Goal: Information Seeking & Learning: Learn about a topic

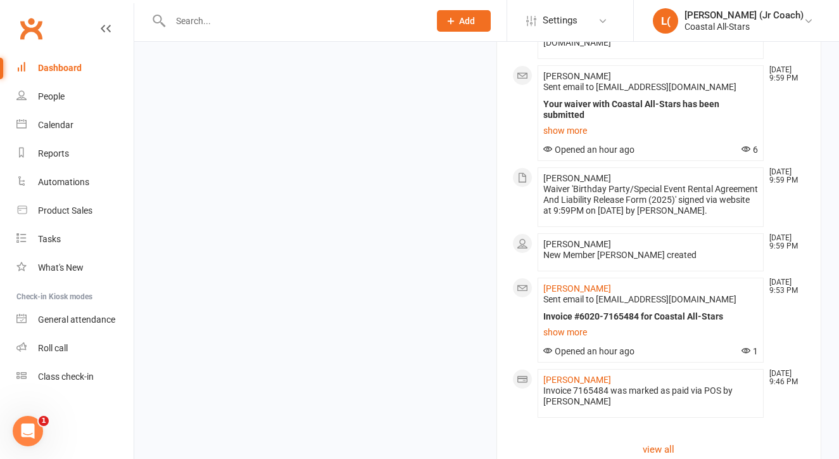
scroll to position [1147, 0]
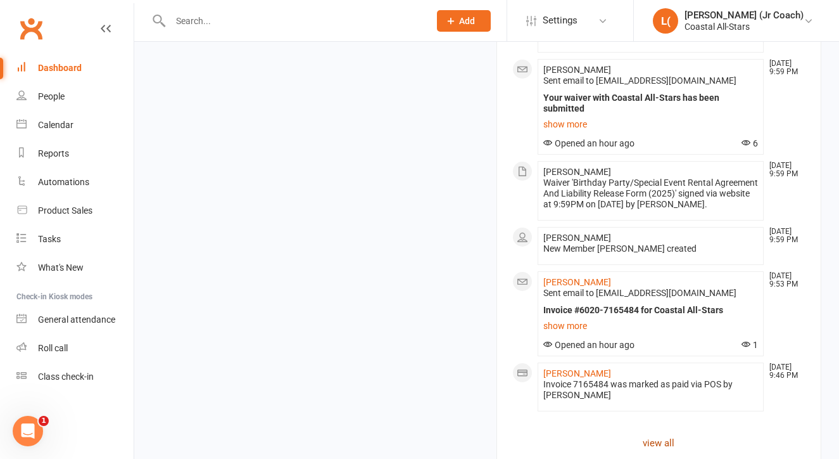
click at [642, 435] on link "view all" at bounding box center [659, 442] width 294 height 15
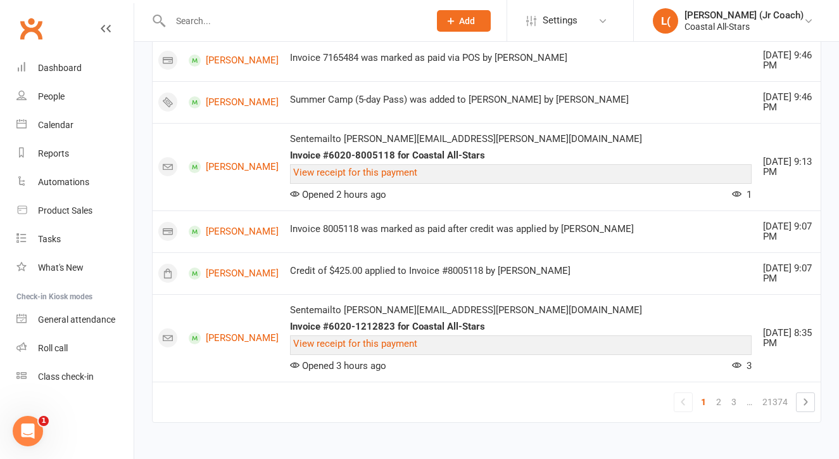
scroll to position [1632, 0]
click at [727, 395] on link "2" at bounding box center [718, 402] width 15 height 18
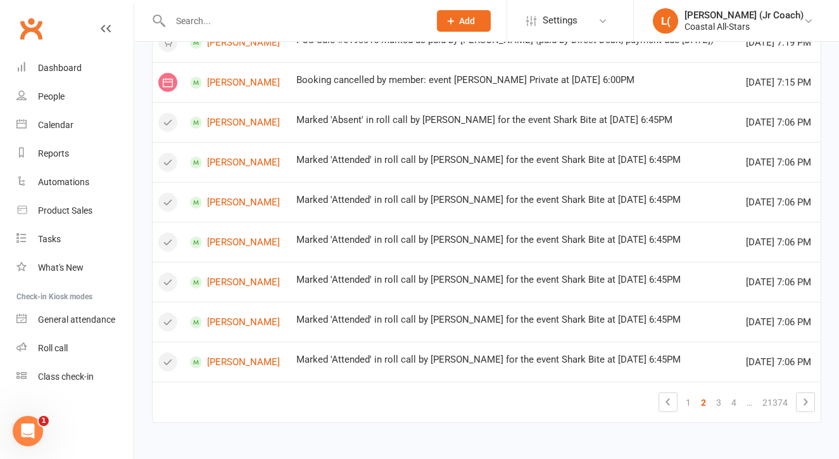
scroll to position [966, 0]
click at [722, 393] on link "3" at bounding box center [718, 402] width 15 height 18
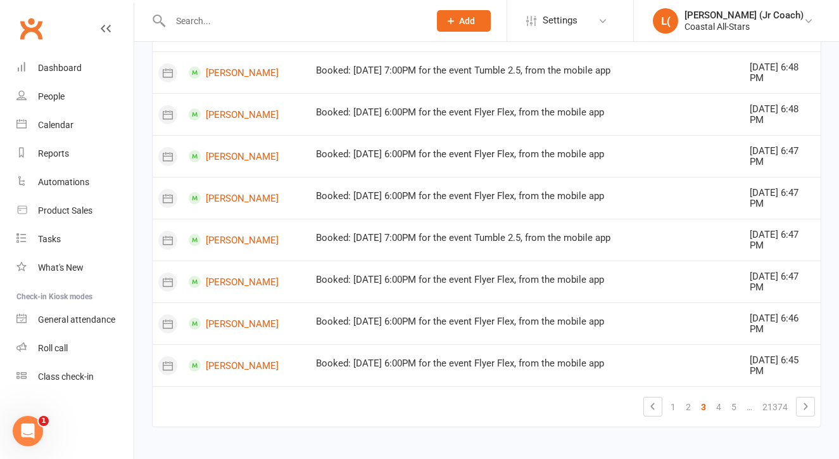
scroll to position [818, 0]
click at [717, 398] on link "4" at bounding box center [718, 407] width 15 height 18
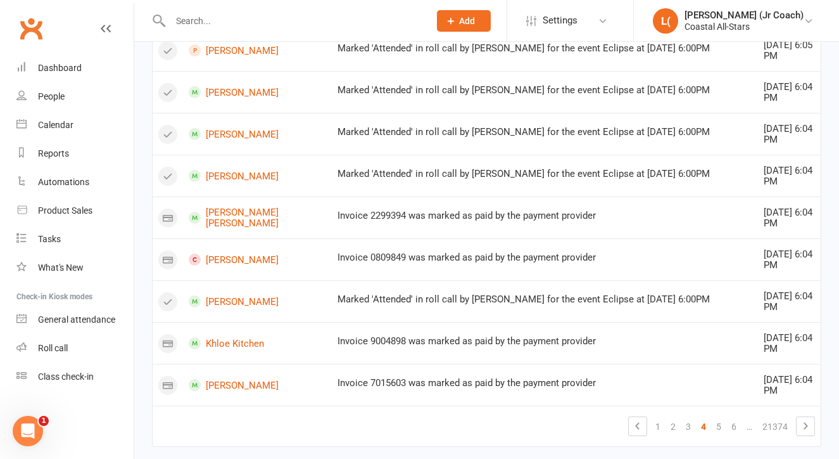
scroll to position [1239, 0]
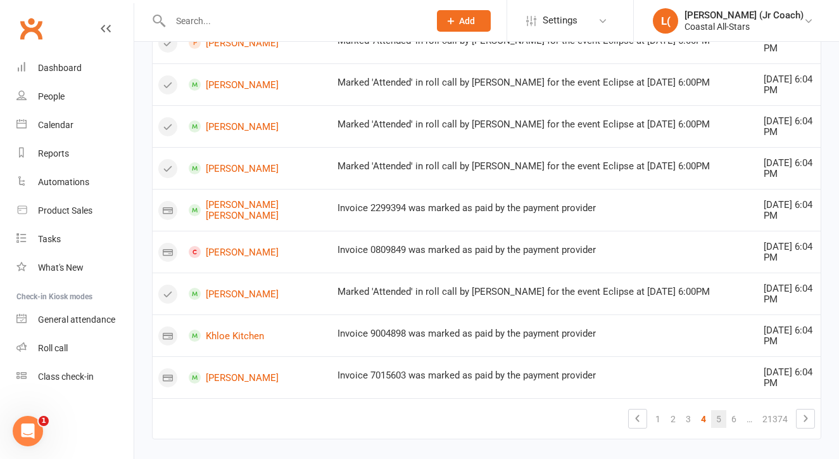
click at [715, 410] on link "5" at bounding box center [718, 419] width 15 height 18
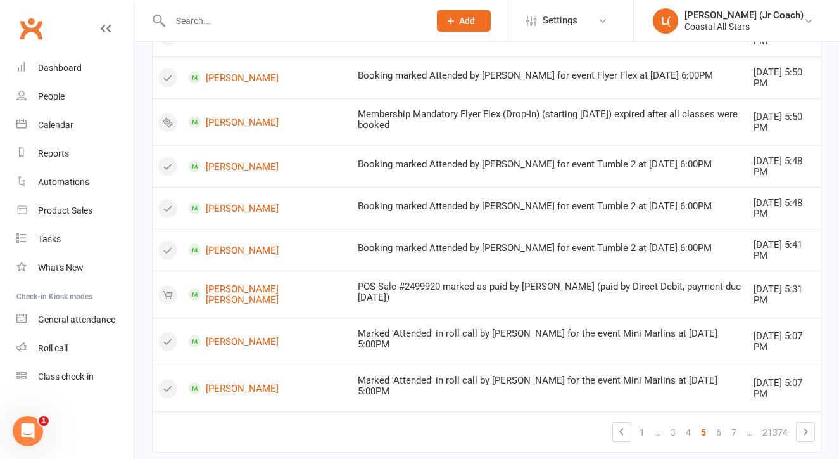
scroll to position [823, 0]
click at [716, 424] on link "6" at bounding box center [718, 433] width 15 height 18
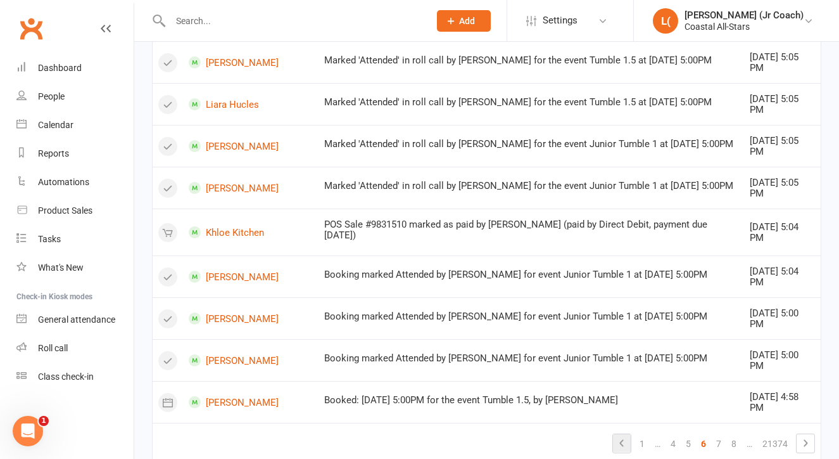
scroll to position [781, 0]
click at [715, 435] on link "7" at bounding box center [718, 444] width 15 height 18
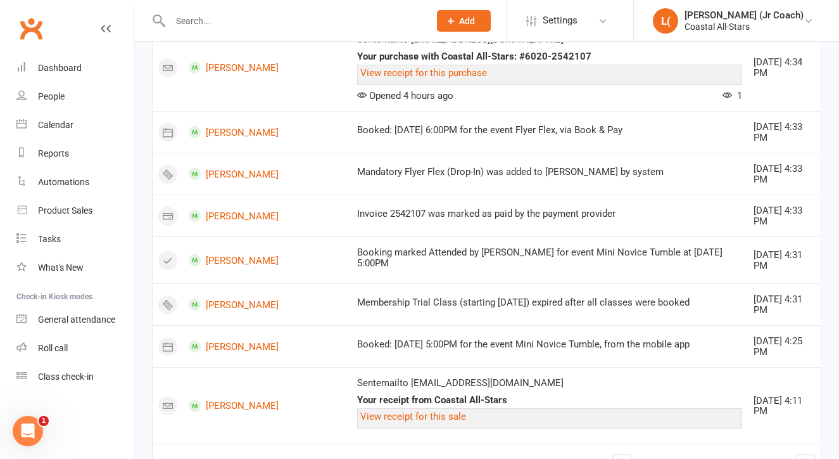
scroll to position [896, 0]
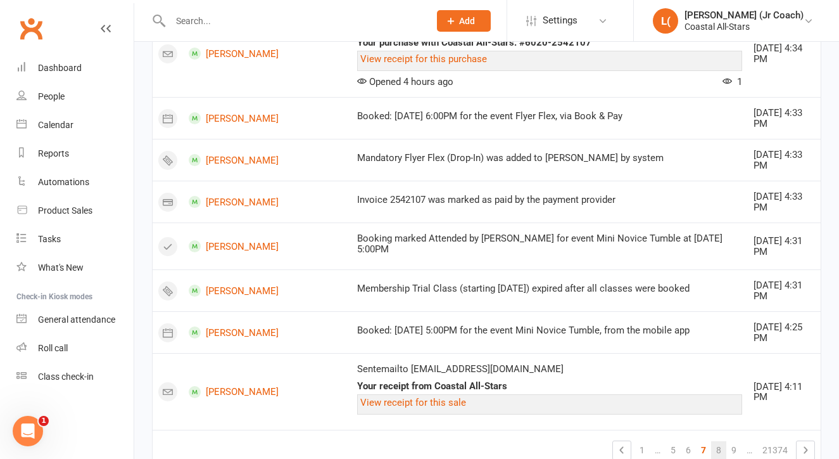
click at [716, 441] on link "8" at bounding box center [718, 450] width 15 height 18
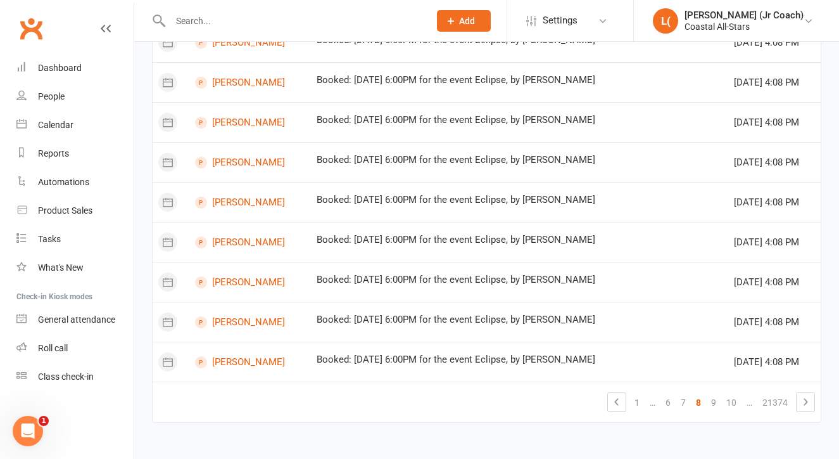
scroll to position [781, 0]
click at [717, 393] on link "9" at bounding box center [713, 402] width 15 height 18
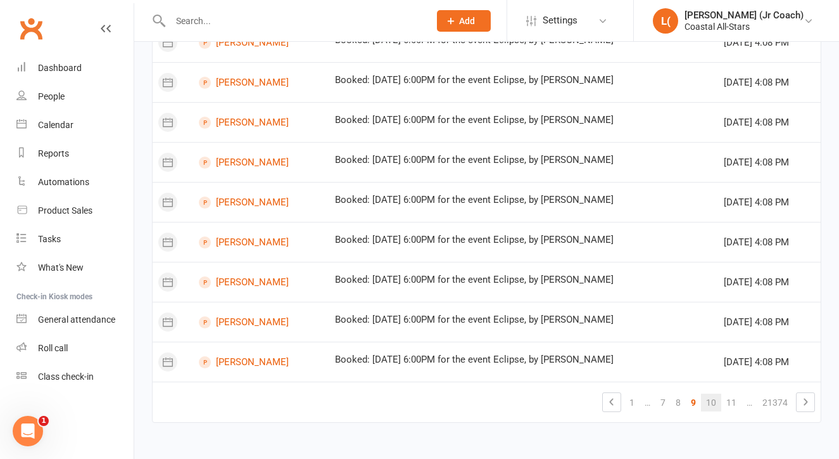
click at [717, 393] on link "10" at bounding box center [711, 402] width 20 height 18
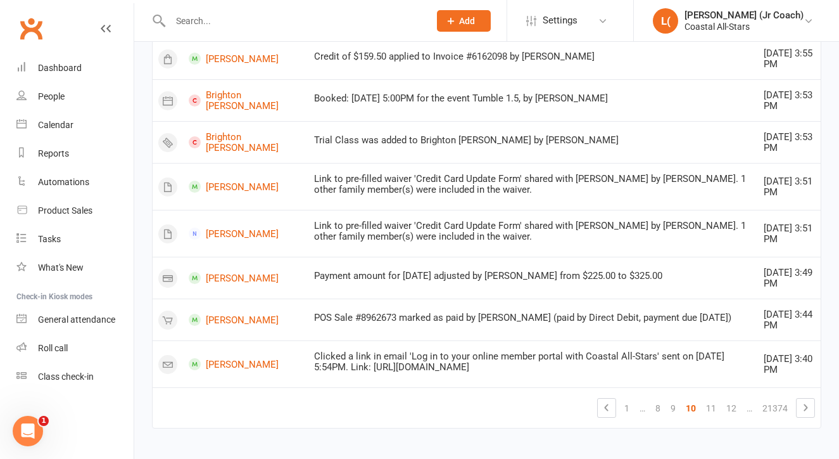
scroll to position [918, 0]
click at [709, 400] on link "11" at bounding box center [711, 409] width 20 height 18
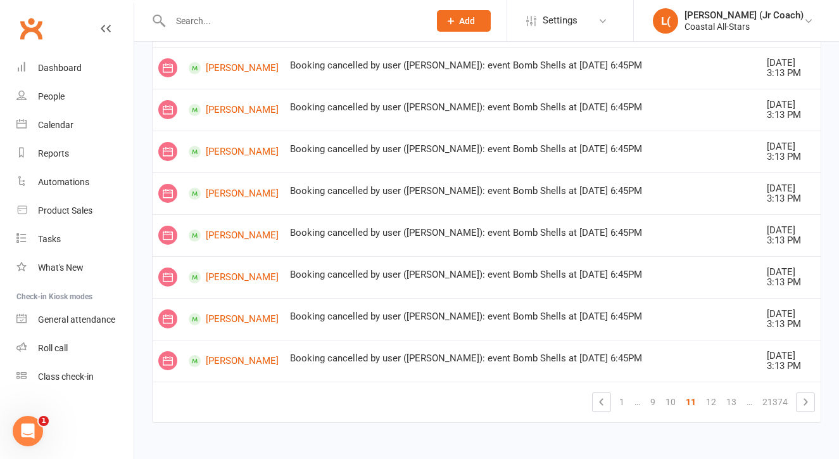
scroll to position [1689, 0]
click at [705, 393] on link "12" at bounding box center [711, 402] width 20 height 18
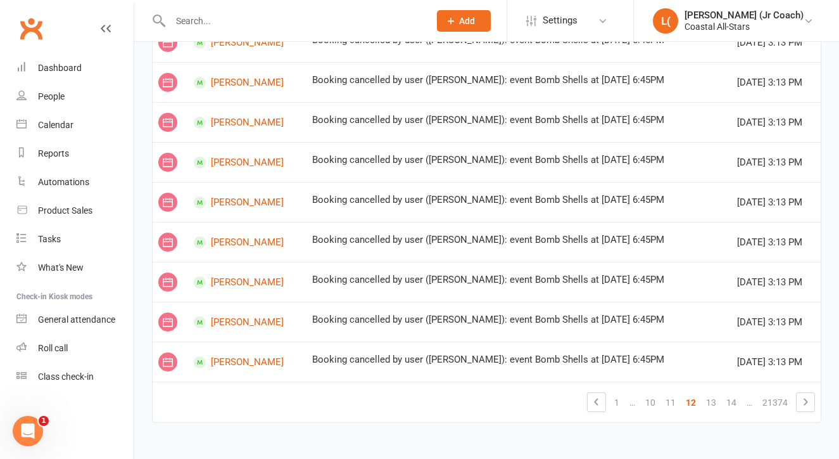
scroll to position [781, 0]
click at [715, 393] on link "13" at bounding box center [711, 402] width 20 height 18
click at [711, 393] on link "14" at bounding box center [711, 402] width 20 height 18
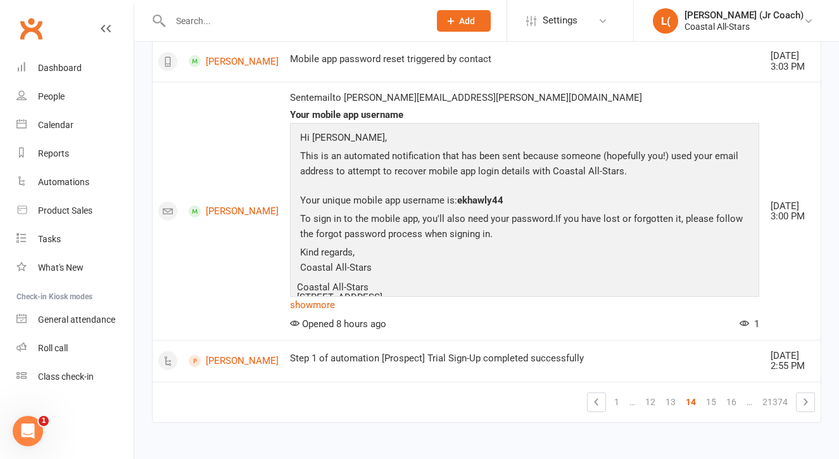
scroll to position [1585, 0]
click at [711, 393] on link "15" at bounding box center [711, 402] width 20 height 18
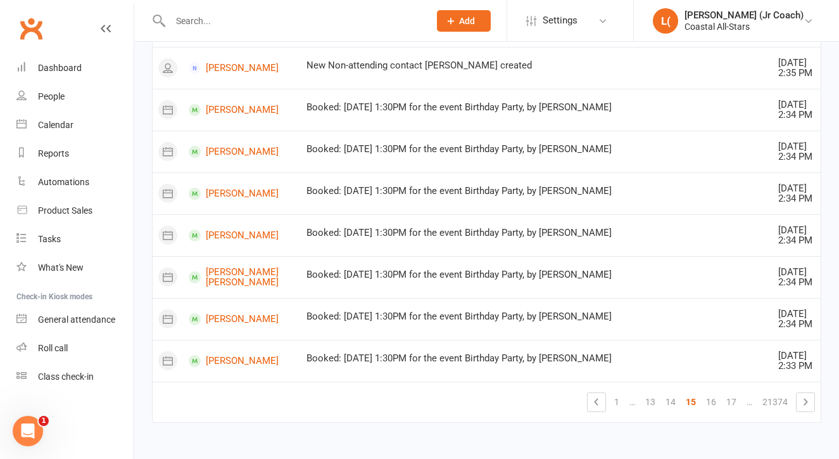
scroll to position [1558, 0]
click at [712, 399] on link "16" at bounding box center [711, 402] width 20 height 18
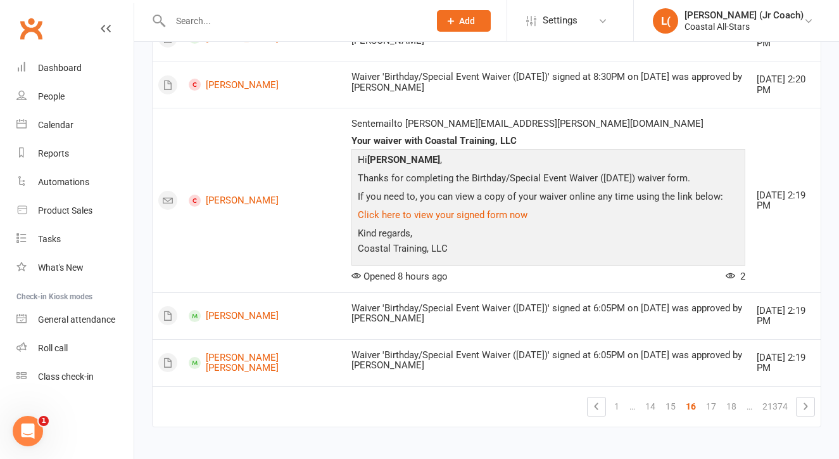
scroll to position [1257, 0]
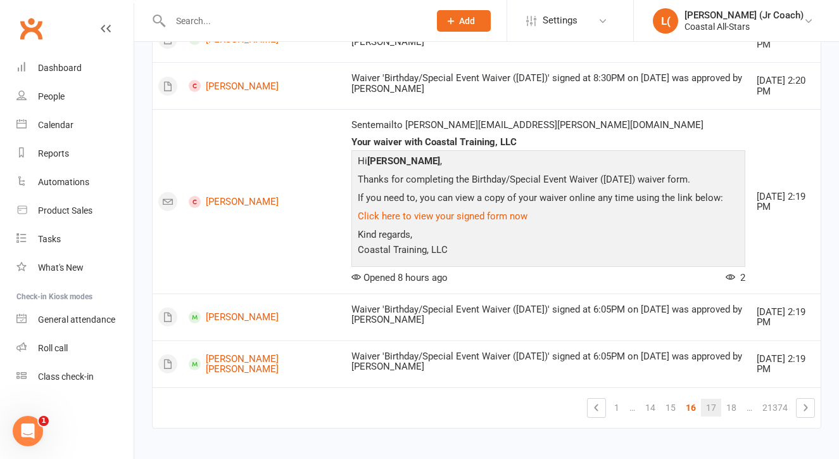
click at [710, 398] on link "17" at bounding box center [711, 407] width 20 height 18
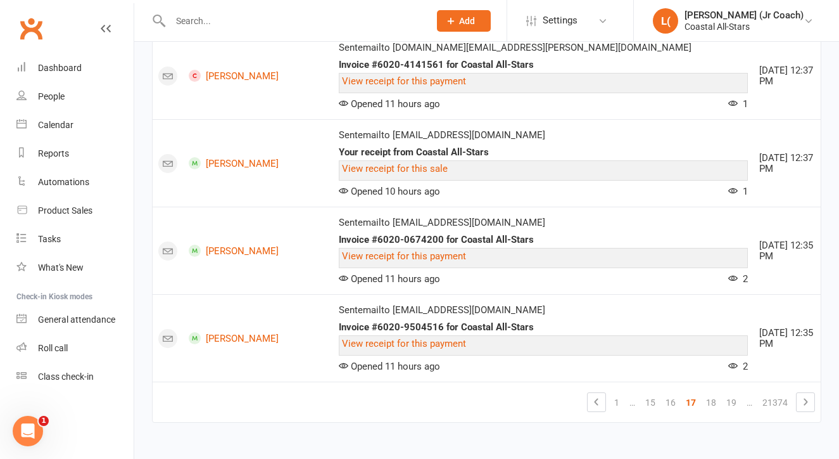
scroll to position [1883, 0]
click at [712, 393] on link "18" at bounding box center [711, 402] width 20 height 18
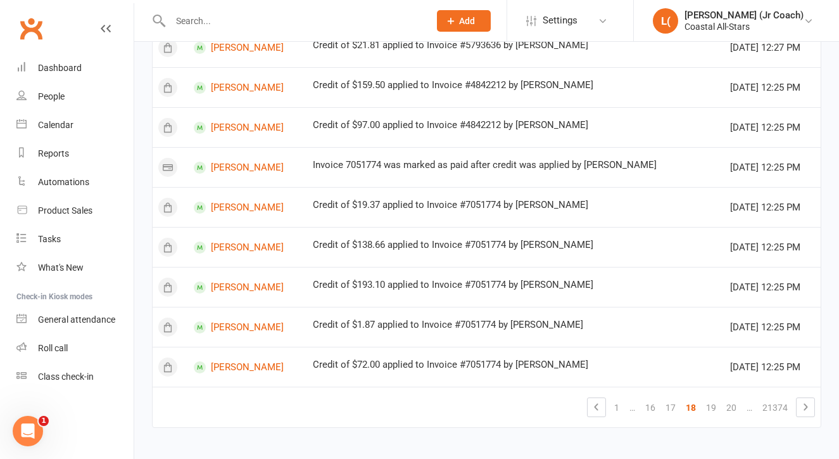
scroll to position [910, 0]
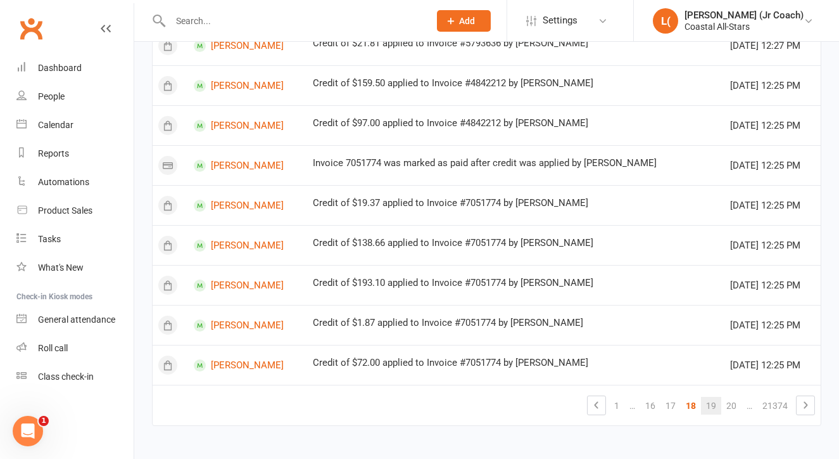
click at [707, 409] on link "19" at bounding box center [711, 406] width 20 height 18
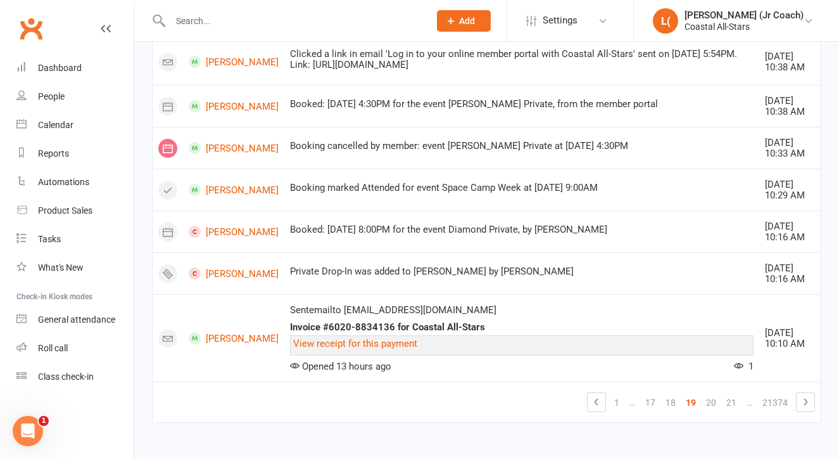
scroll to position [1585, 0]
click at [707, 400] on link "20" at bounding box center [711, 402] width 20 height 18
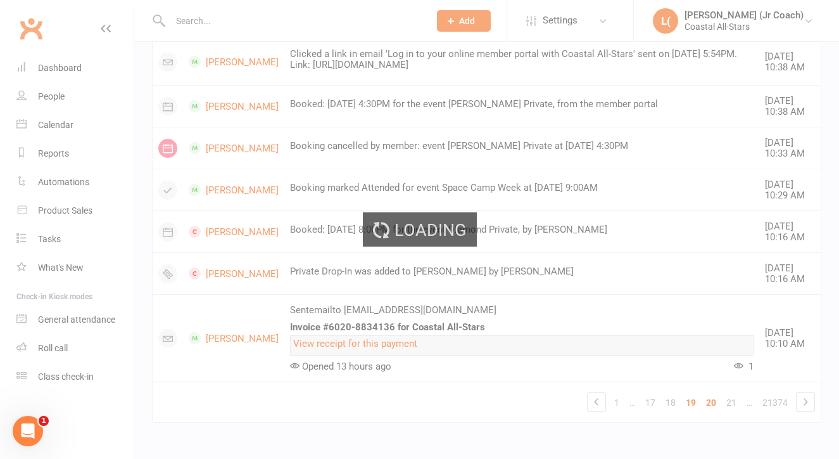
scroll to position [1333, 0]
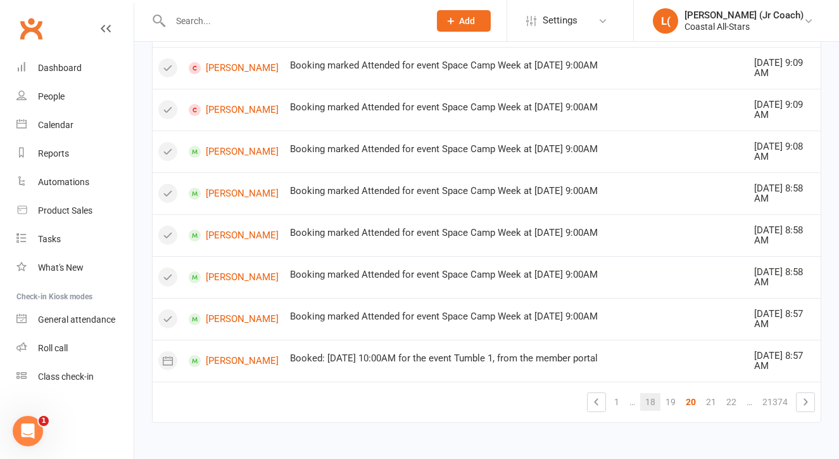
click at [657, 393] on link "18" at bounding box center [650, 402] width 20 height 18
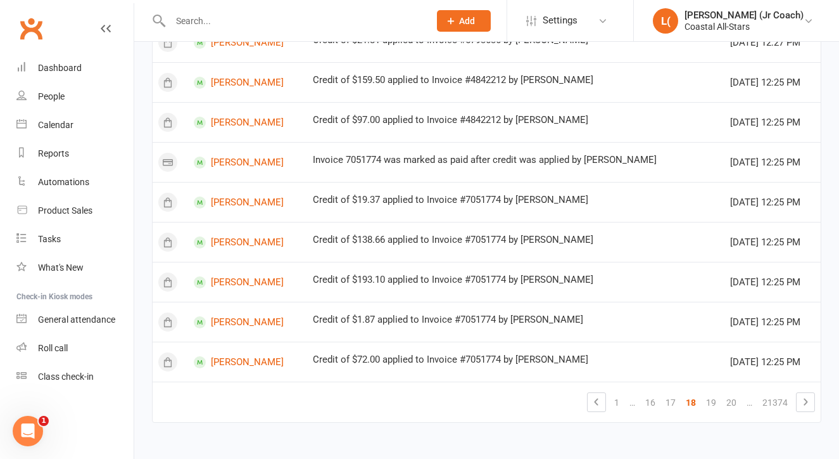
scroll to position [920, 0]
click at [655, 393] on link "16" at bounding box center [650, 402] width 20 height 18
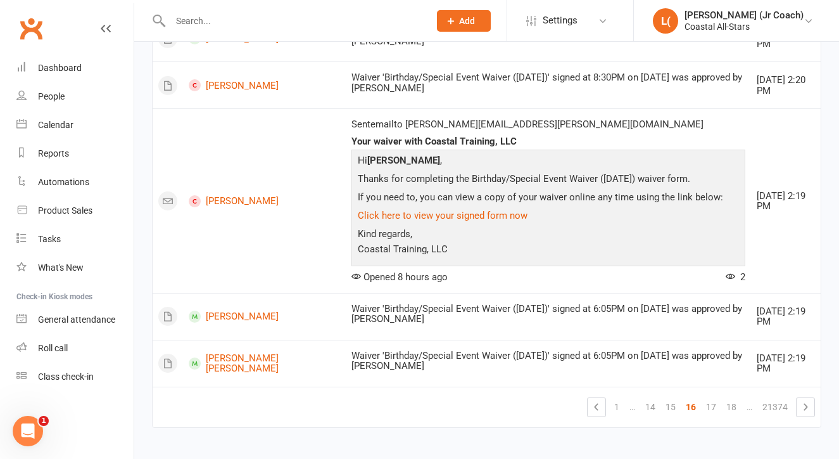
scroll to position [1257, 0]
click at [675, 398] on link "15" at bounding box center [671, 407] width 20 height 18
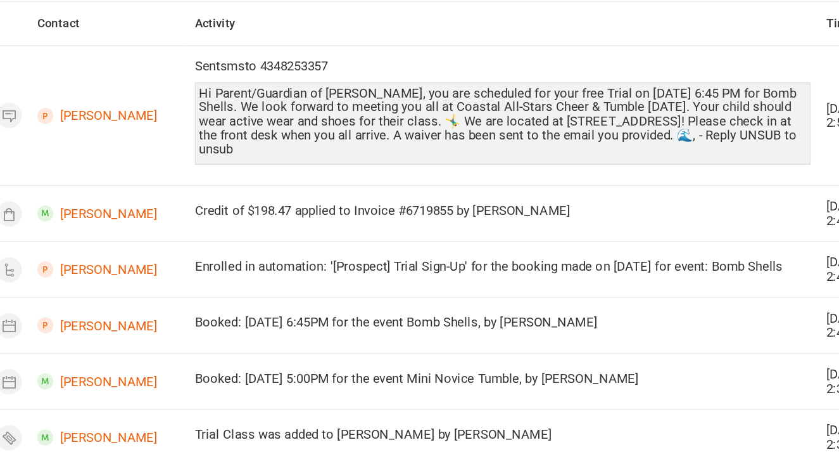
scroll to position [71, 0]
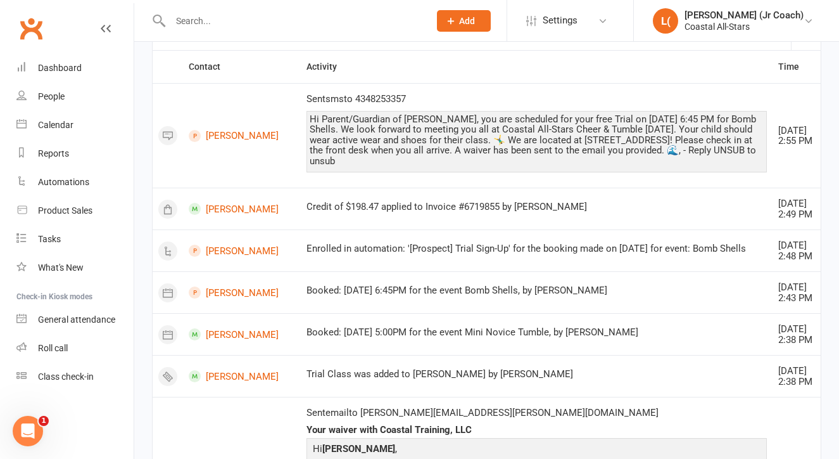
click at [485, 187] on td "Credit of $198.47 applied to Invoice #6719855 by [PERSON_NAME]" at bounding box center [537, 208] width 472 height 42
click at [61, 131] on link "Calendar" at bounding box center [74, 125] width 117 height 29
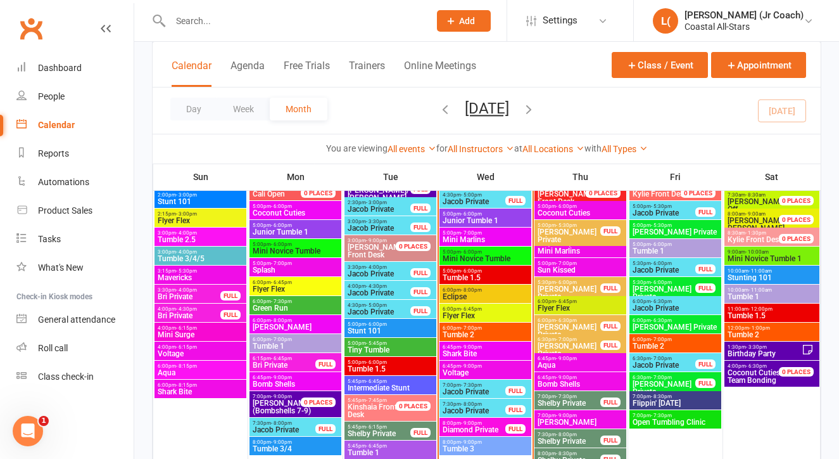
scroll to position [1304, 0]
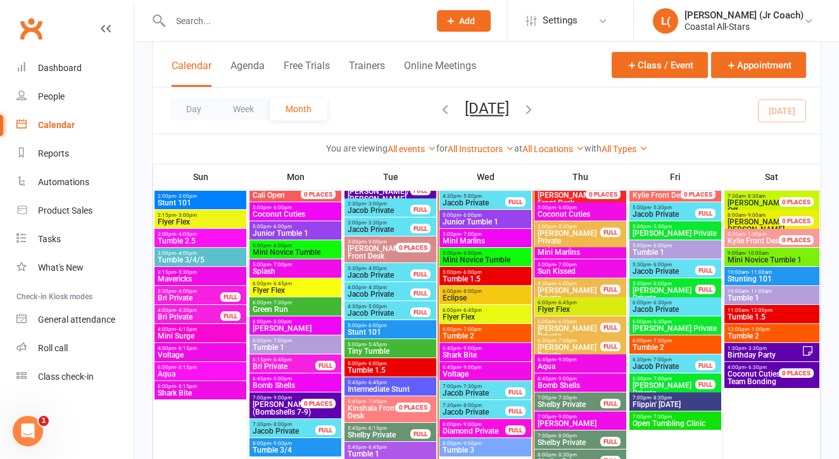
click at [583, 381] on span "Bomb Shells" at bounding box center [580, 385] width 87 height 8
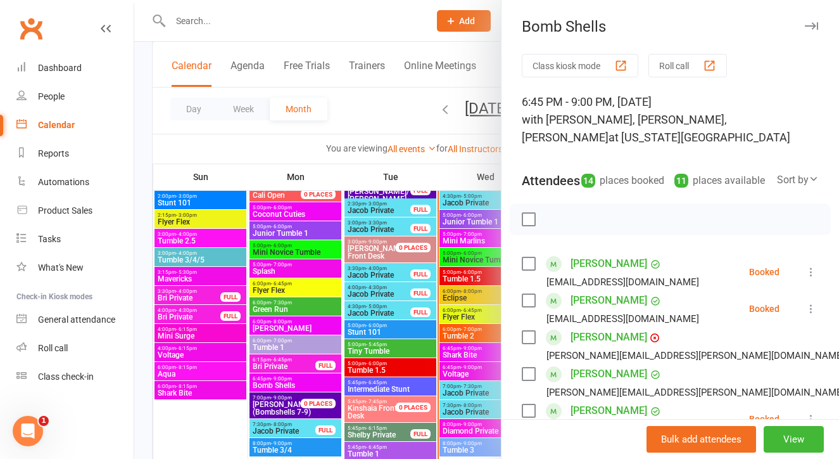
scroll to position [0, 0]
click at [467, 250] on div at bounding box center [486, 229] width 705 height 459
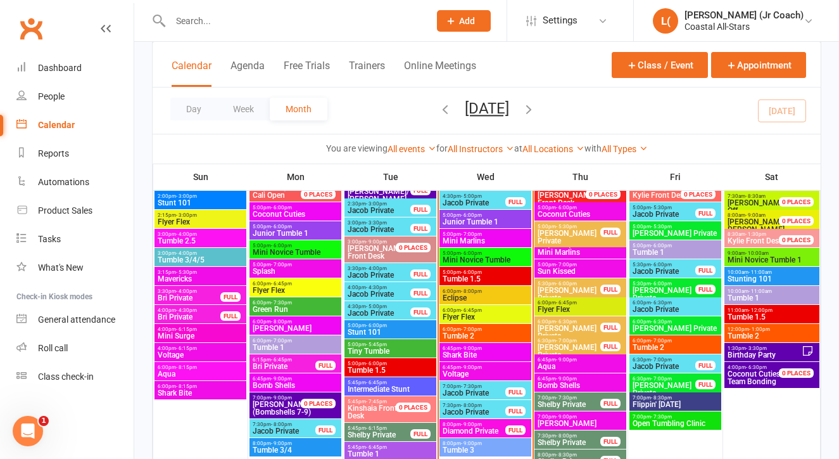
click at [568, 362] on span "- 9:00pm" at bounding box center [566, 360] width 21 height 6
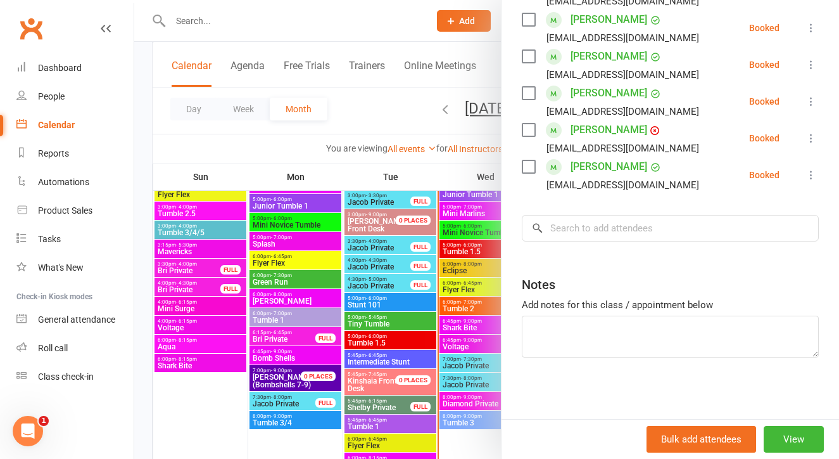
scroll to position [1340, 0]
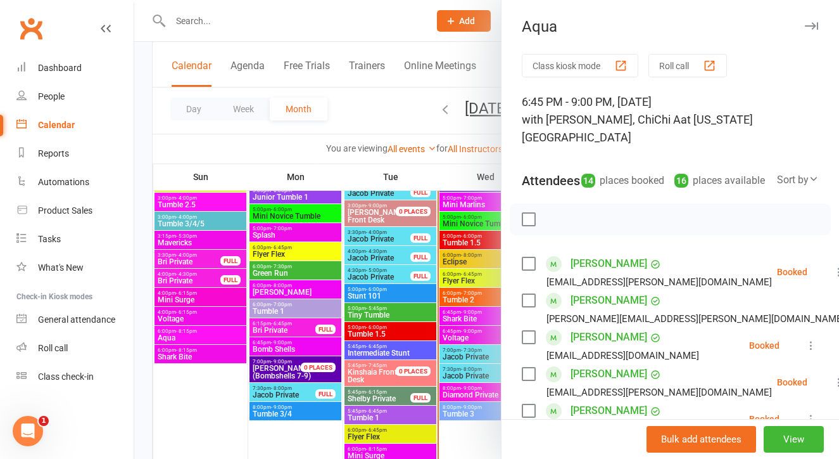
click at [454, 305] on div at bounding box center [486, 229] width 705 height 459
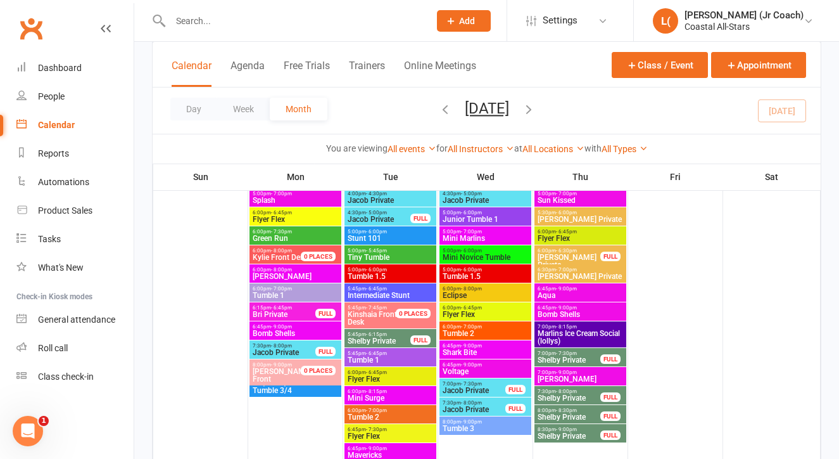
scroll to position [2393, 0]
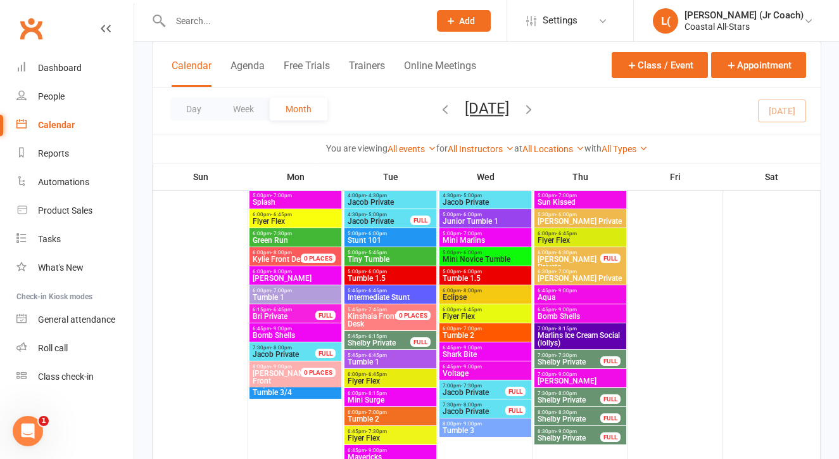
click at [546, 334] on span "Marlins Ice Cream Social (lollys)" at bounding box center [580, 338] width 87 height 15
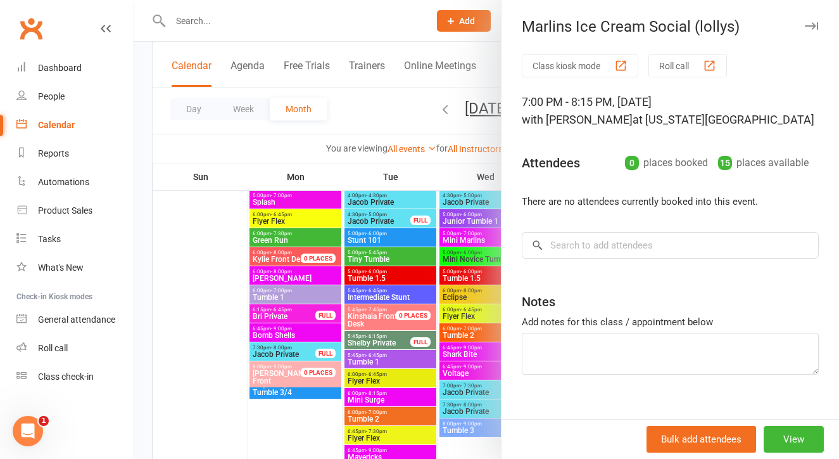
click at [469, 330] on div at bounding box center [486, 229] width 705 height 459
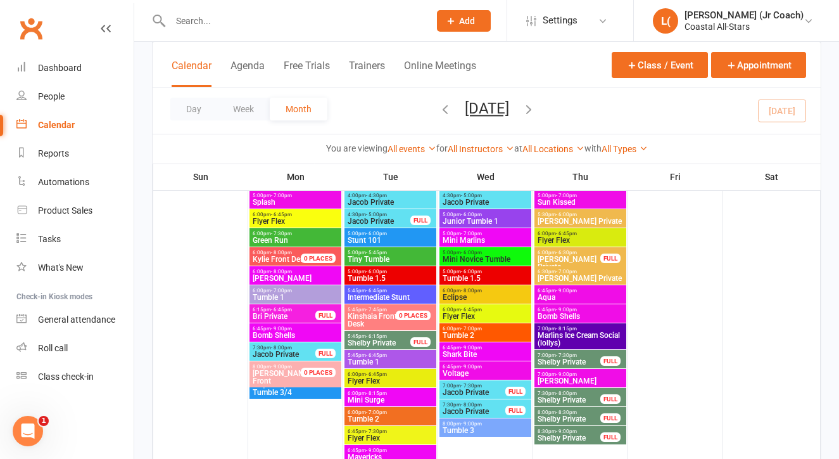
click at [549, 312] on span "Bomb Shells" at bounding box center [580, 316] width 87 height 8
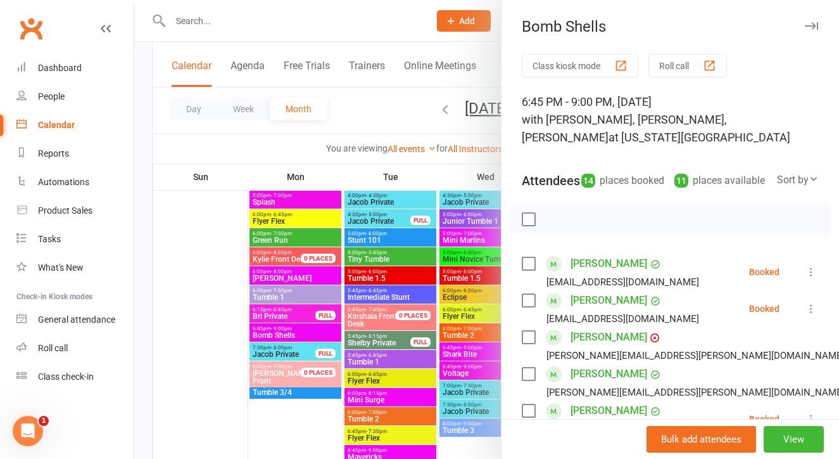
click at [459, 332] on div at bounding box center [486, 229] width 705 height 459
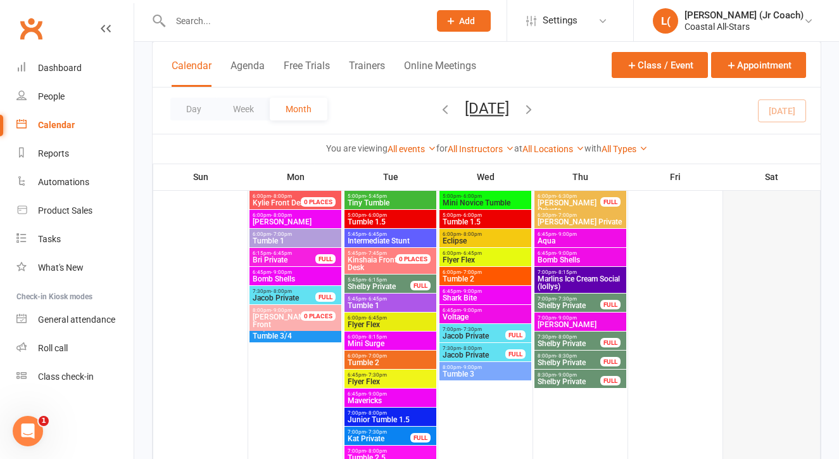
scroll to position [2450, 0]
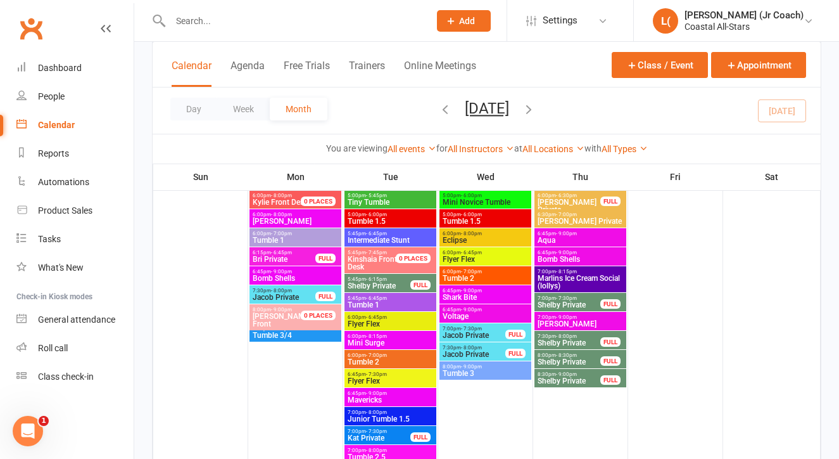
click at [560, 252] on span "- 9:00pm" at bounding box center [566, 253] width 21 height 6
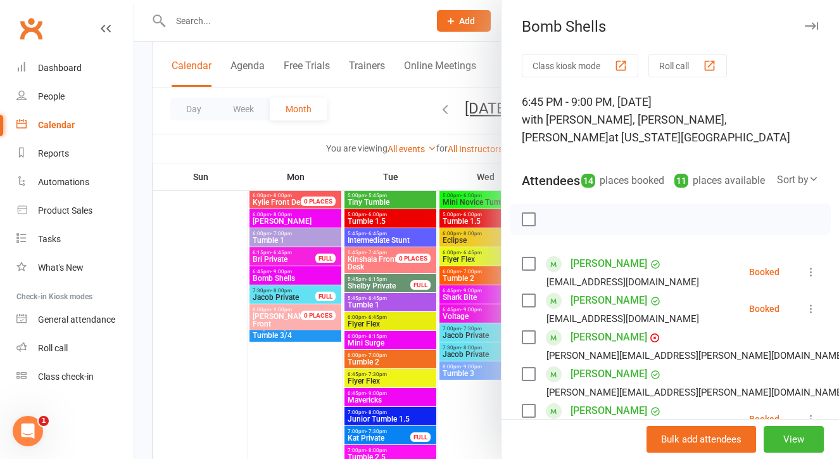
click at [469, 302] on div at bounding box center [486, 229] width 705 height 459
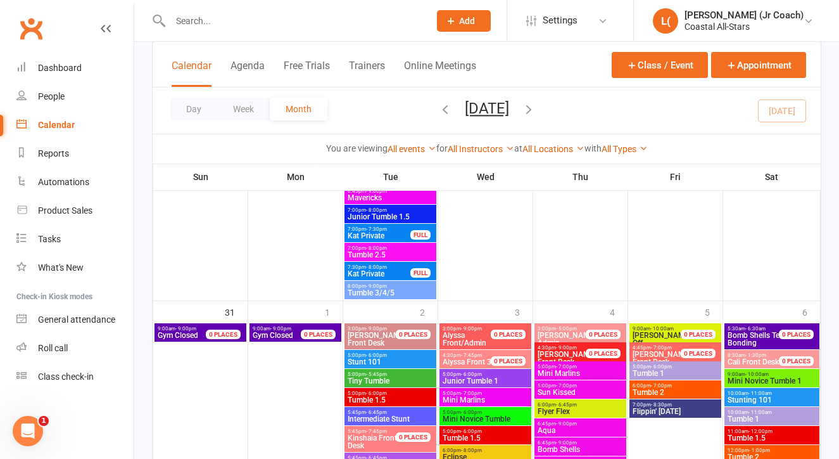
scroll to position [2784, 0]
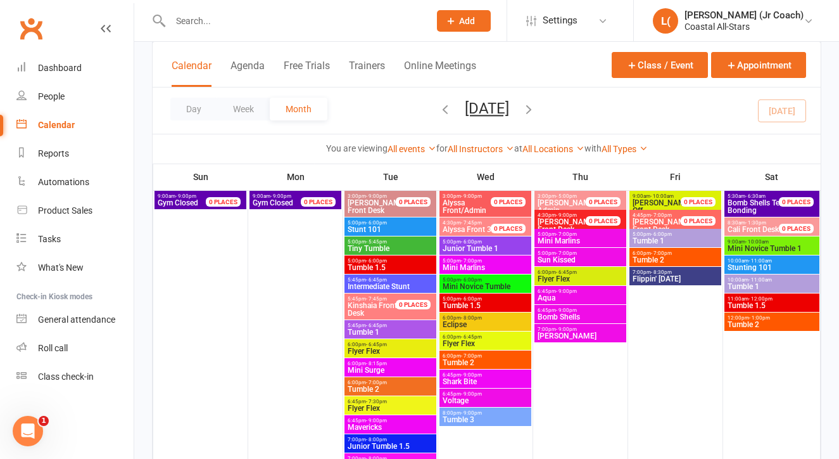
click at [553, 310] on span "6:45pm - 9:00pm" at bounding box center [580, 310] width 87 height 6
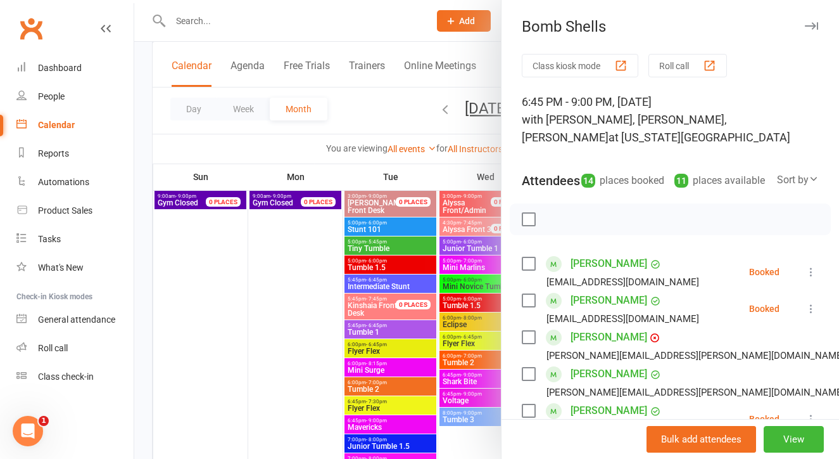
click at [442, 320] on div at bounding box center [486, 229] width 705 height 459
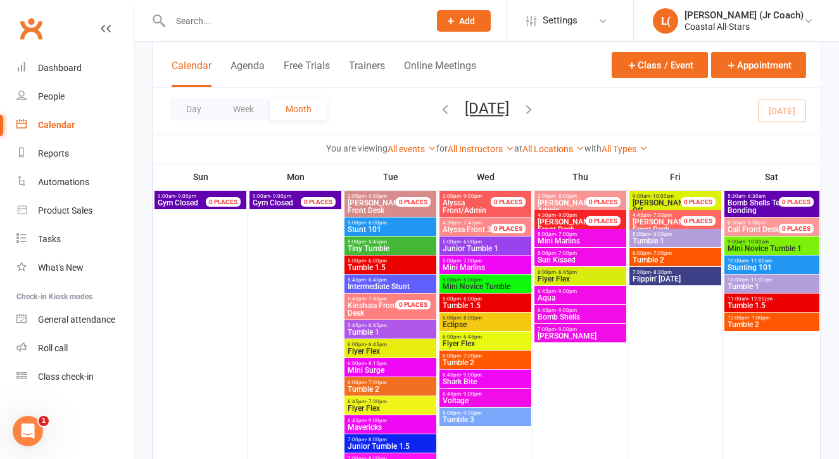
click at [554, 315] on span "Bomb Shells" at bounding box center [580, 317] width 87 height 8
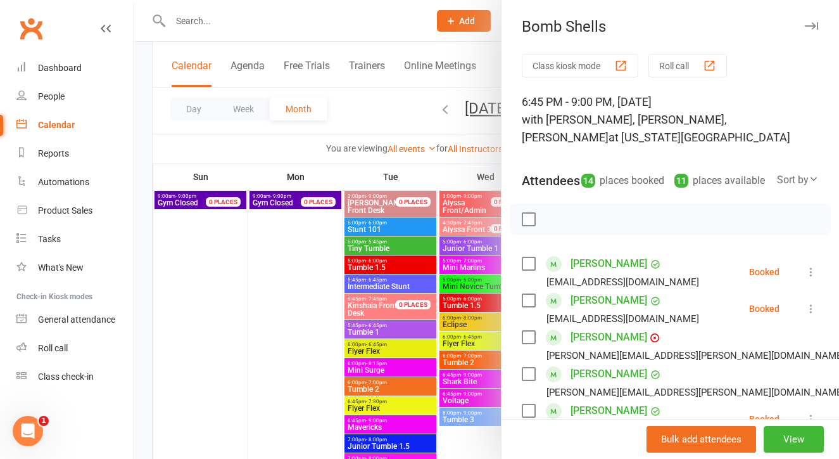
click at [332, 306] on div at bounding box center [486, 229] width 705 height 459
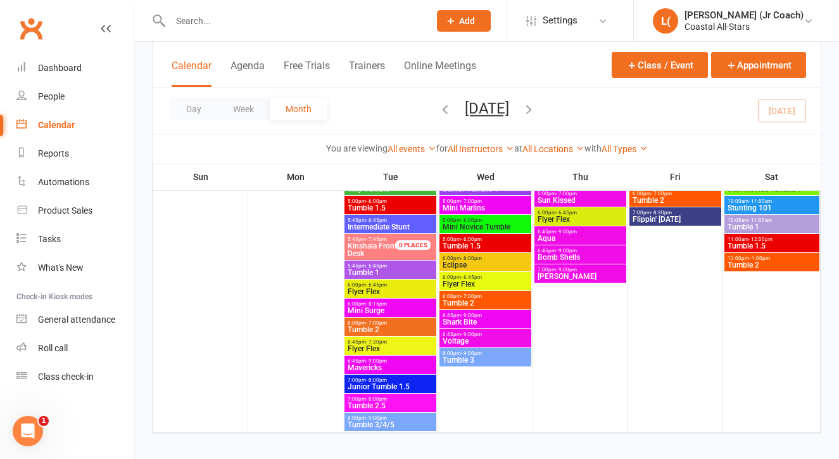
scroll to position [2845, 0]
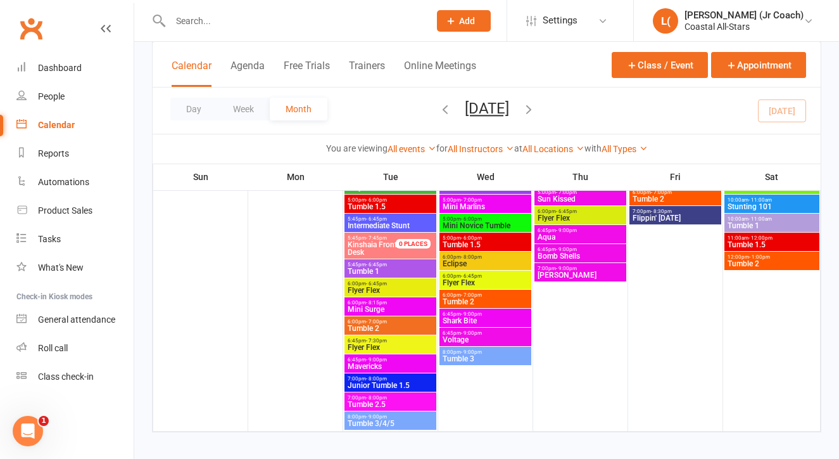
click at [357, 366] on span "Mavericks" at bounding box center [390, 366] width 87 height 8
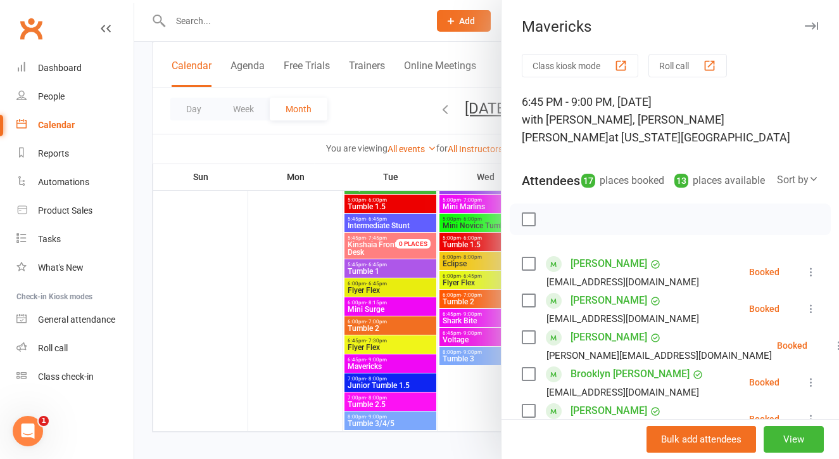
click at [305, 322] on div at bounding box center [486, 229] width 705 height 459
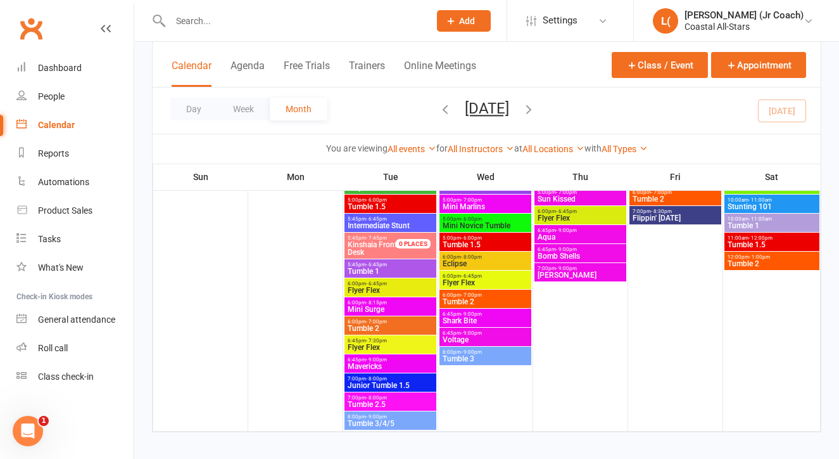
click at [361, 397] on span "7:00pm - 8:00pm" at bounding box center [390, 398] width 87 height 6
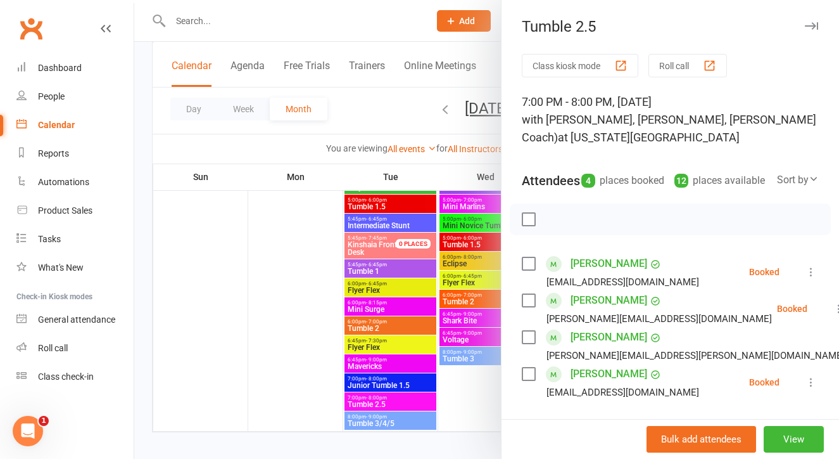
click at [311, 357] on div at bounding box center [486, 229] width 705 height 459
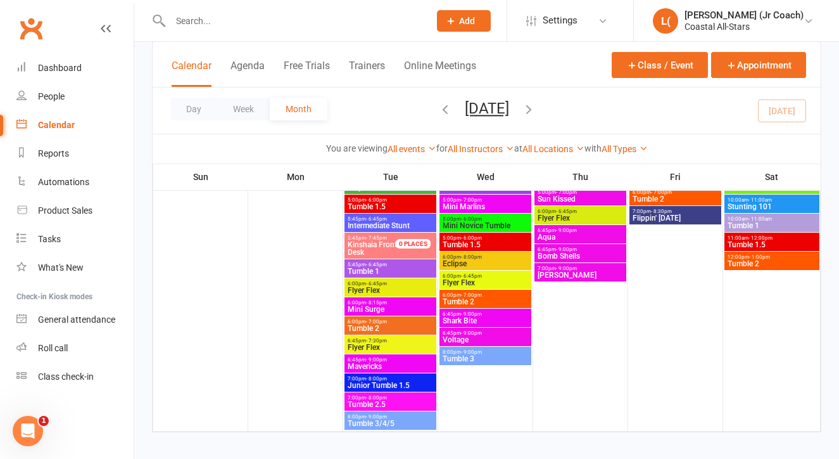
click at [360, 419] on span "Tumble 3/4/5" at bounding box center [390, 423] width 87 height 8
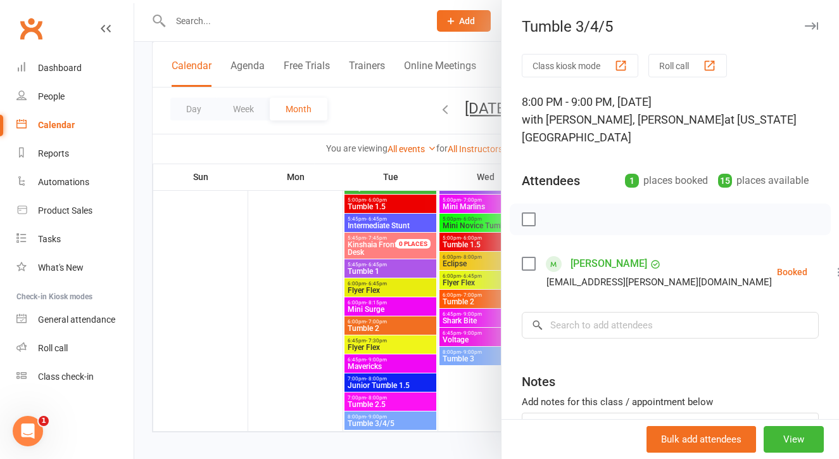
click at [305, 321] on div at bounding box center [486, 229] width 705 height 459
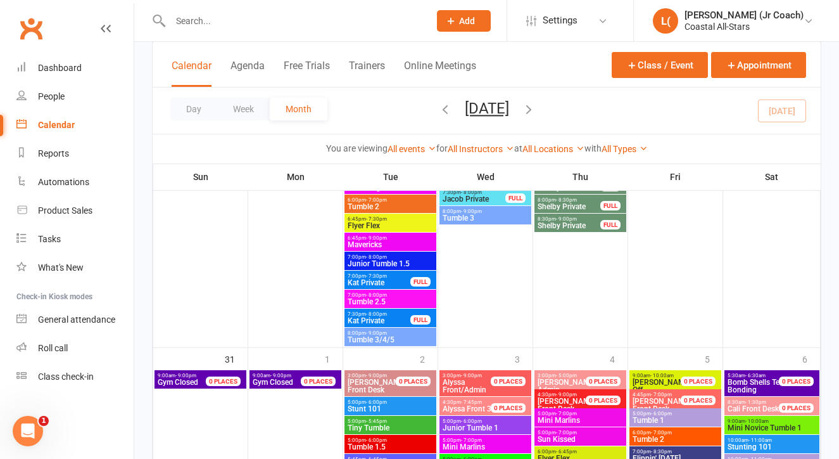
scroll to position [2591, 0]
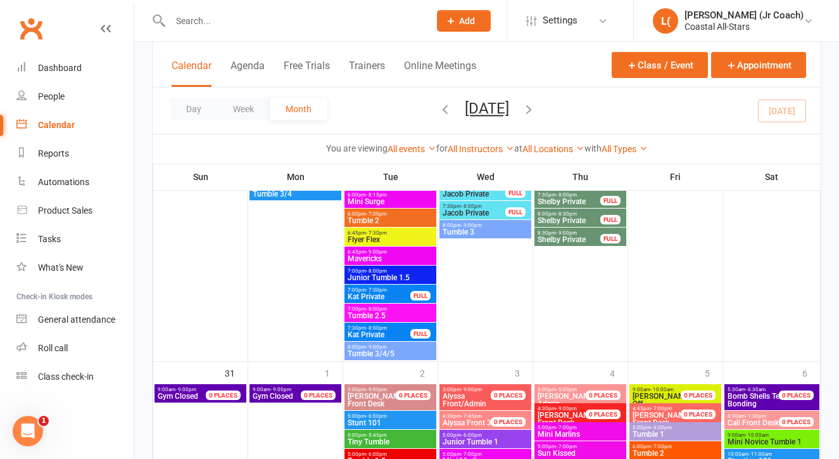
click at [359, 353] on span "Tumble 3/4/5" at bounding box center [390, 354] width 87 height 8
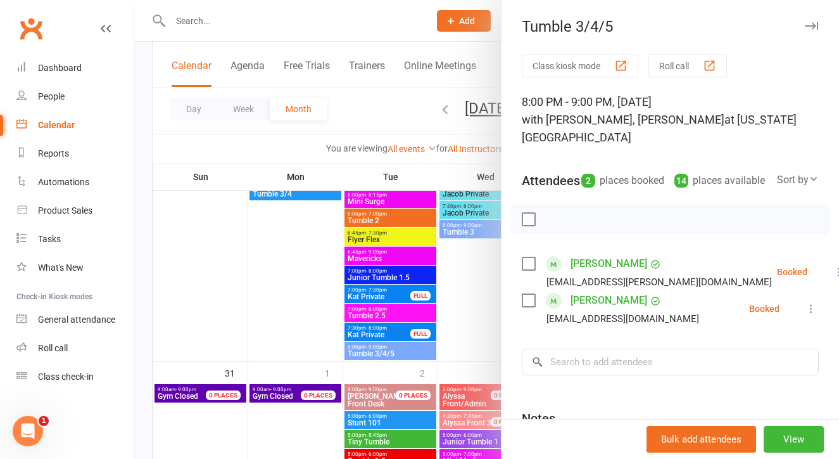
click at [293, 340] on div at bounding box center [486, 229] width 705 height 459
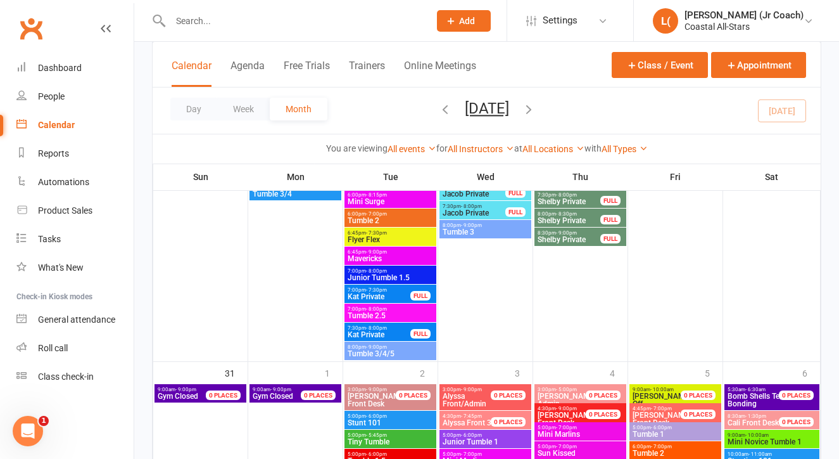
click at [355, 334] on span "Kat Private" at bounding box center [379, 335] width 64 height 8
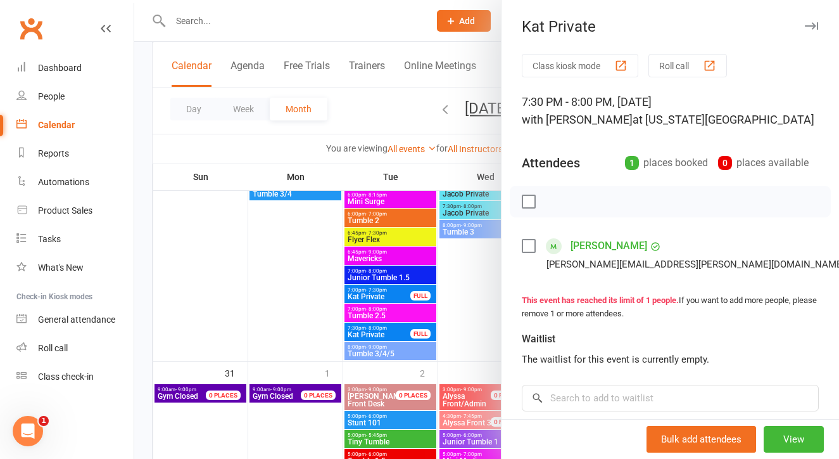
click at [321, 333] on div at bounding box center [486, 229] width 705 height 459
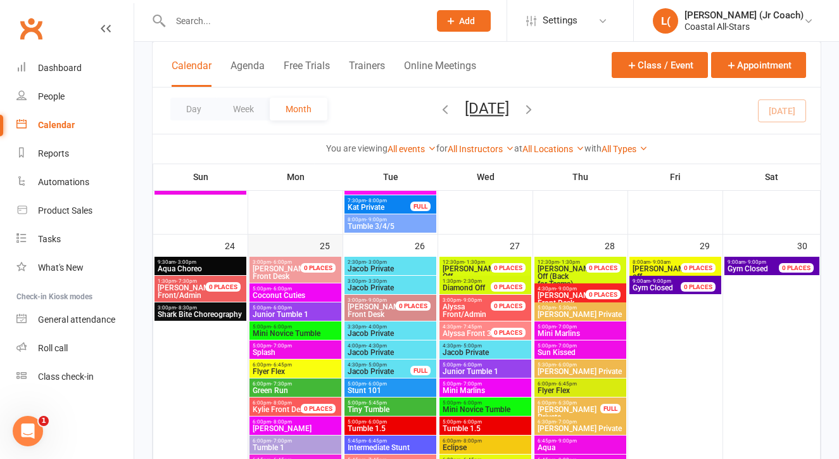
scroll to position [2242, 0]
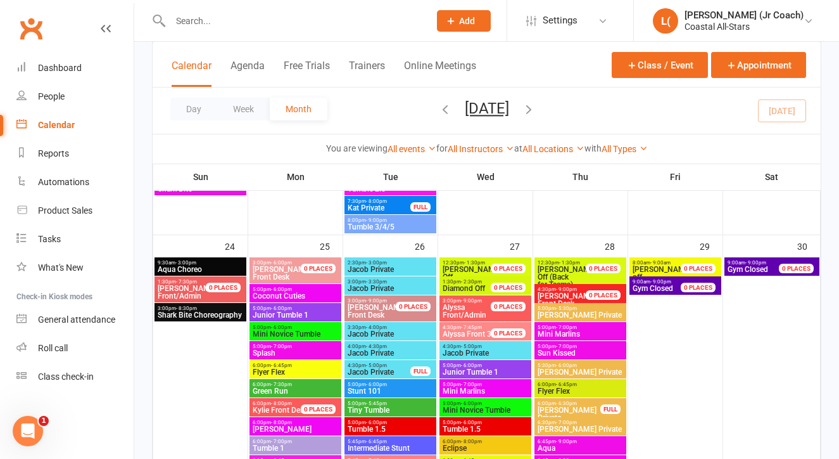
click at [367, 368] on span "Jacob Private" at bounding box center [379, 372] width 64 height 8
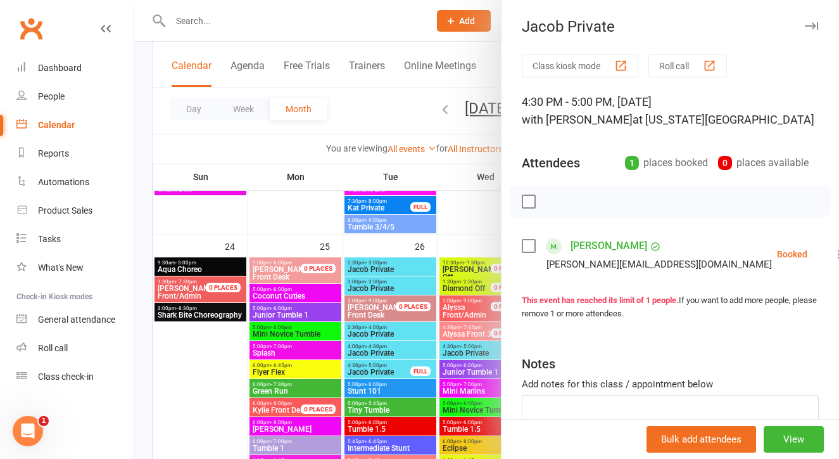
click at [343, 304] on div at bounding box center [486, 229] width 705 height 459
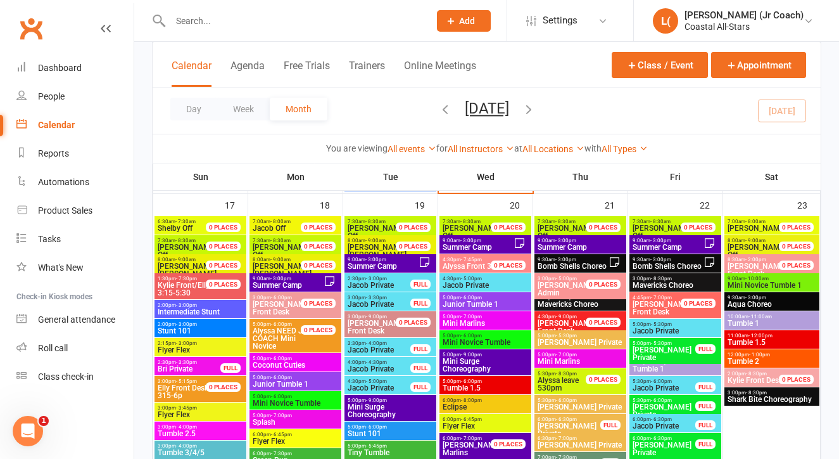
scroll to position [1755, 0]
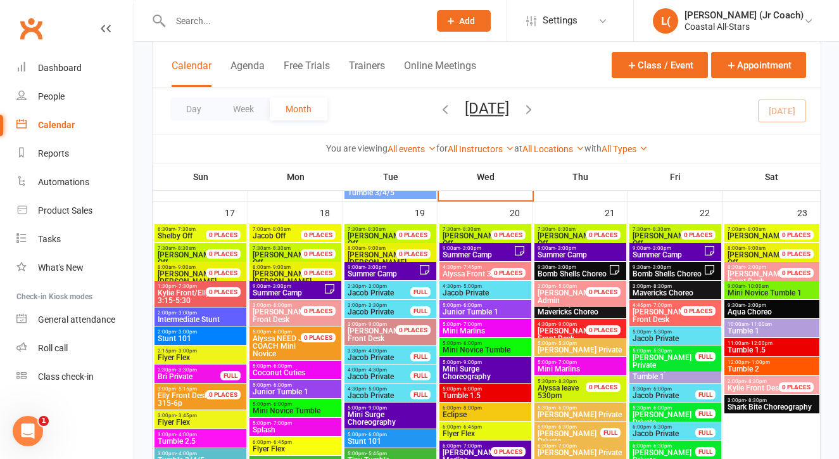
click at [740, 275] on span "[PERSON_NAME] Front Desk" at bounding box center [757, 277] width 59 height 16
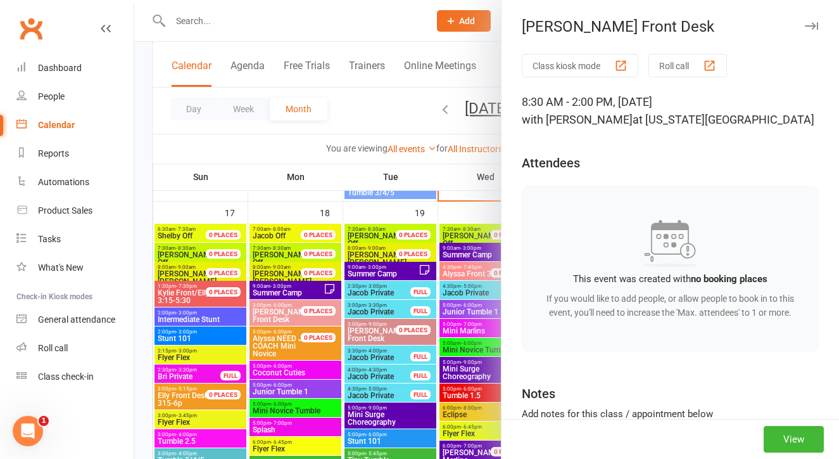
click at [459, 281] on div at bounding box center [486, 229] width 705 height 459
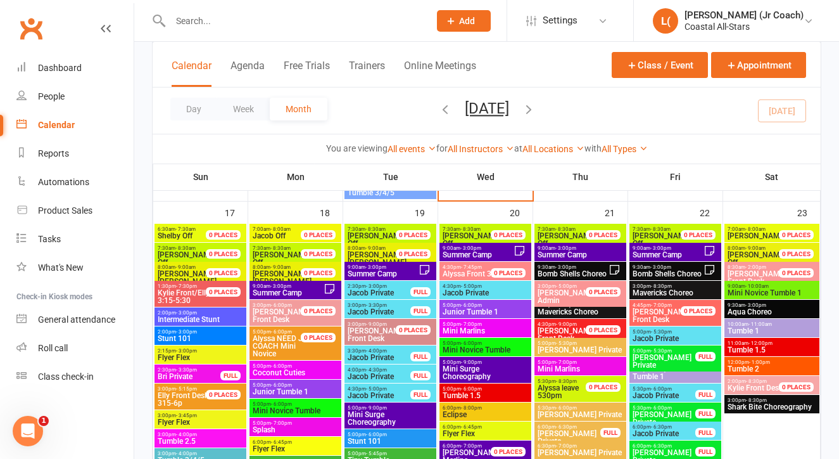
click at [739, 385] on span "Kylie Front Desk" at bounding box center [755, 387] width 55 height 9
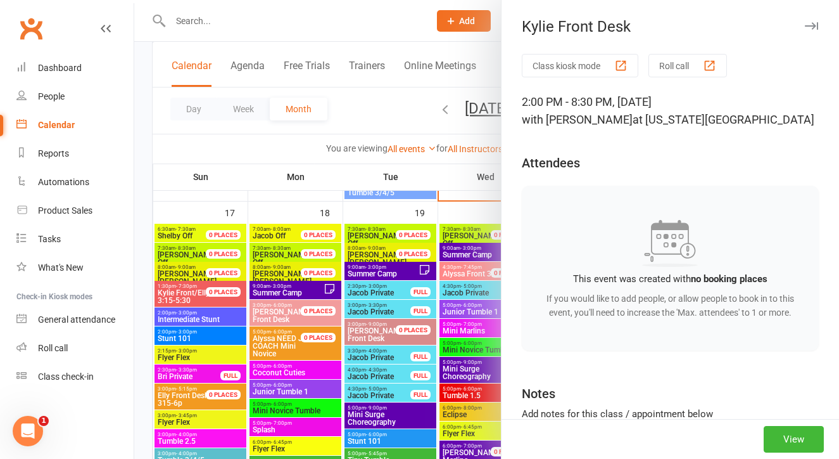
click at [479, 306] on div at bounding box center [486, 229] width 705 height 459
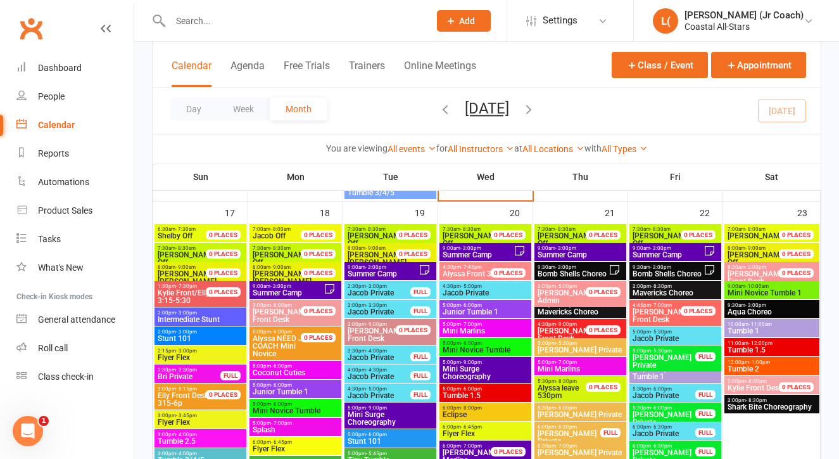
click at [733, 397] on span "3:00pm - 8:30pm" at bounding box center [772, 400] width 90 height 6
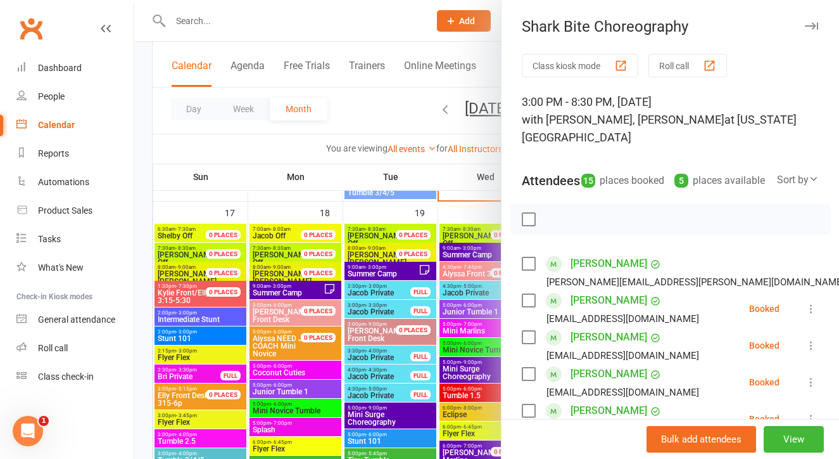
click at [464, 307] on div at bounding box center [486, 229] width 705 height 459
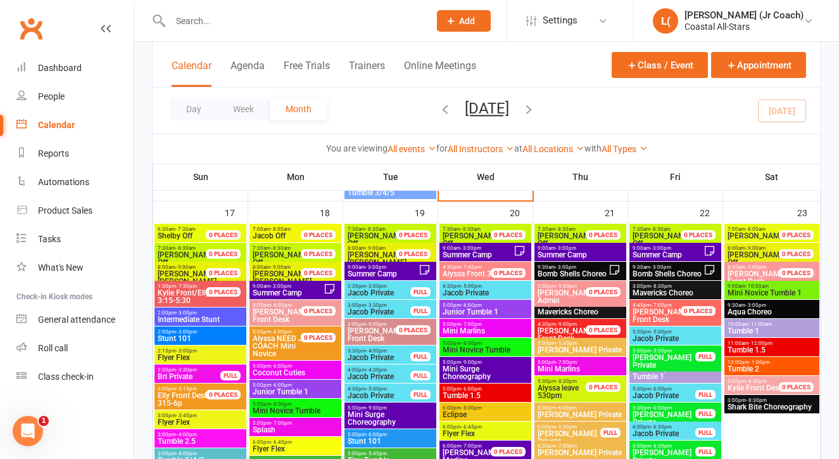
click at [746, 305] on span "- 3:00pm" at bounding box center [756, 305] width 21 height 6
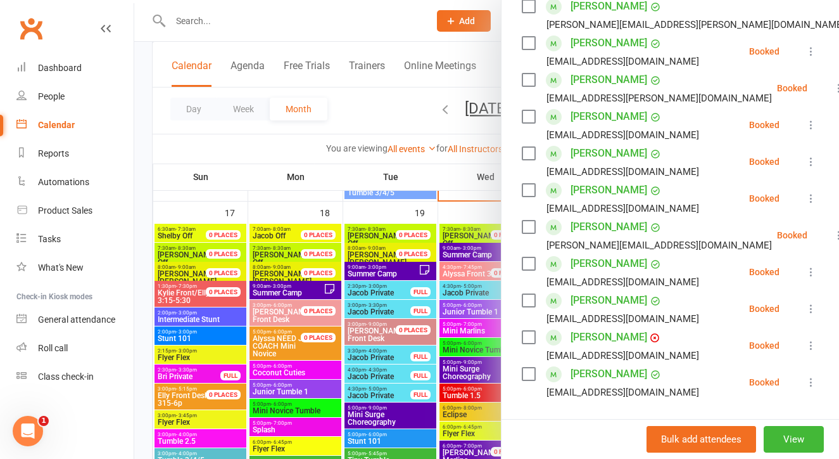
scroll to position [343, 0]
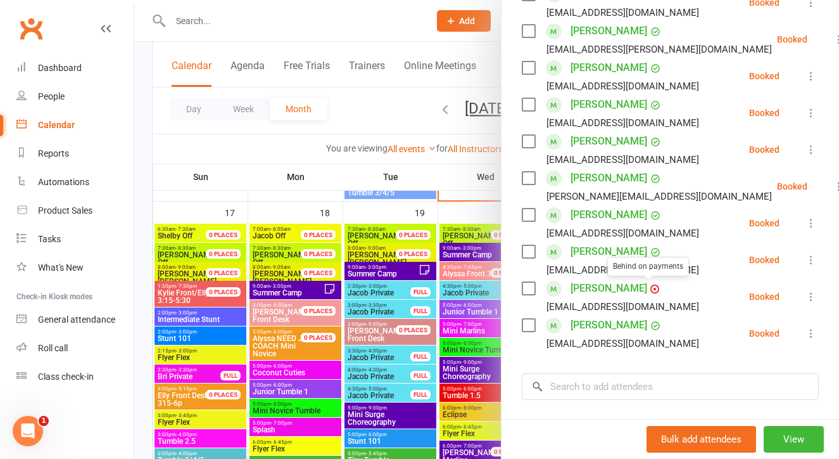
click at [455, 293] on div at bounding box center [486, 229] width 705 height 459
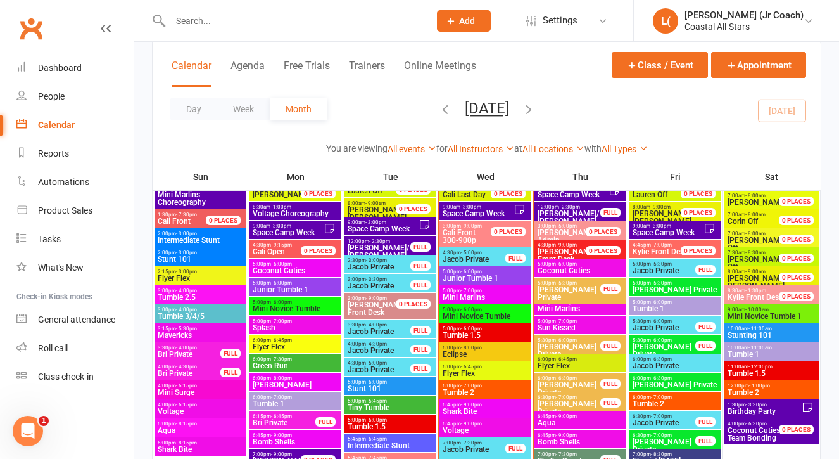
scroll to position [1310, 0]
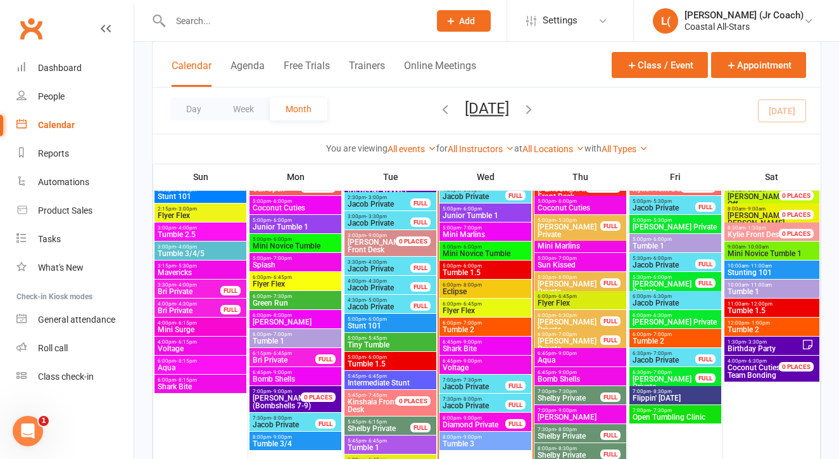
click at [551, 354] on span "6:45pm - 9:00pm" at bounding box center [580, 353] width 87 height 6
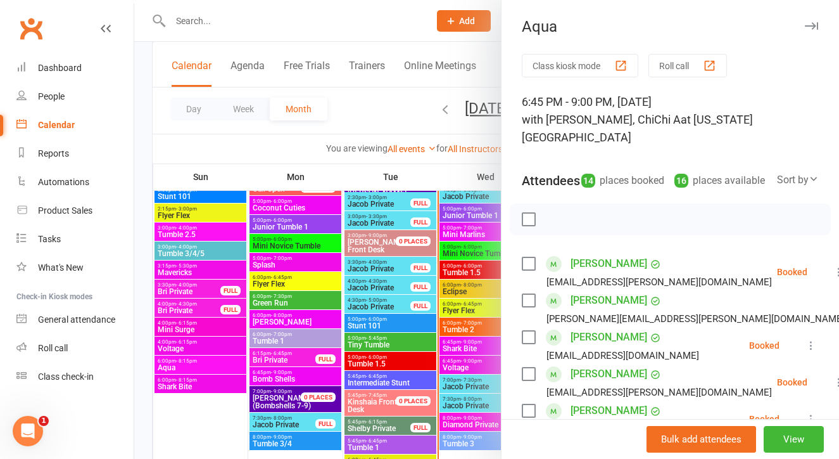
click at [447, 291] on div at bounding box center [486, 229] width 705 height 459
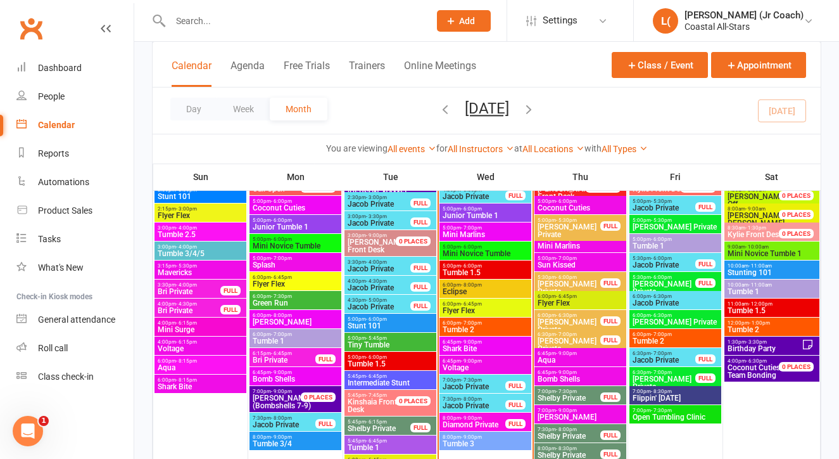
click at [569, 376] on span "Bomb Shells" at bounding box center [580, 379] width 87 height 8
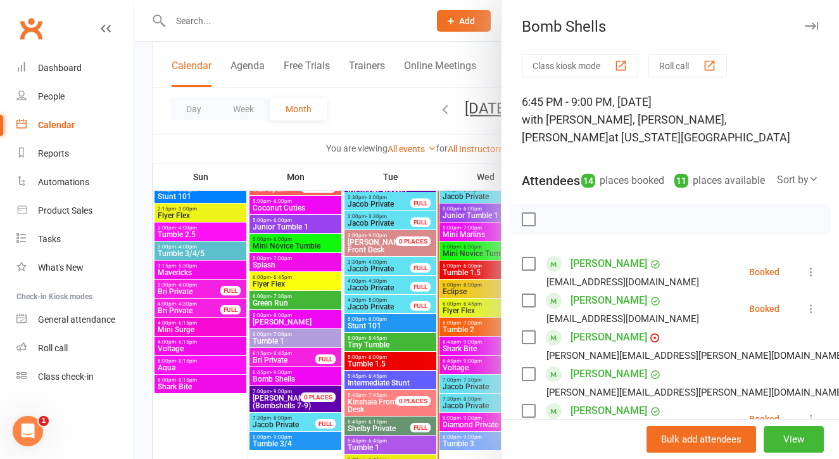
scroll to position [0, 0]
click at [440, 311] on div at bounding box center [486, 229] width 705 height 459
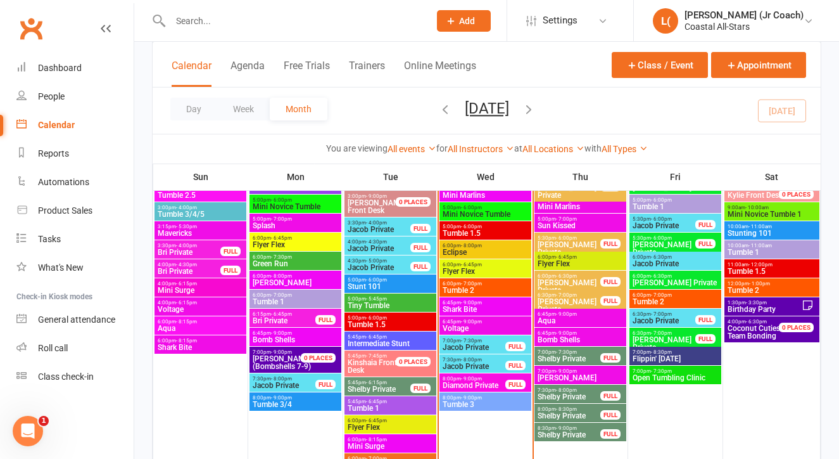
scroll to position [1352, 0]
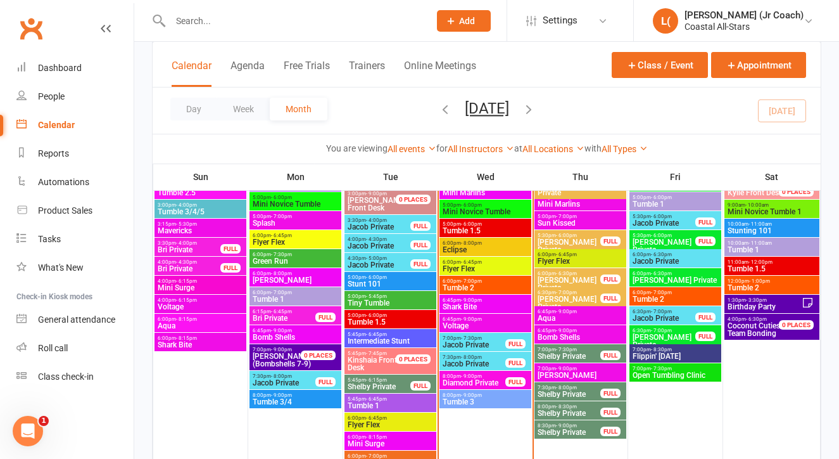
click at [303, 331] on span "6:45pm - 9:00pm" at bounding box center [295, 330] width 87 height 6
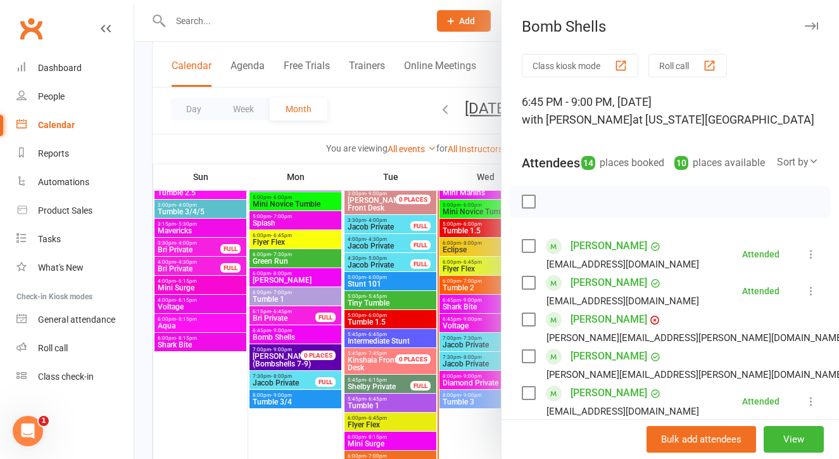
click at [303, 331] on div at bounding box center [486, 229] width 705 height 459
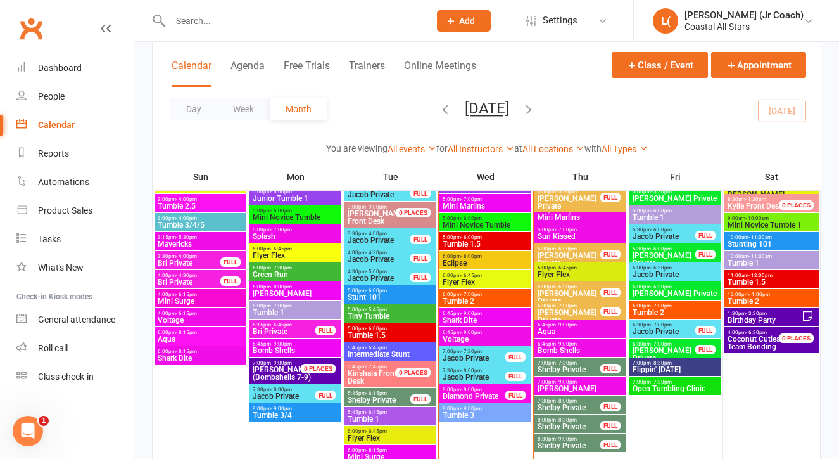
scroll to position [1381, 0]
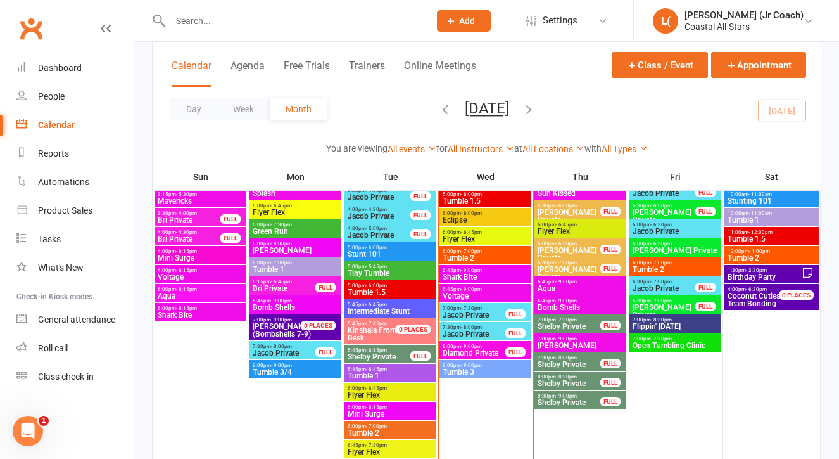
click at [296, 301] on span "6:45pm - 9:00pm" at bounding box center [295, 301] width 87 height 6
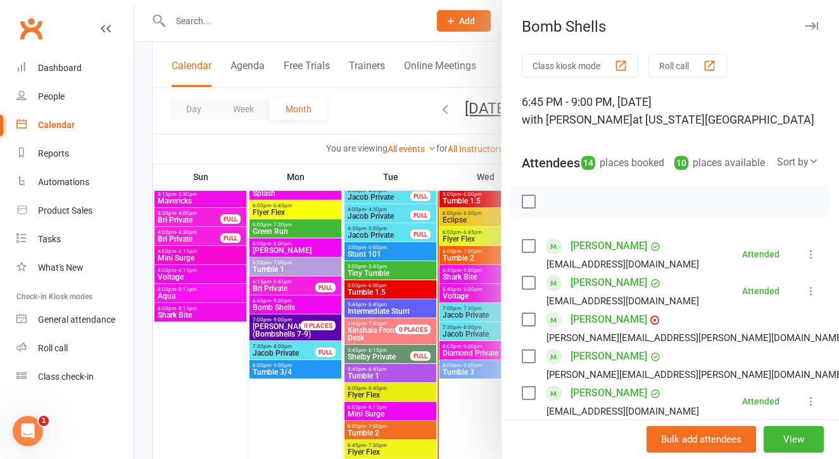
scroll to position [0, 0]
click at [348, 371] on div at bounding box center [486, 229] width 705 height 459
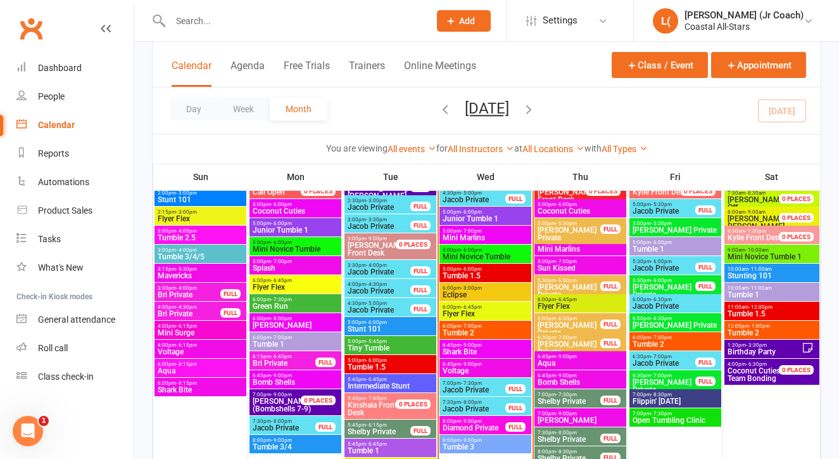
scroll to position [1288, 0]
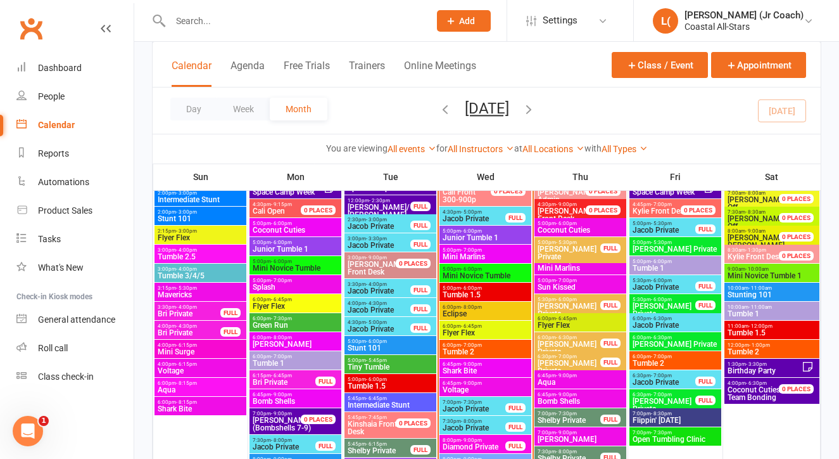
click at [303, 333] on div "6:00pm - 8:00pm [PERSON_NAME]" at bounding box center [296, 341] width 92 height 18
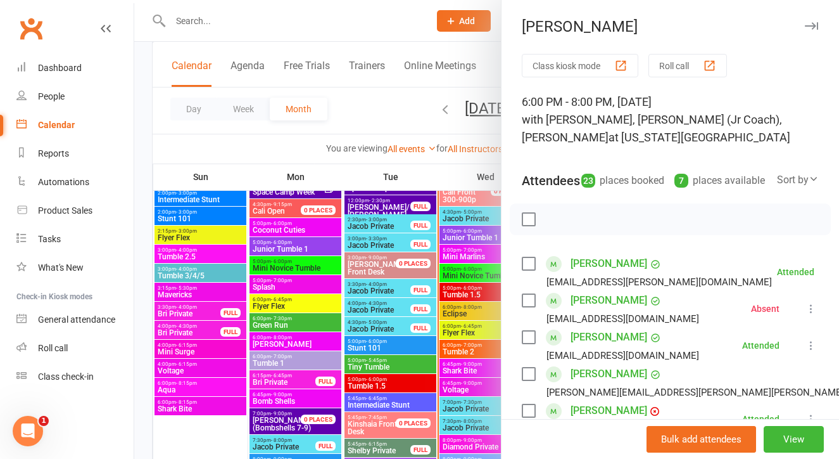
click at [308, 341] on div at bounding box center [486, 229] width 705 height 459
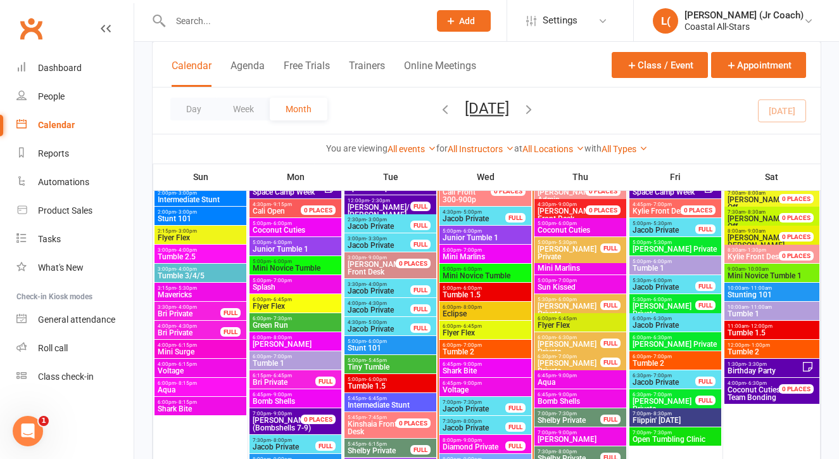
scroll to position [1266, 0]
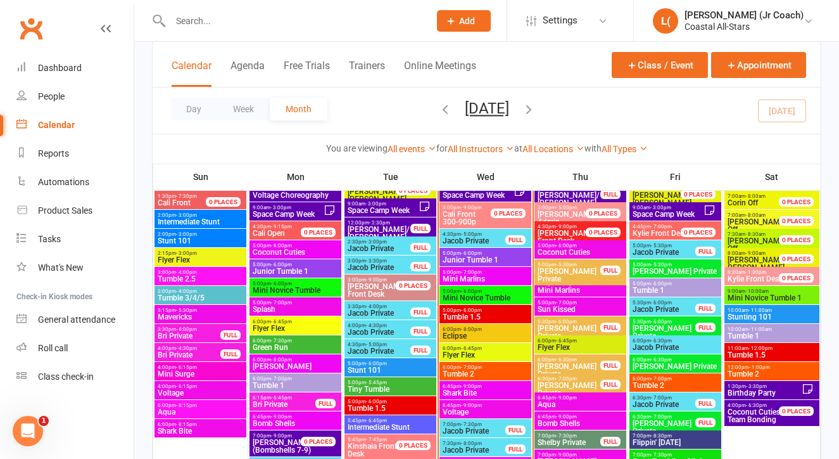
click at [303, 398] on span "6:15pm - 6:45pm" at bounding box center [284, 398] width 64 height 6
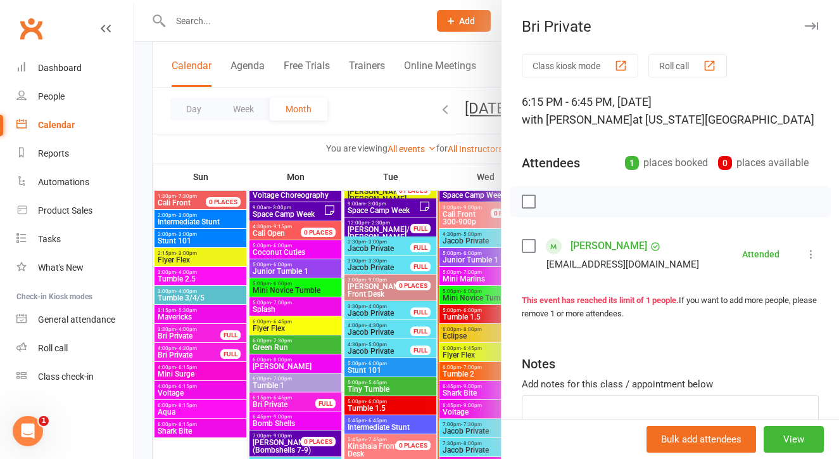
click at [314, 391] on div at bounding box center [486, 229] width 705 height 459
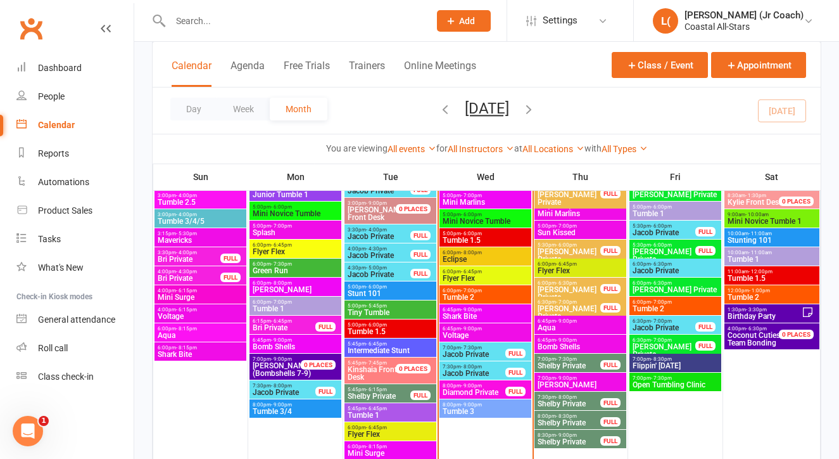
scroll to position [1345, 0]
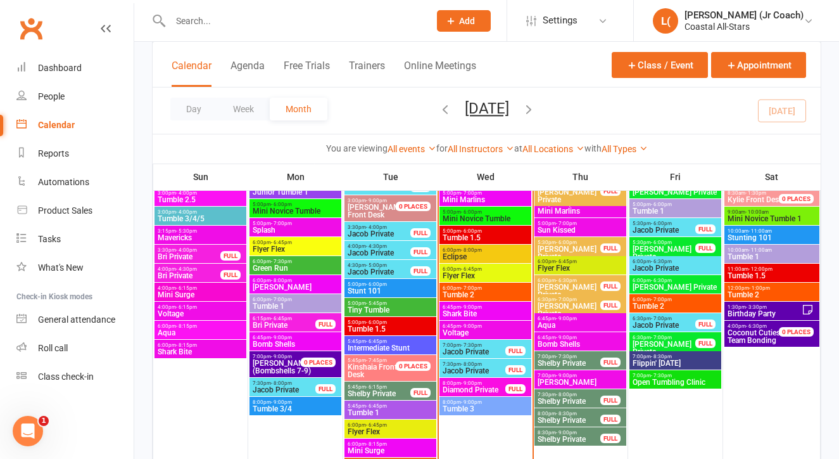
click at [300, 389] on span "Jacob Private" at bounding box center [284, 390] width 64 height 8
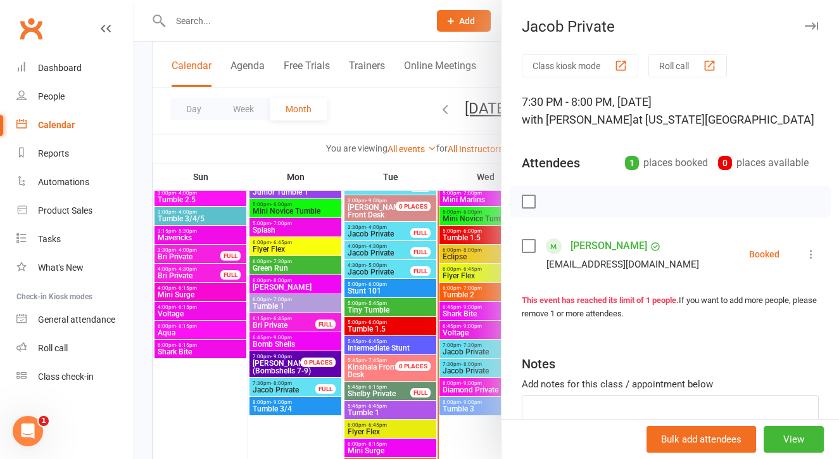
click at [365, 346] on div at bounding box center [486, 229] width 705 height 459
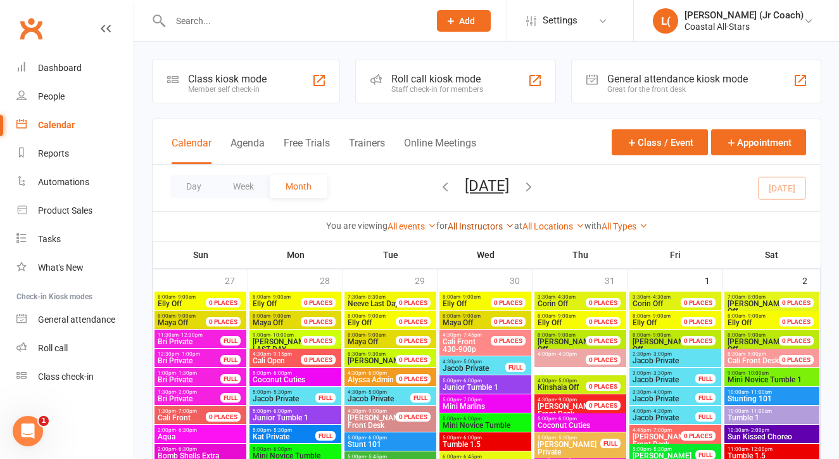
scroll to position [0, 0]
click at [463, 229] on link "All Instructors" at bounding box center [481, 226] width 67 height 10
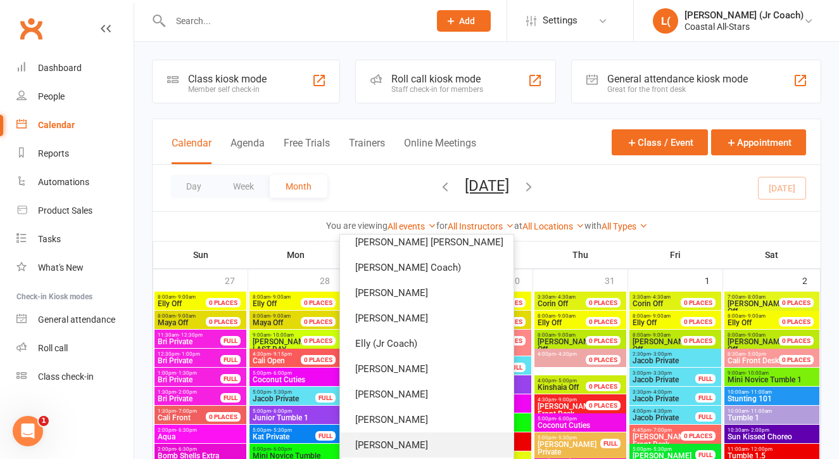
scroll to position [794, 0]
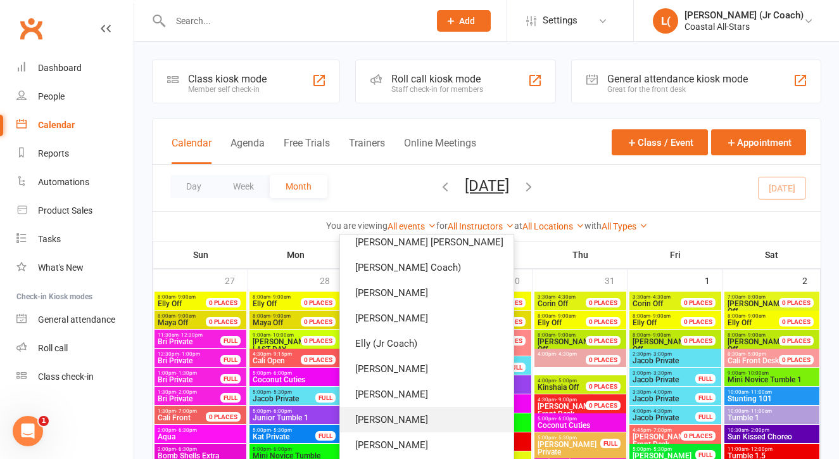
click at [426, 419] on link "[PERSON_NAME]" at bounding box center [427, 419] width 174 height 25
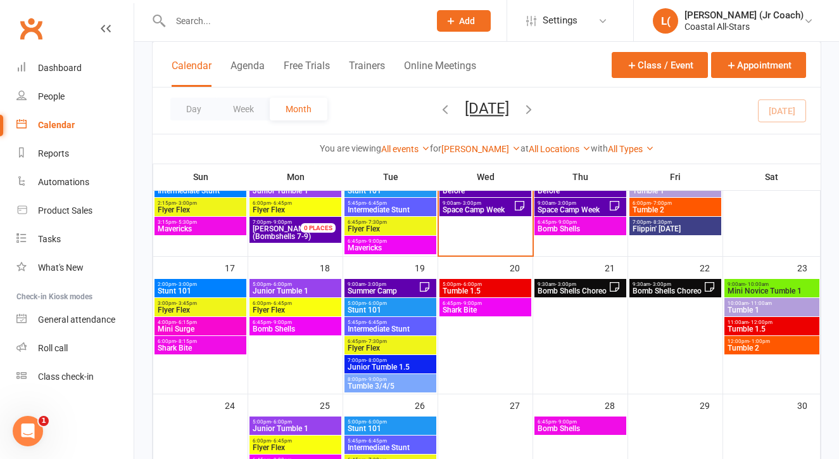
scroll to position [292, 0]
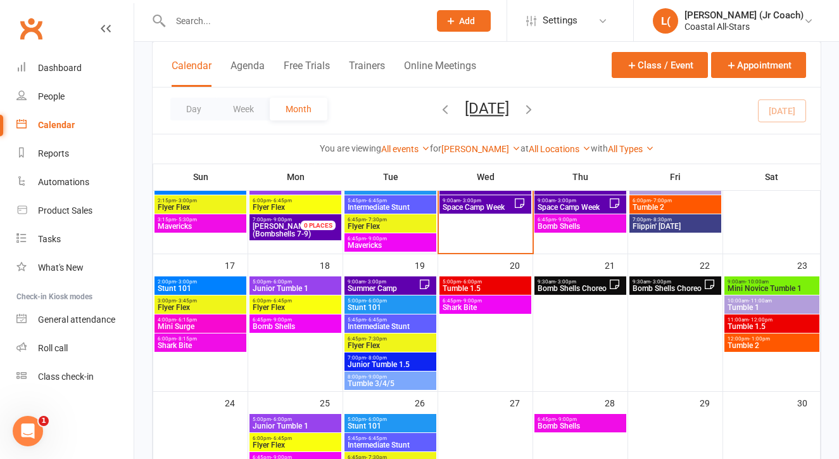
click at [599, 287] on span "Bomb Shells Choreo" at bounding box center [573, 288] width 72 height 8
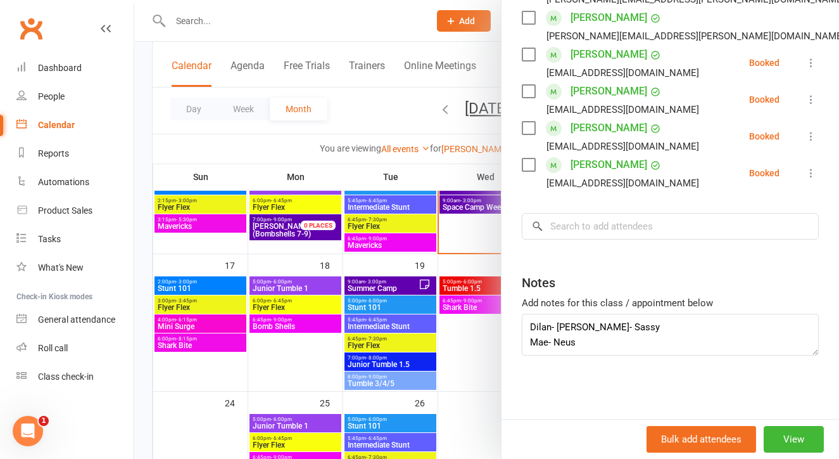
scroll to position [-1, 0]
click at [485, 369] on div at bounding box center [486, 229] width 705 height 459
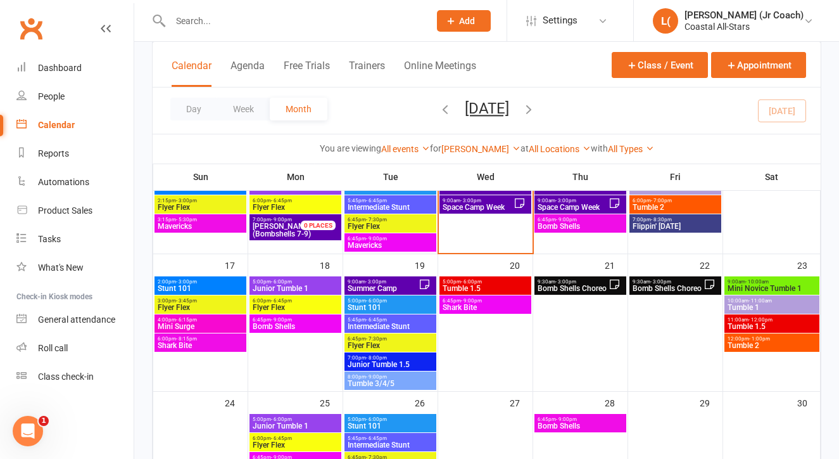
click at [670, 293] on div "9:30am - 3:00pm Bomb Shells Choreo" at bounding box center [676, 285] width 92 height 18
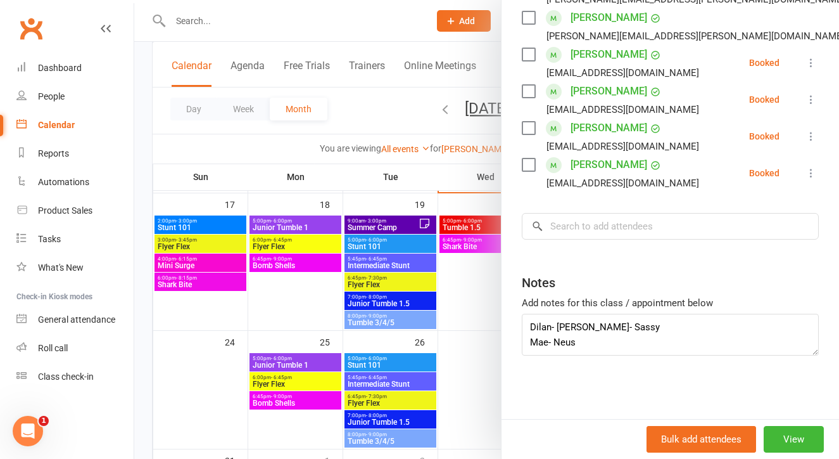
scroll to position [352, 0]
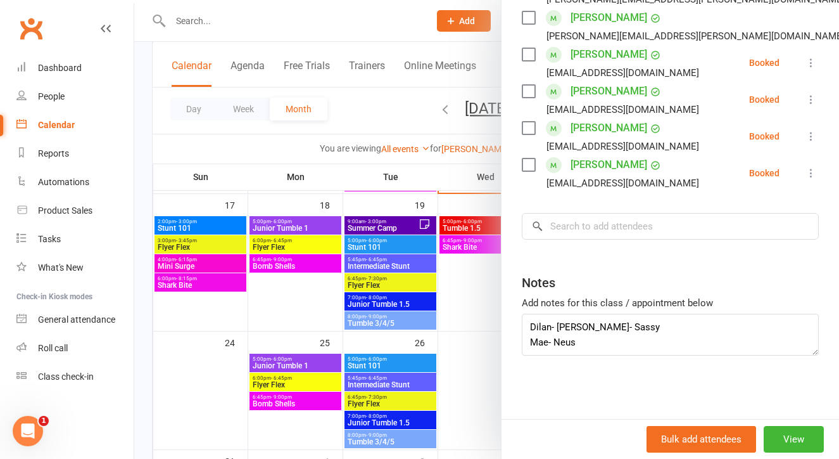
click at [471, 351] on div at bounding box center [486, 229] width 705 height 459
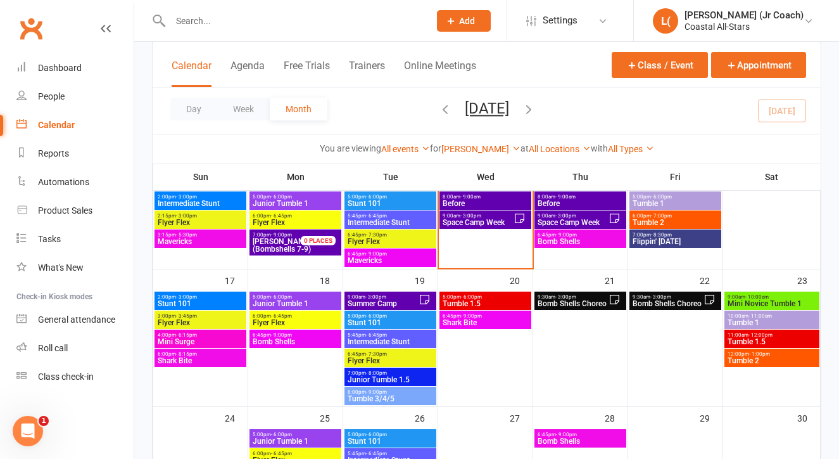
scroll to position [279, 0]
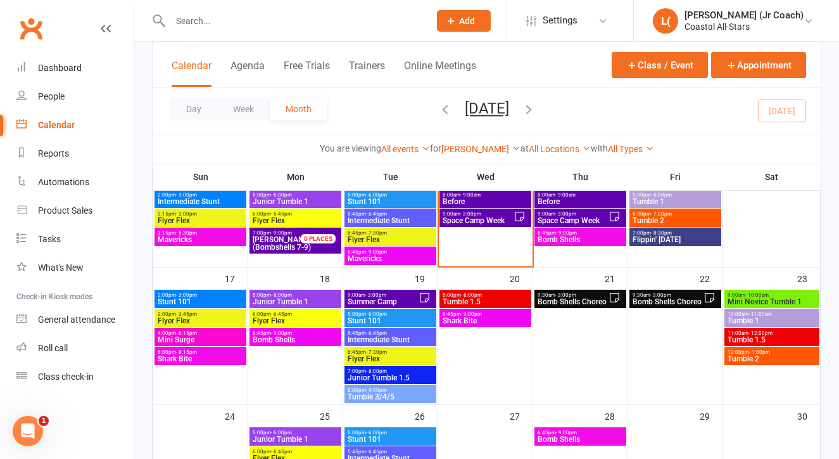
click at [287, 340] on span "Bomb Shells" at bounding box center [295, 340] width 87 height 8
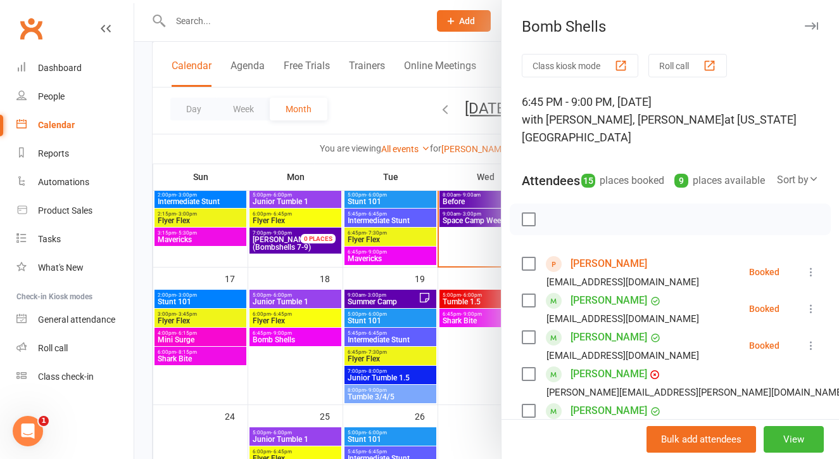
click at [279, 367] on div at bounding box center [486, 229] width 705 height 459
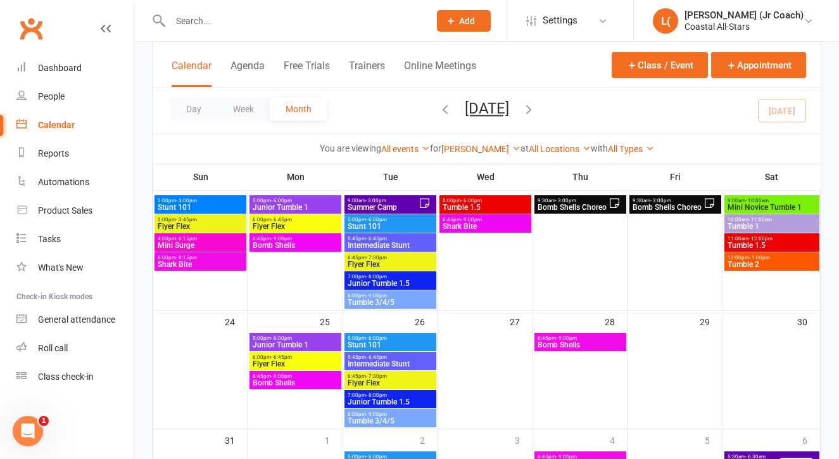
scroll to position [376, 0]
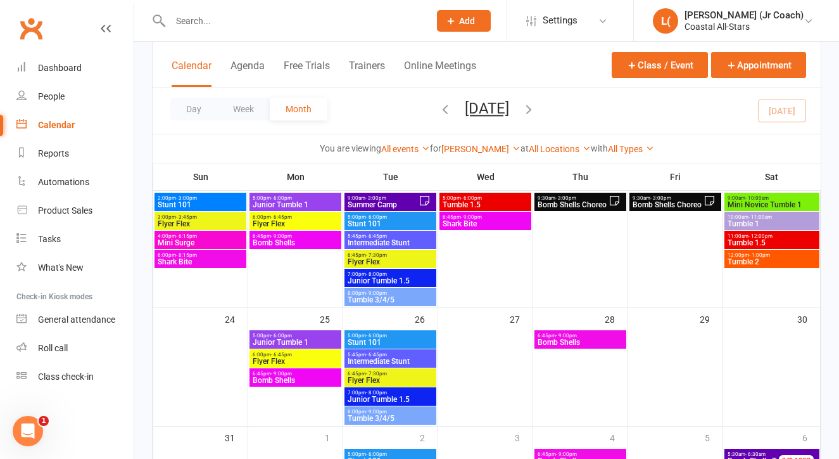
click at [279, 379] on span "Bomb Shells" at bounding box center [295, 380] width 87 height 8
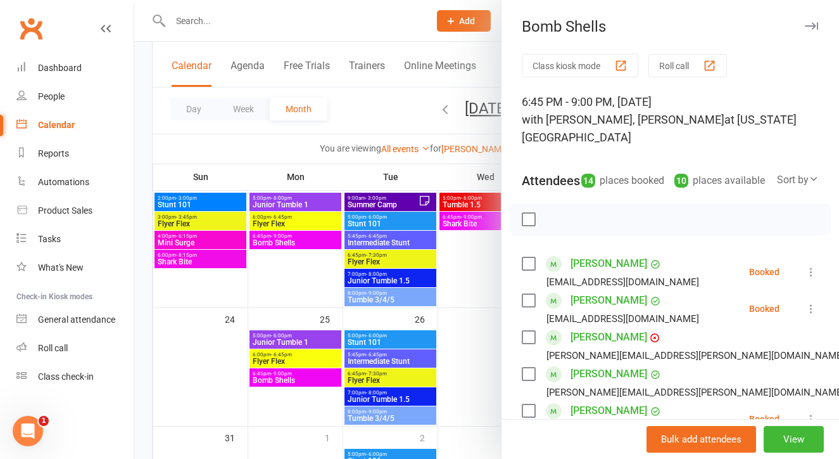
click at [310, 287] on div at bounding box center [486, 229] width 705 height 459
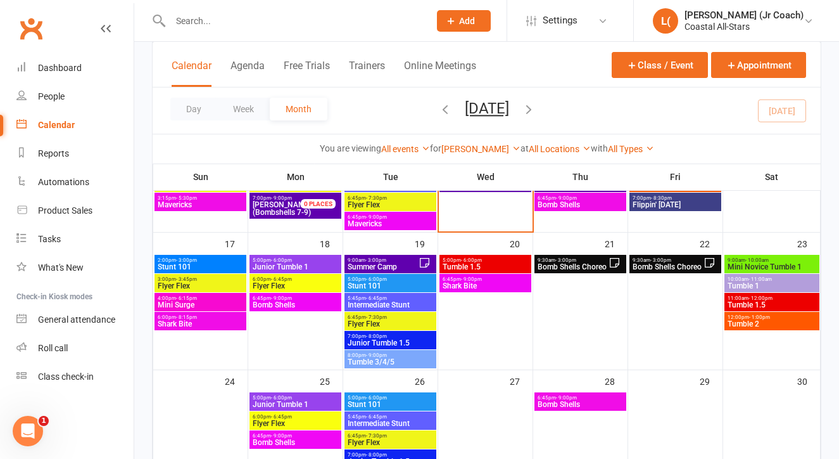
scroll to position [310, 0]
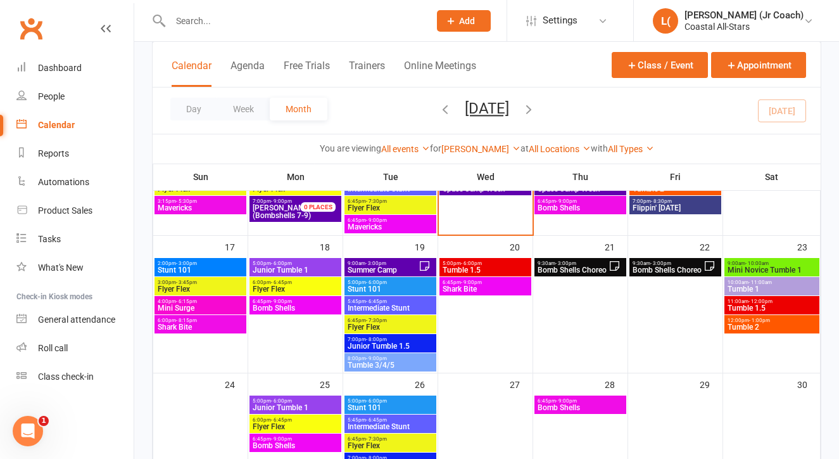
click at [305, 301] on span "6:45pm - 9:00pm" at bounding box center [295, 301] width 87 height 6
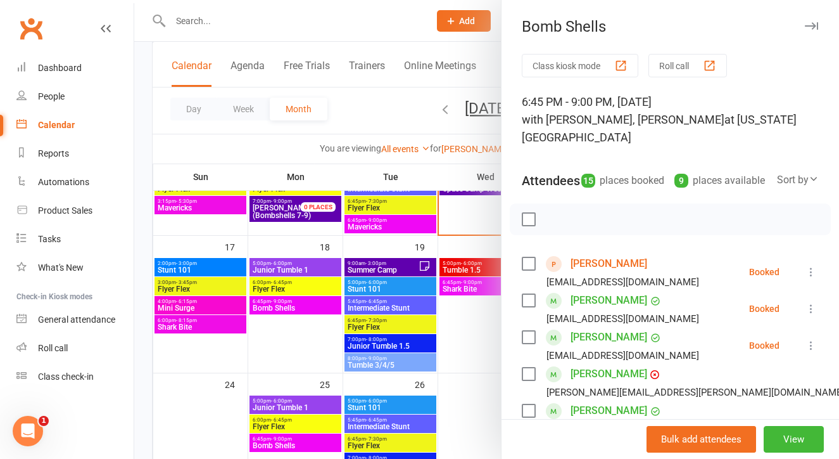
click at [302, 346] on div at bounding box center [486, 229] width 705 height 459
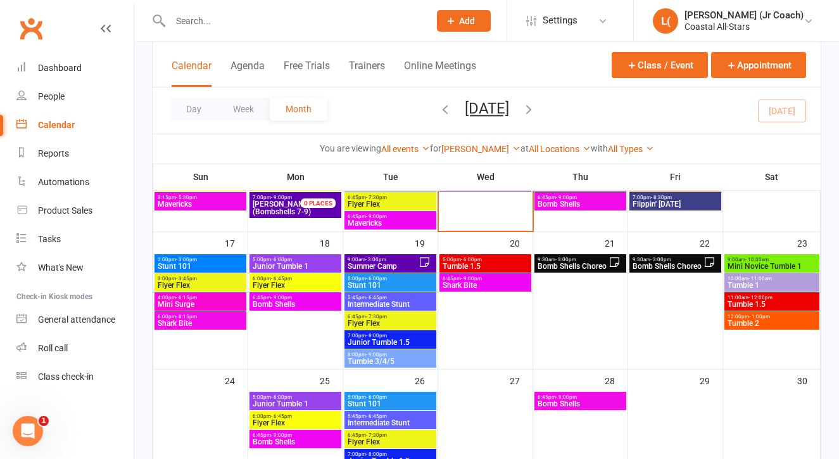
scroll to position [319, 0]
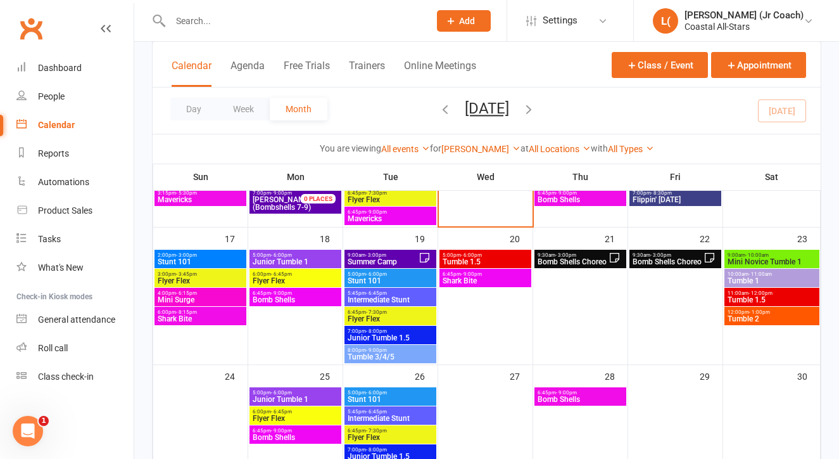
click at [460, 277] on span "Shark Bite" at bounding box center [485, 281] width 87 height 8
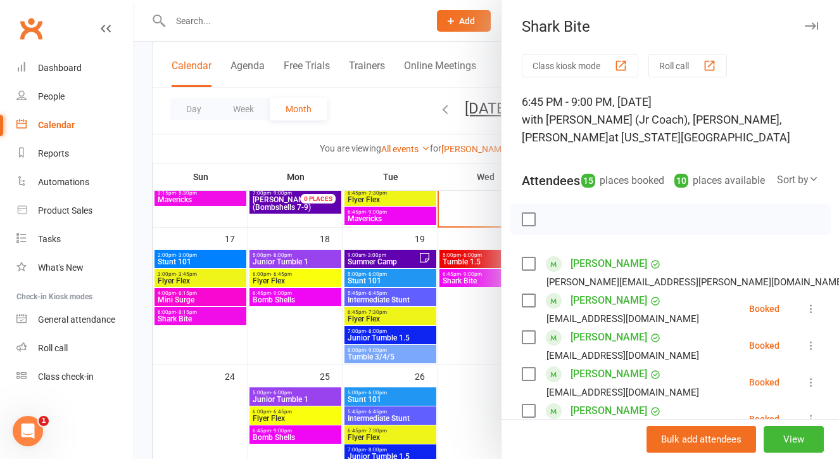
click at [455, 322] on div at bounding box center [486, 229] width 705 height 459
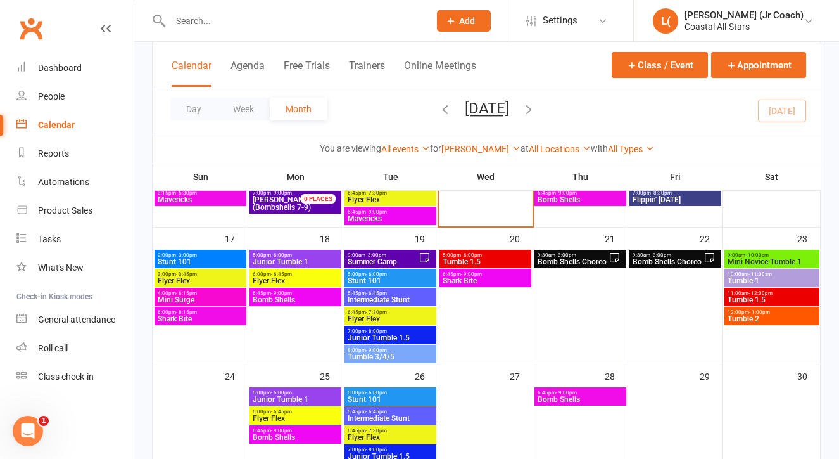
click at [464, 257] on div "5:00pm - 6:00pm Tumble 1.5" at bounding box center [486, 259] width 92 height 18
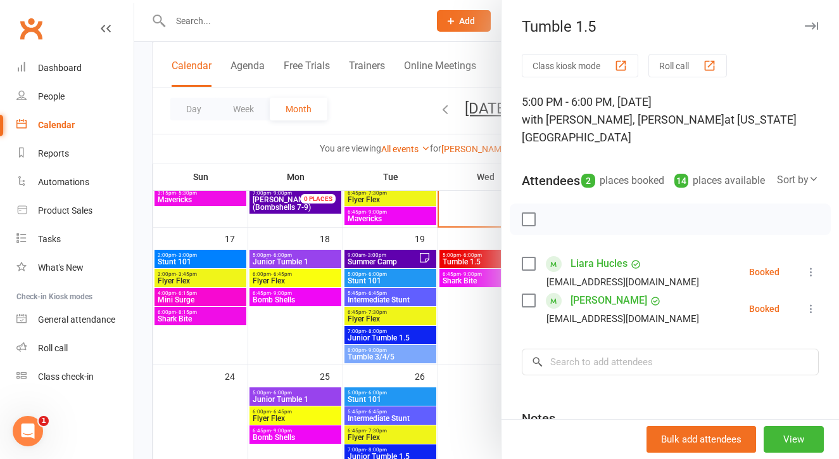
click at [453, 314] on div at bounding box center [486, 229] width 705 height 459
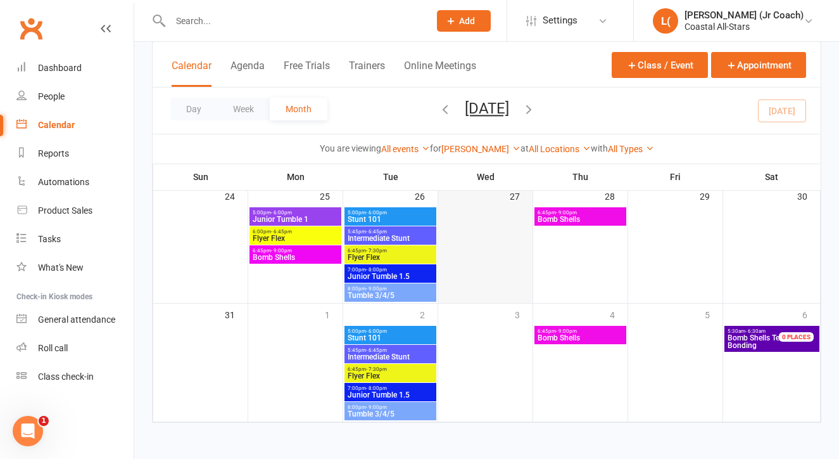
scroll to position [509, 0]
click at [536, 107] on icon "button" at bounding box center [529, 109] width 14 height 14
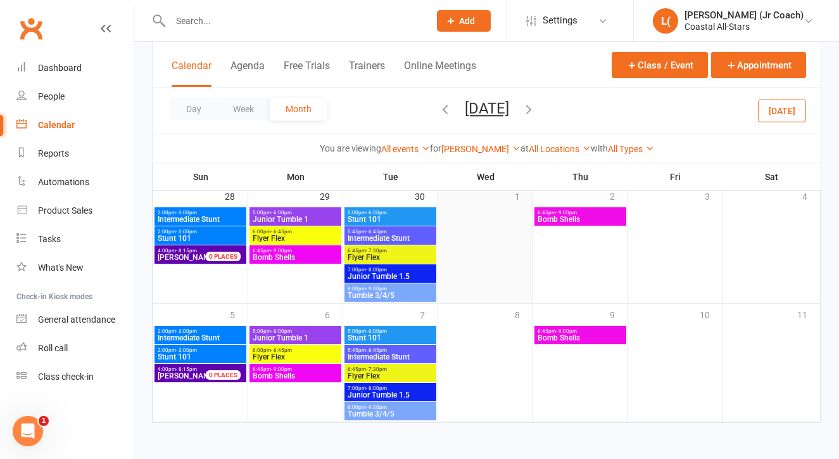
scroll to position [0, 0]
click at [536, 113] on icon "button" at bounding box center [529, 109] width 14 height 14
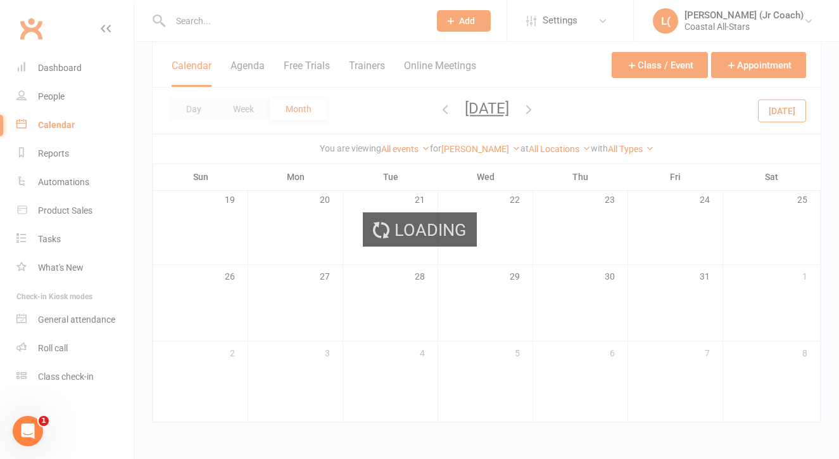
scroll to position [322, 0]
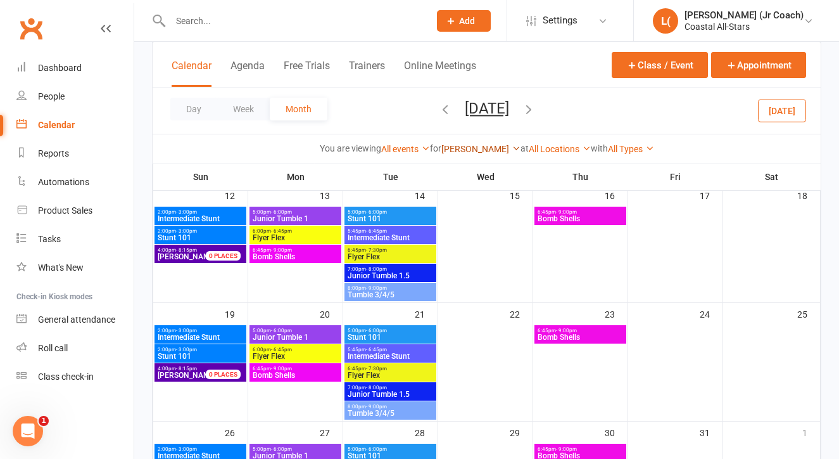
click at [478, 147] on link "[PERSON_NAME]" at bounding box center [480, 149] width 79 height 10
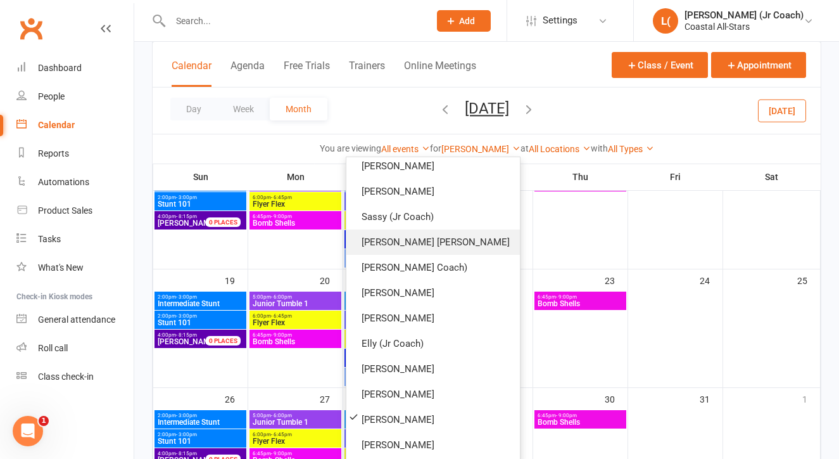
scroll to position [358, 0]
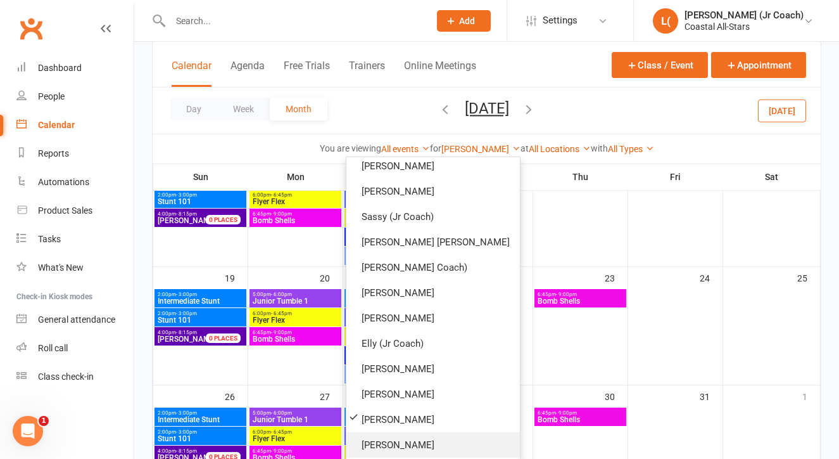
click at [436, 438] on link "[PERSON_NAME]" at bounding box center [433, 444] width 174 height 25
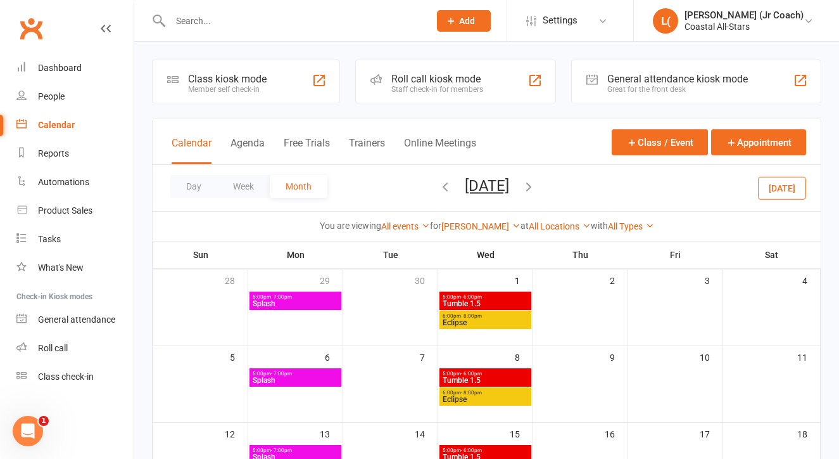
scroll to position [-1, 0]
click at [438, 198] on button "button" at bounding box center [445, 188] width 14 height 22
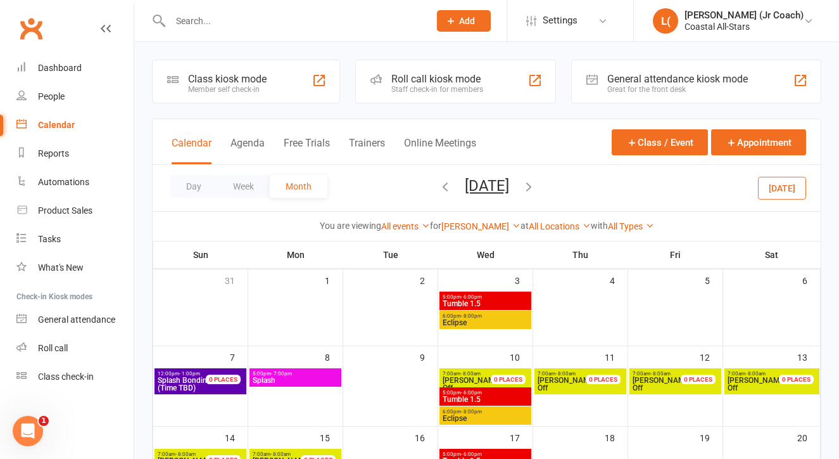
click at [438, 192] on icon "button" at bounding box center [445, 186] width 14 height 14
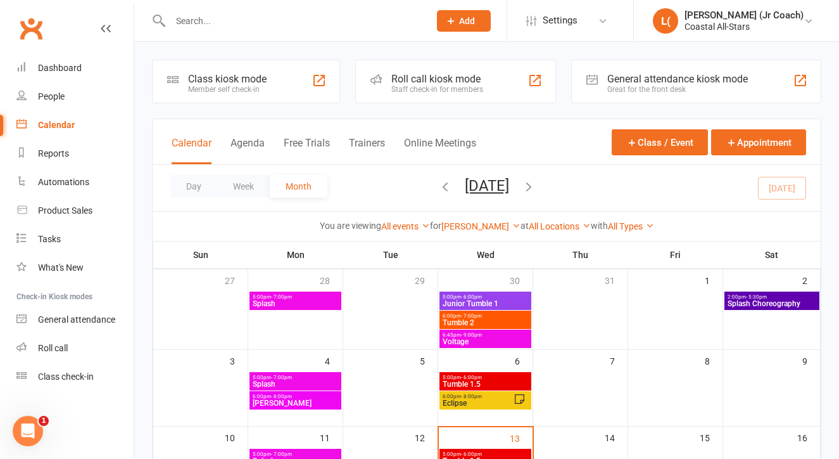
click at [536, 180] on icon "button" at bounding box center [529, 186] width 14 height 14
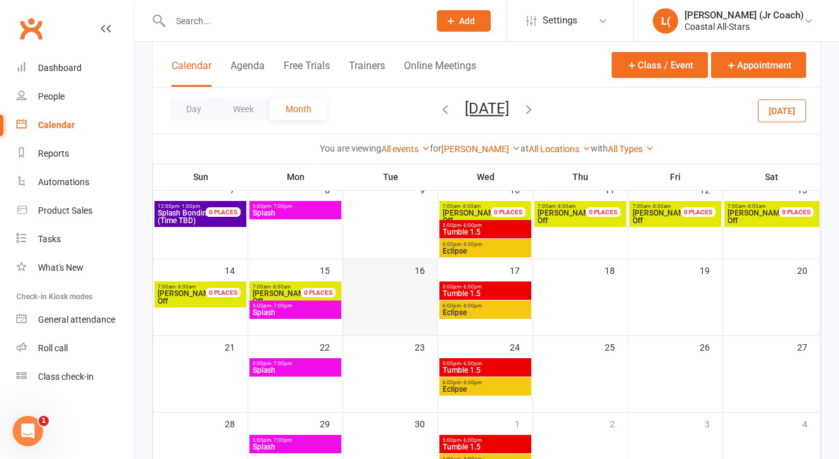
scroll to position [167, 0]
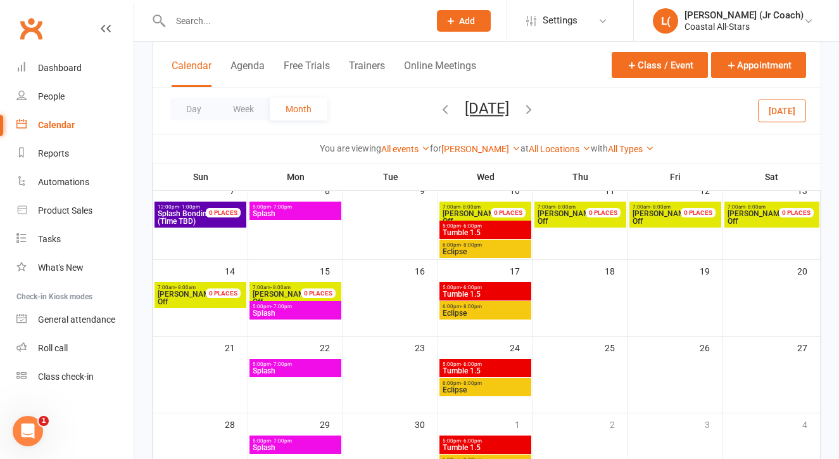
click at [187, 214] on span "Splash Bonding" at bounding box center [185, 213] width 54 height 9
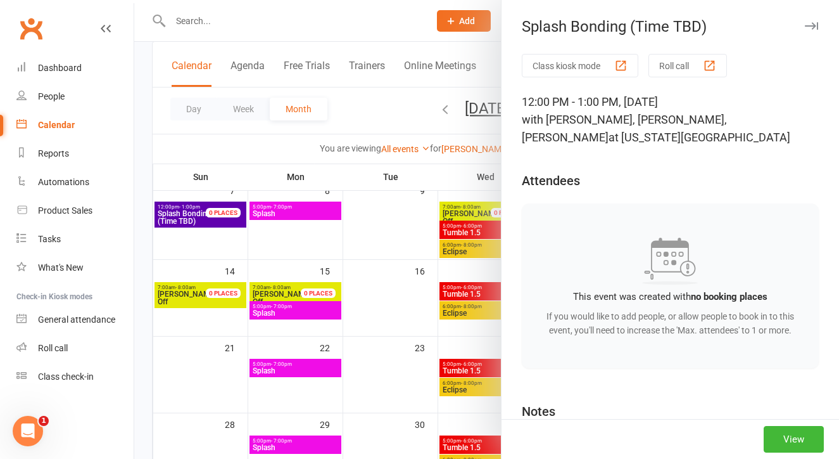
click at [374, 283] on div at bounding box center [486, 229] width 705 height 459
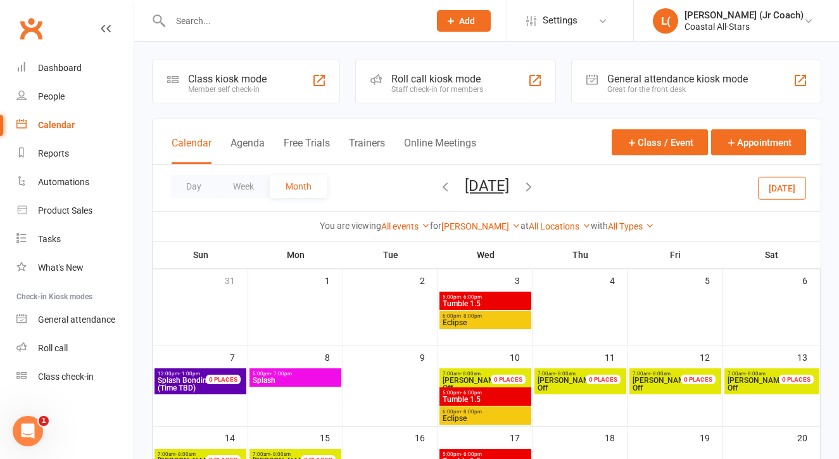
scroll to position [0, 0]
click at [452, 181] on span "[DATE] [DATE] Sun Mon Tue Wed Thu Fri Sat 27 28 29 30 31 01 02 03 04 05 06 07 0…" at bounding box center [487, 188] width 70 height 22
click at [438, 184] on icon "button" at bounding box center [445, 186] width 14 height 14
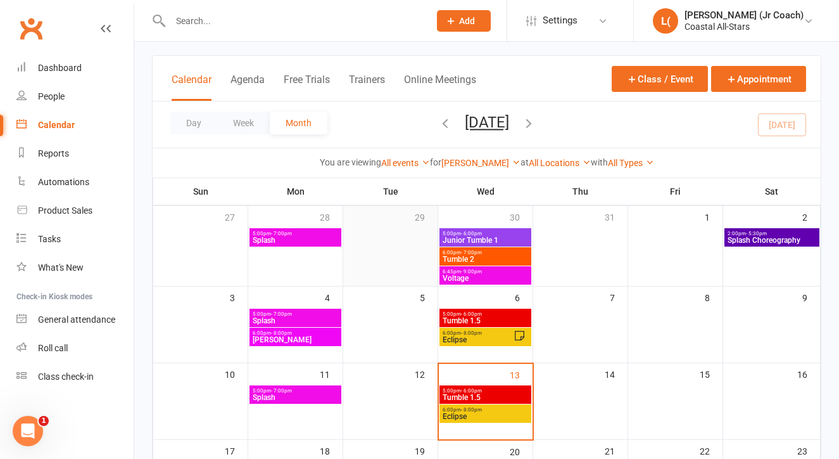
scroll to position [60, 0]
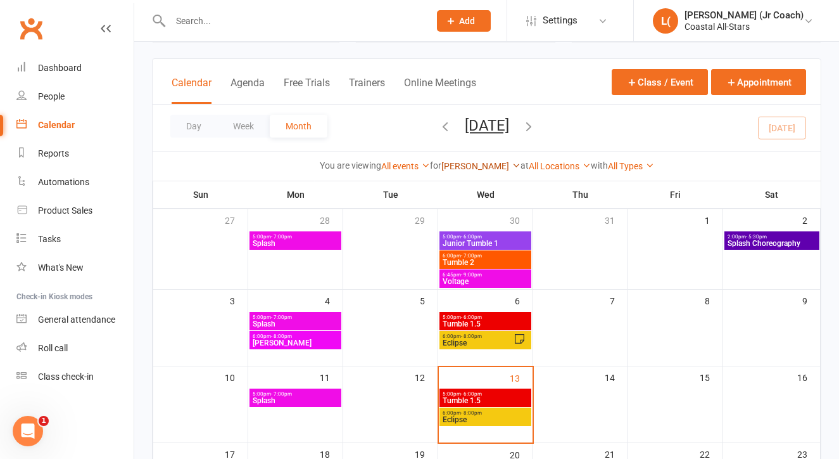
click at [490, 163] on link "[PERSON_NAME]" at bounding box center [480, 166] width 79 height 10
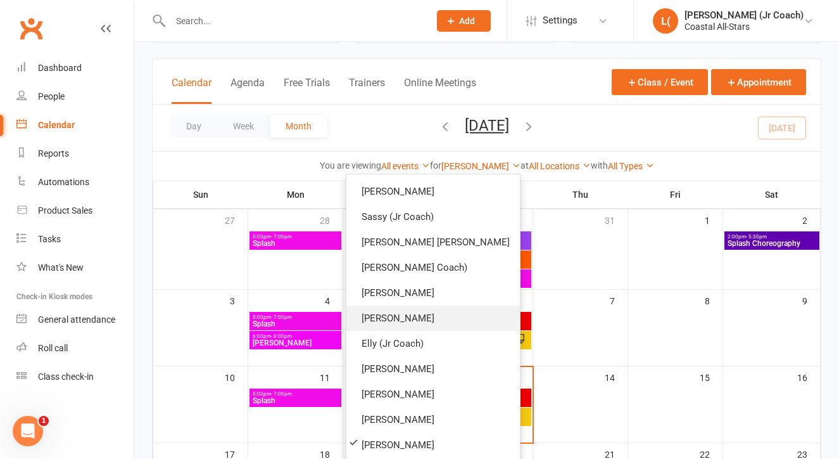
scroll to position [759, 0]
click at [467, 314] on link "[PERSON_NAME]" at bounding box center [433, 317] width 174 height 25
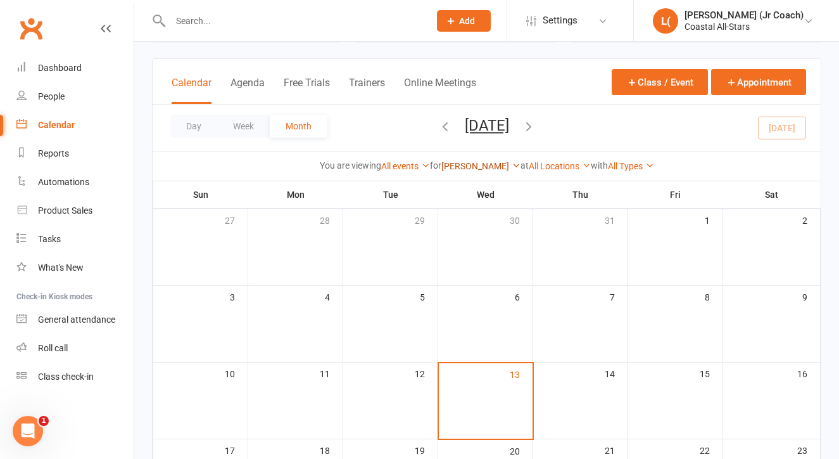
click at [480, 163] on link "[PERSON_NAME]" at bounding box center [480, 166] width 79 height 10
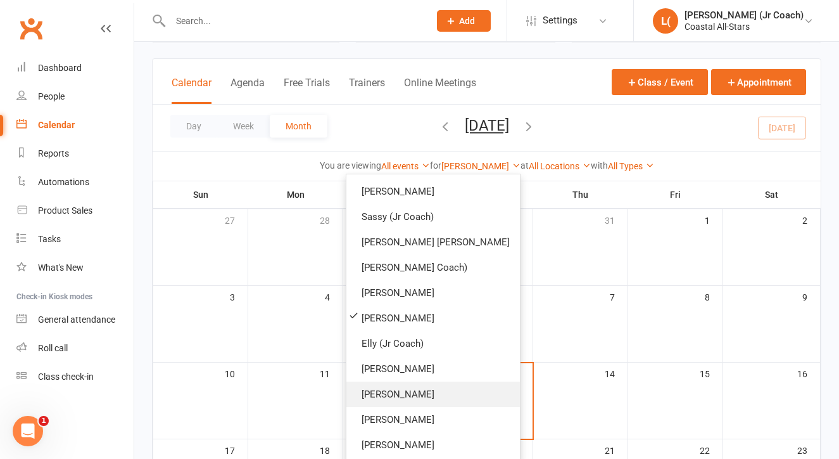
click at [450, 387] on link "[PERSON_NAME]" at bounding box center [433, 393] width 174 height 25
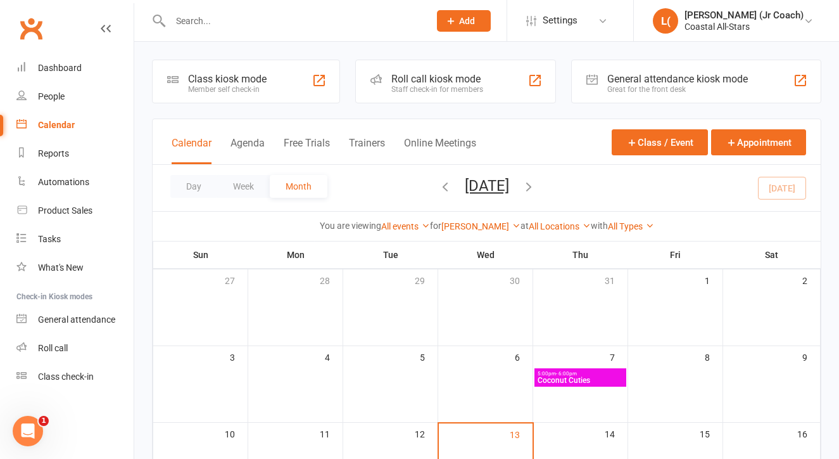
scroll to position [-1, 0]
click at [488, 223] on link "[PERSON_NAME]" at bounding box center [480, 226] width 79 height 10
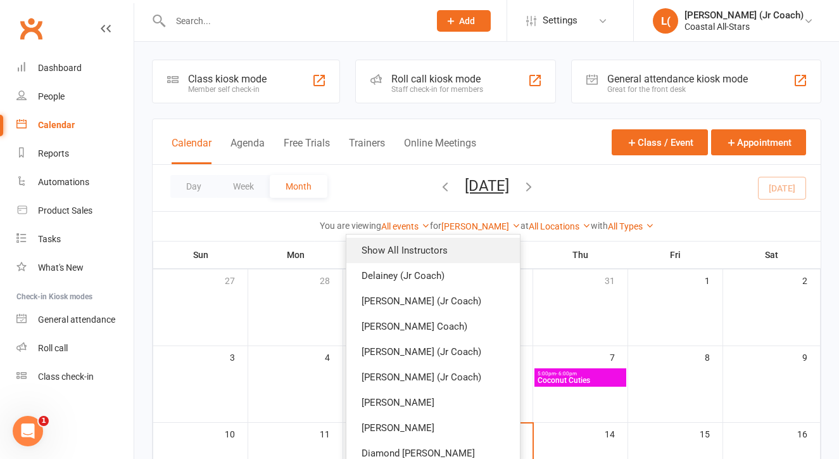
click at [457, 248] on link "Show All Instructors" at bounding box center [433, 250] width 174 height 25
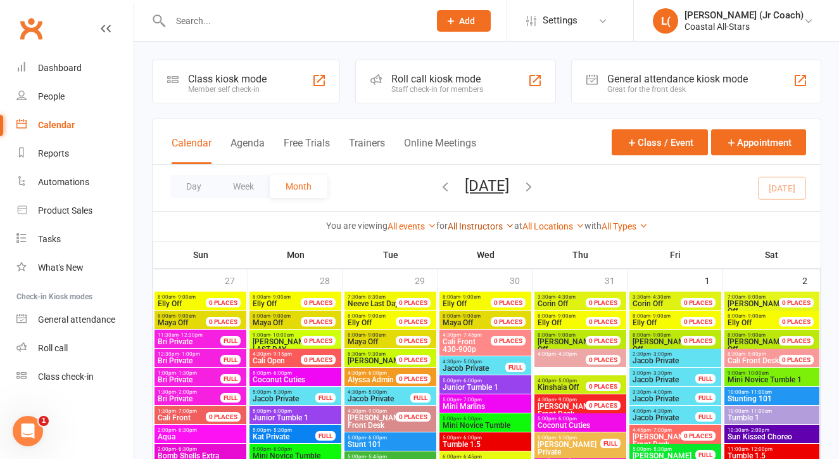
click at [471, 221] on link "All Instructors" at bounding box center [481, 226] width 67 height 10
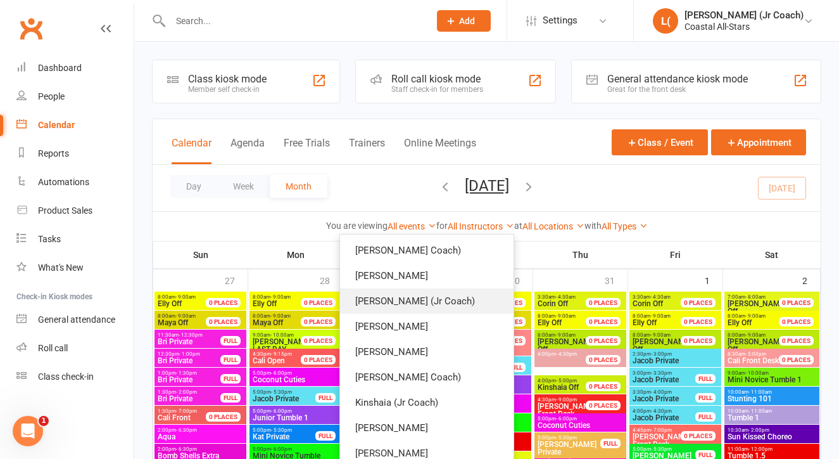
click at [461, 304] on link "[PERSON_NAME] (Jr Coach)" at bounding box center [427, 300] width 174 height 25
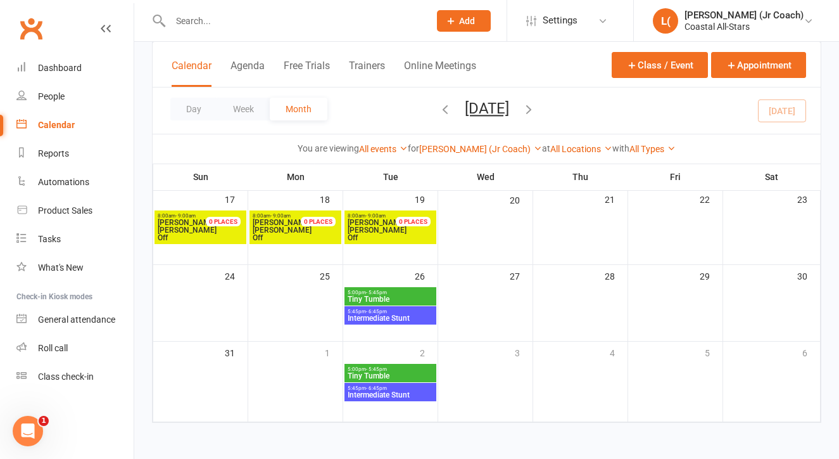
click at [536, 116] on button "button" at bounding box center [529, 110] width 14 height 22
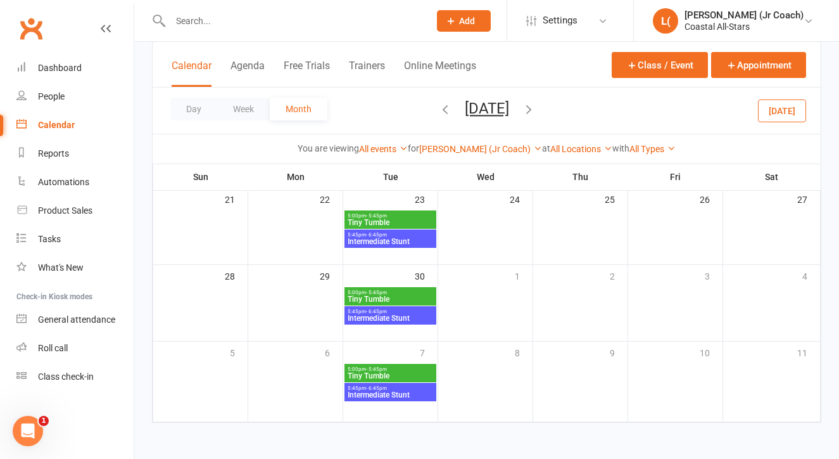
click at [522, 116] on span "[DATE] [DATE] Sun Mon Tue Wed Thu Fri Sat 27 28 29 30 31 01 02 03 04 05 06 07 0…" at bounding box center [487, 110] width 70 height 22
click at [536, 108] on icon "button" at bounding box center [529, 109] width 14 height 14
click at [452, 106] on span "[DATE] [DATE] Sun Mon Tue Wed Thu Fri Sat 27 28 29 30 31 01 02 03 04 05 06 07 0…" at bounding box center [487, 110] width 70 height 22
click at [438, 109] on icon "button" at bounding box center [445, 109] width 14 height 14
click at [452, 109] on span "[DATE] [DATE] Sun Mon Tue Wed Thu Fri Sat 27 28 29 30 31 01 02 03 04 05 06 07 0…" at bounding box center [487, 110] width 70 height 22
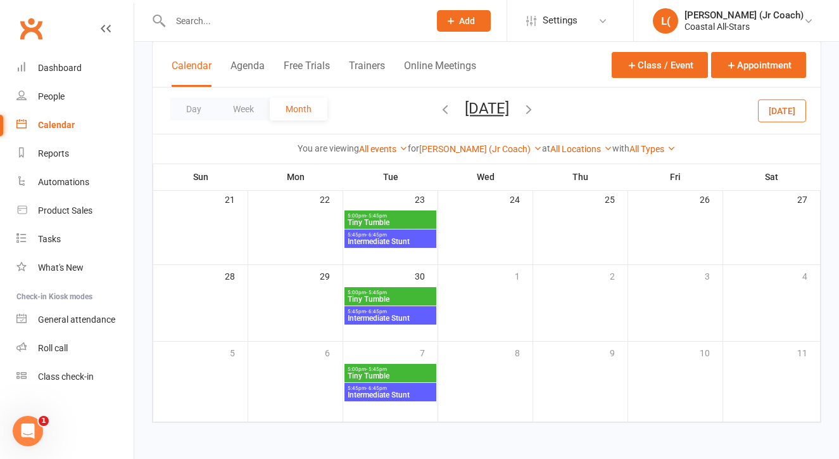
click at [438, 111] on icon "button" at bounding box center [445, 109] width 14 height 14
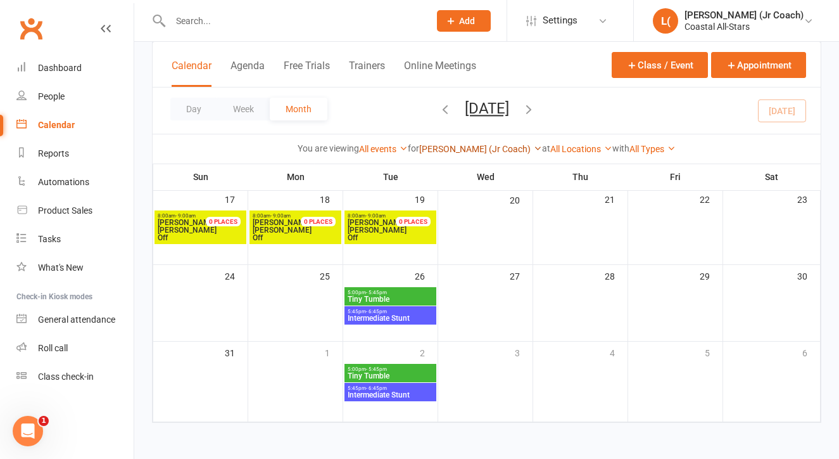
click at [467, 146] on link "[PERSON_NAME] (Jr Coach)" at bounding box center [480, 149] width 123 height 10
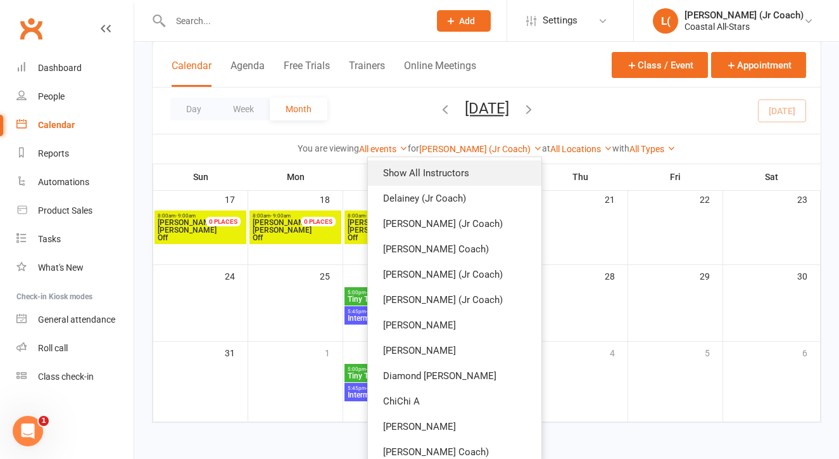
scroll to position [-1, 0]
click at [439, 181] on link "Show All Instructors" at bounding box center [455, 172] width 174 height 25
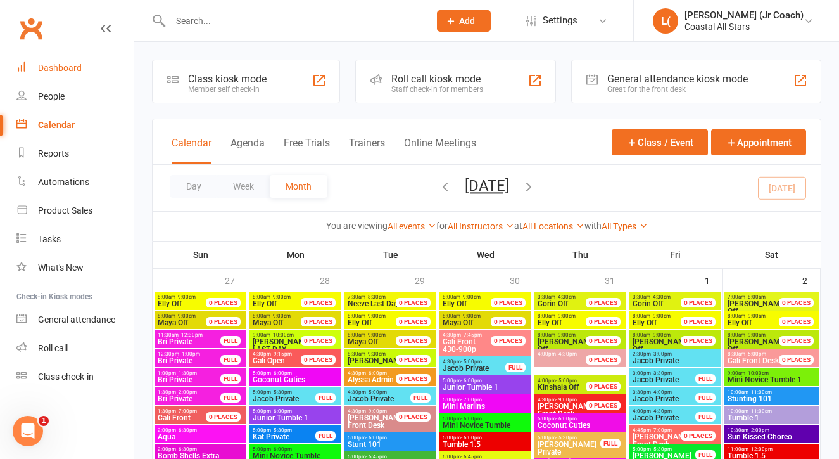
click at [82, 64] on link "Dashboard" at bounding box center [74, 68] width 117 height 29
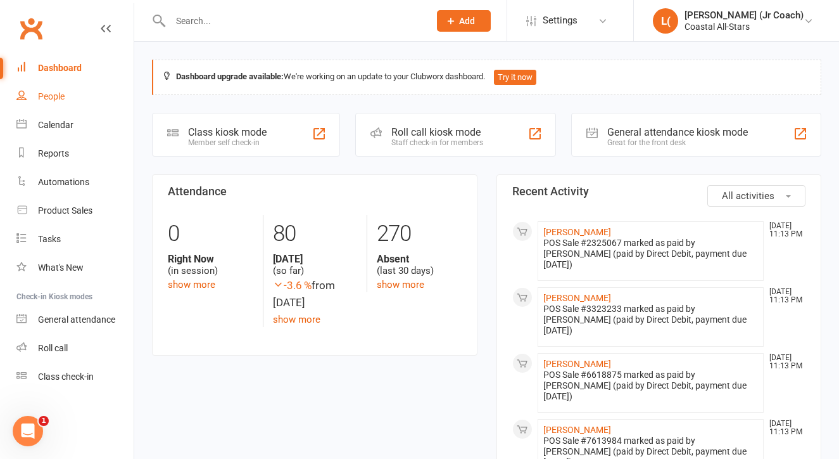
click at [75, 105] on link "People" at bounding box center [74, 96] width 117 height 29
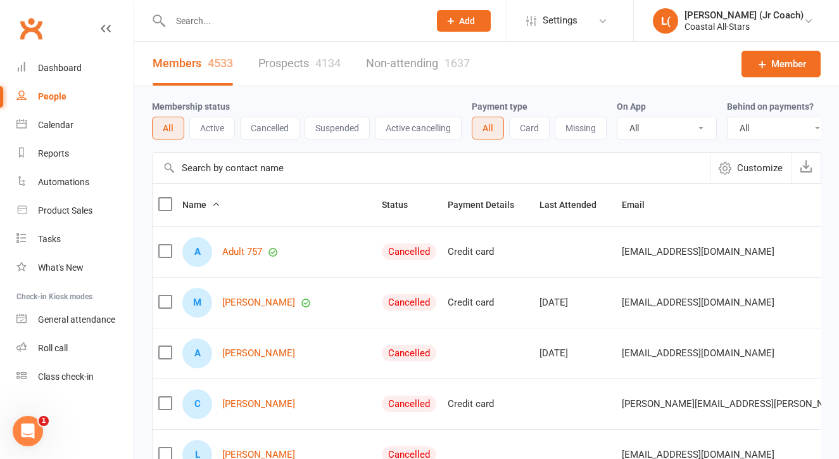
click at [383, 182] on input "text" at bounding box center [431, 168] width 557 height 30
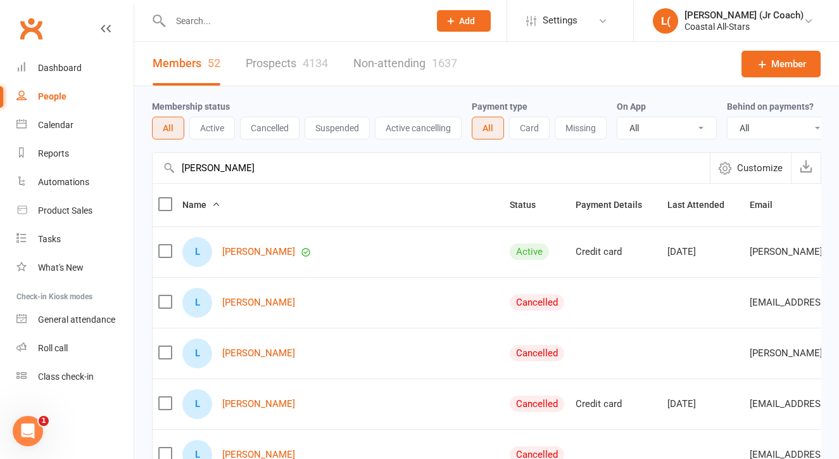
type input "[PERSON_NAME]"
drag, startPoint x: 383, startPoint y: 182, endPoint x: 250, endPoint y: 255, distance: 151.9
click at [250, 255] on link "[PERSON_NAME]" at bounding box center [258, 251] width 73 height 11
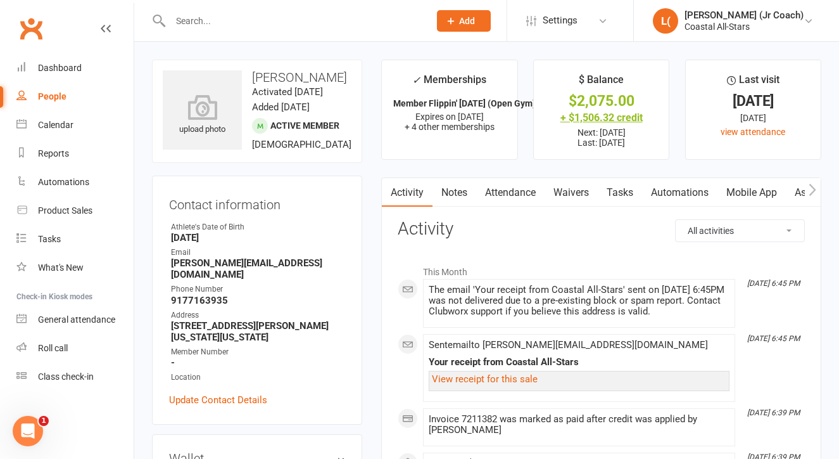
click at [571, 119] on div "+ $1,506.32 credit" at bounding box center [601, 117] width 112 height 13
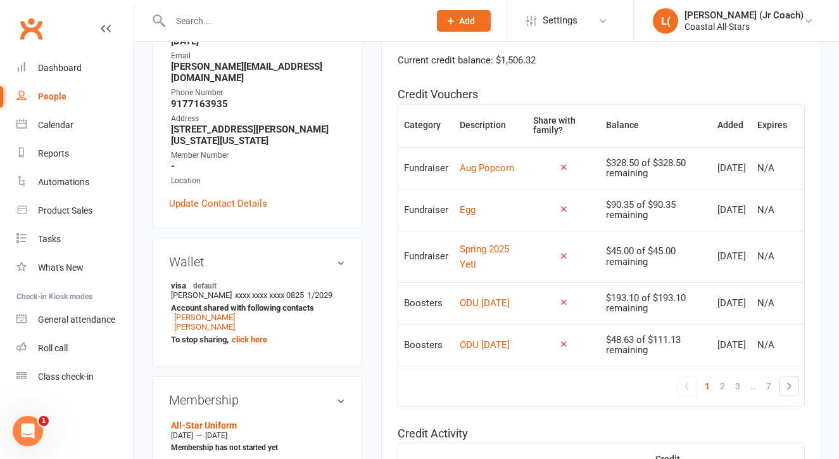
scroll to position [197, 0]
click at [725, 394] on link "2" at bounding box center [722, 385] width 15 height 18
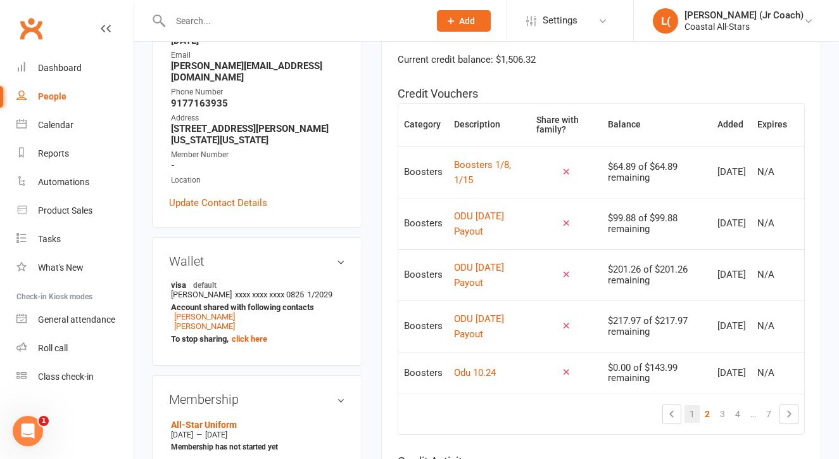
click at [685, 407] on link "1" at bounding box center [692, 414] width 15 height 18
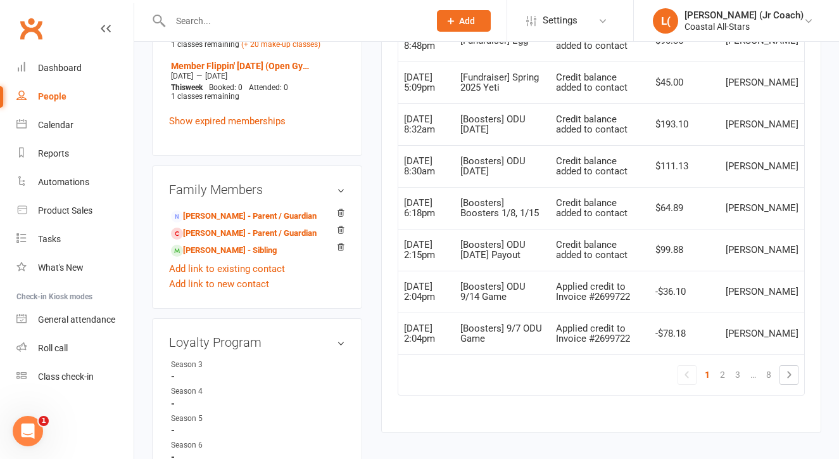
scroll to position [756, 0]
click at [287, 223] on link "[PERSON_NAME] - Parent / Guardian" at bounding box center [244, 216] width 146 height 13
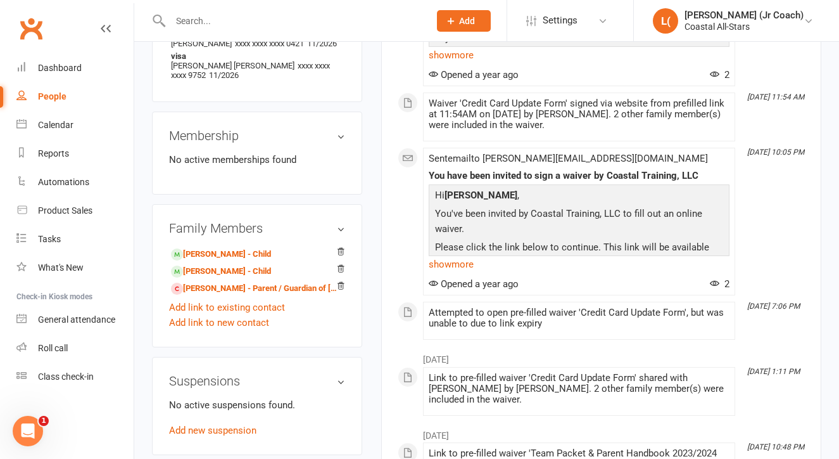
scroll to position [527, 0]
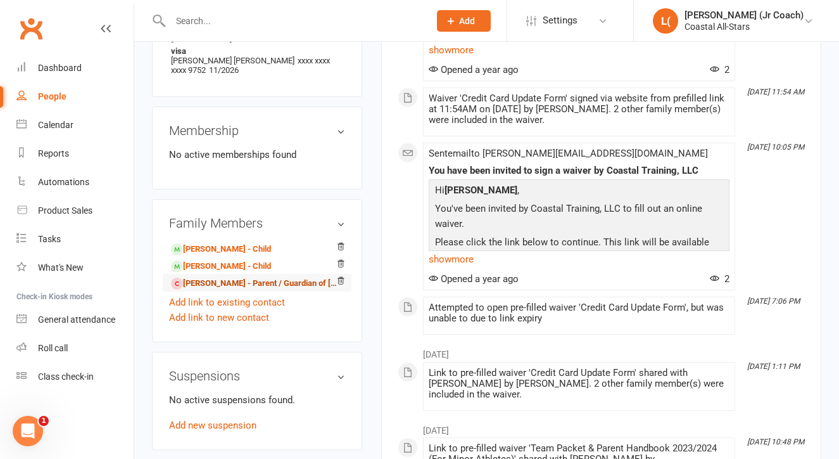
click at [269, 277] on link "[PERSON_NAME] - Parent / Guardian of [PERSON_NAME]" at bounding box center [255, 283] width 168 height 13
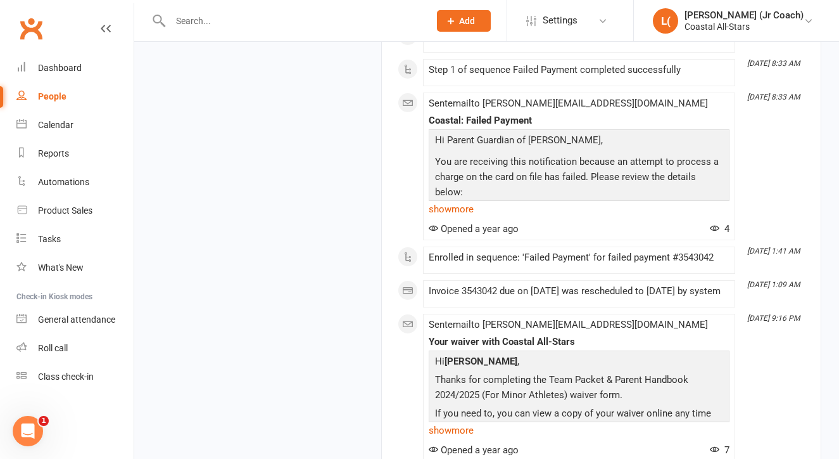
scroll to position [6676, 0]
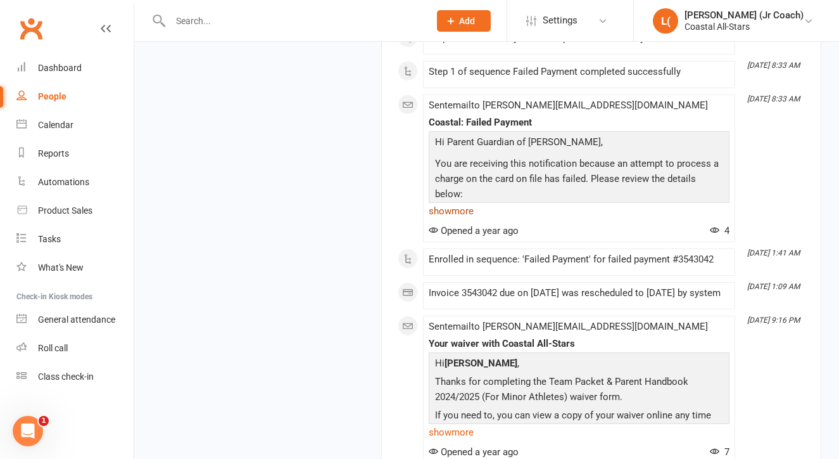
click at [449, 220] on link "show more" at bounding box center [579, 211] width 301 height 18
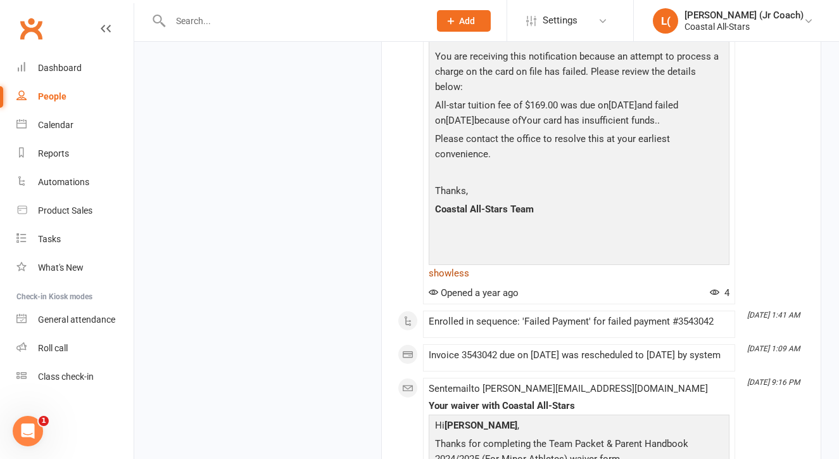
scroll to position [6791, 0]
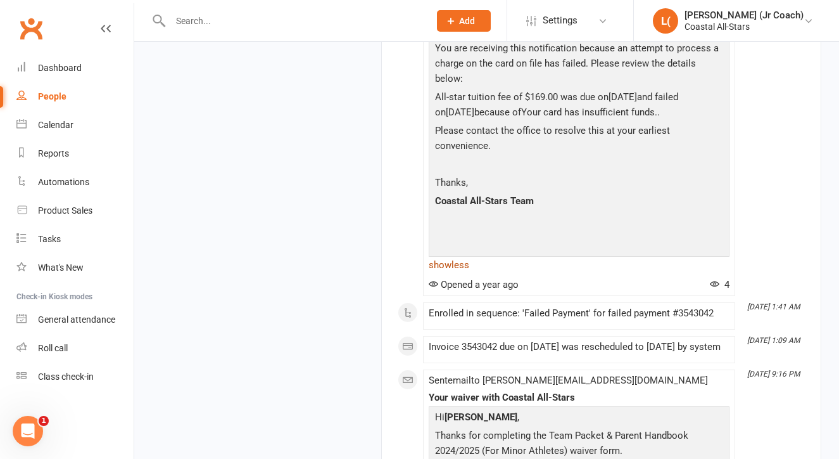
click at [457, 274] on link "show less" at bounding box center [579, 265] width 301 height 18
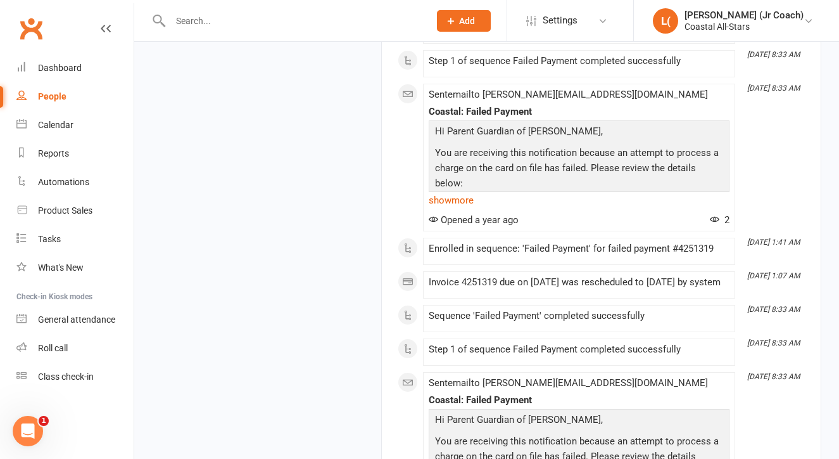
scroll to position [3230, 0]
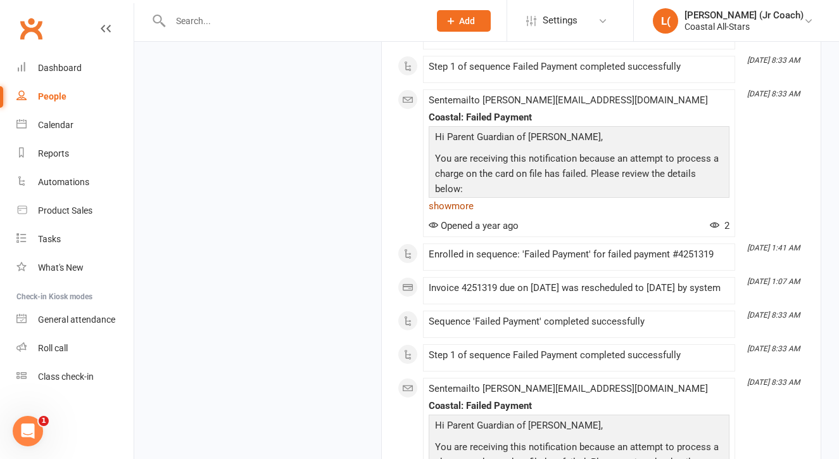
click at [436, 215] on link "show more" at bounding box center [579, 206] width 301 height 18
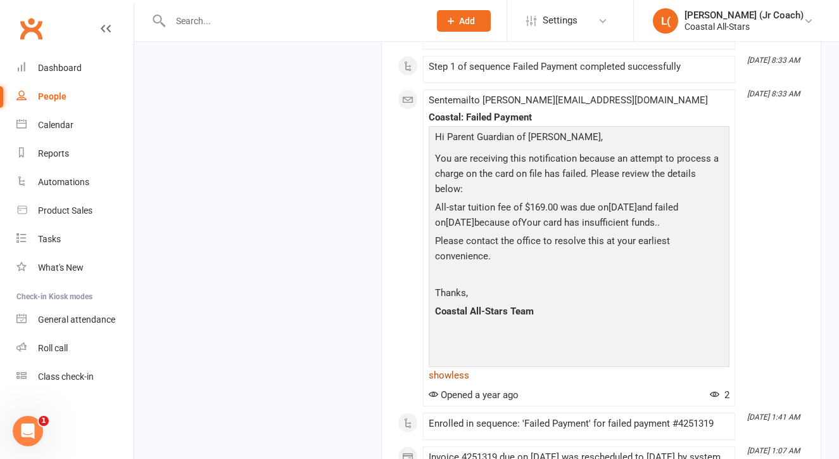
click at [450, 384] on link "show less" at bounding box center [579, 375] width 301 height 18
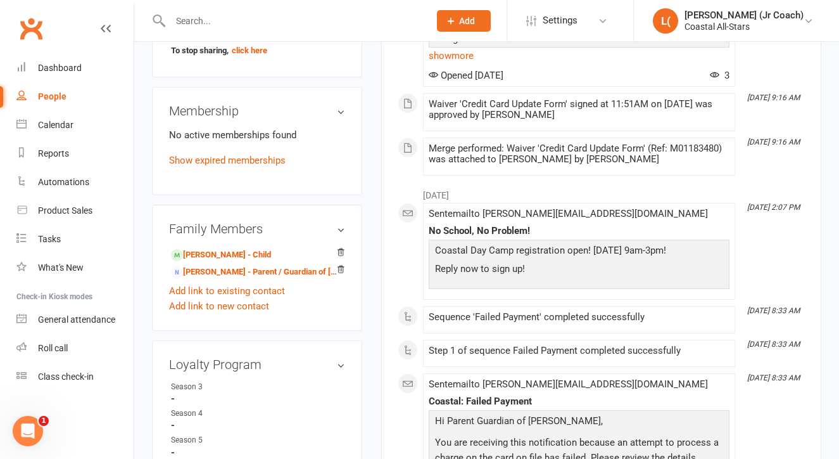
scroll to position [530, 0]
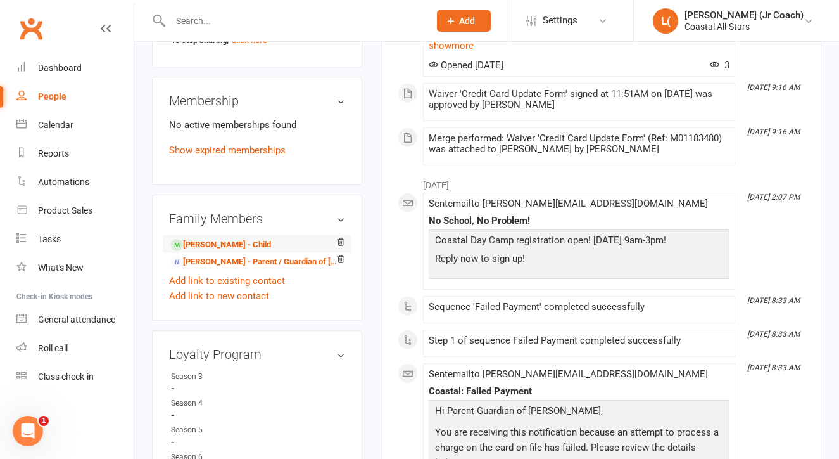
click at [286, 253] on li "[PERSON_NAME] - Child" at bounding box center [257, 244] width 176 height 18
click at [281, 253] on li "[PERSON_NAME] - Child" at bounding box center [257, 244] width 176 height 18
click at [244, 251] on link "[PERSON_NAME] - Child" at bounding box center [221, 244] width 100 height 13
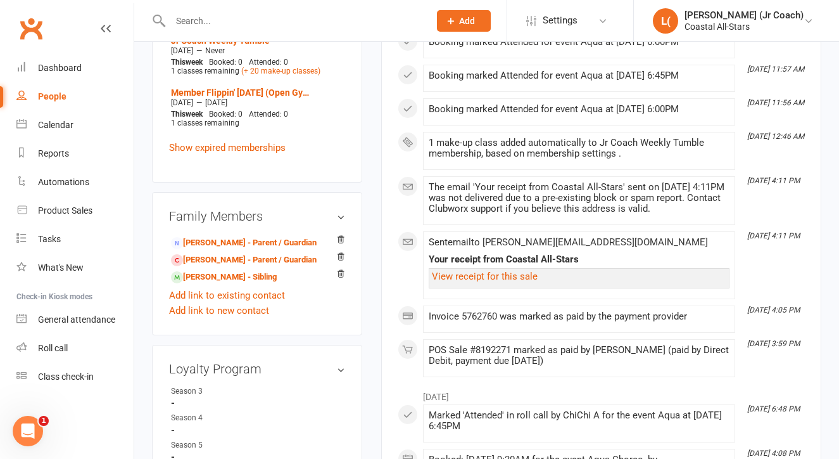
scroll to position [733, 0]
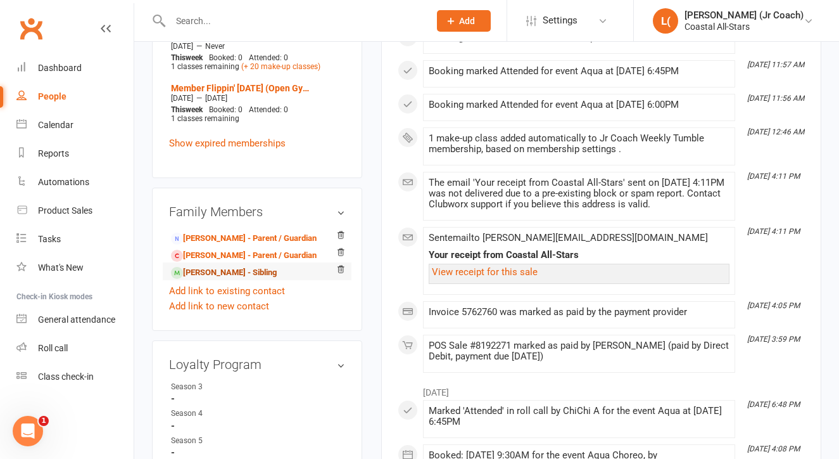
click at [251, 279] on link "[PERSON_NAME] - Sibling" at bounding box center [224, 272] width 106 height 13
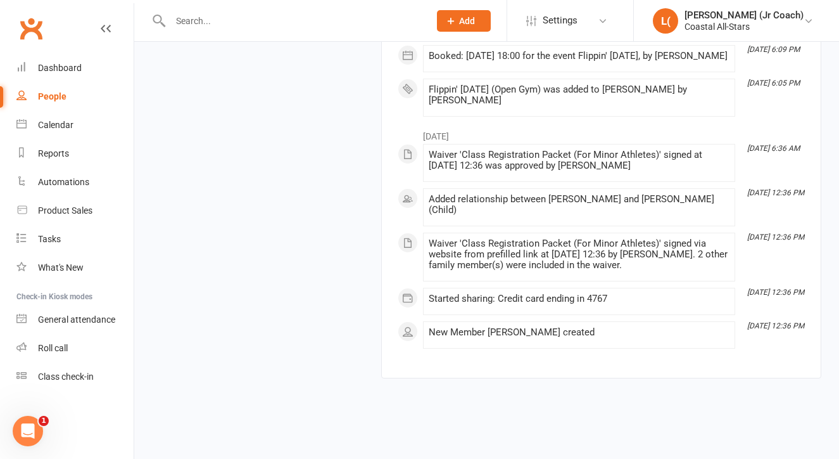
scroll to position [59245, 0]
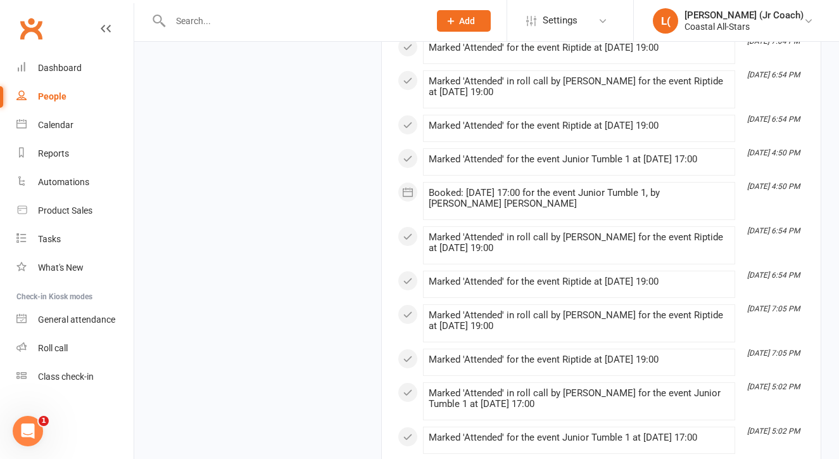
scroll to position [47301, 0]
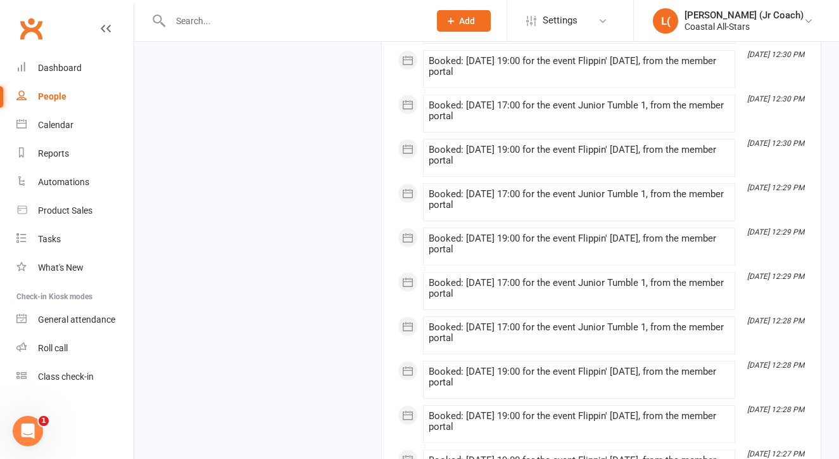
scroll to position [46422, 0]
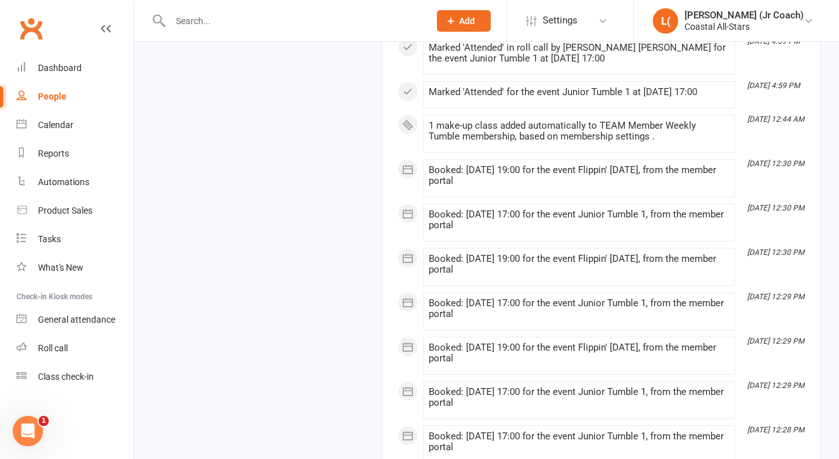
scroll to position [46478, 0]
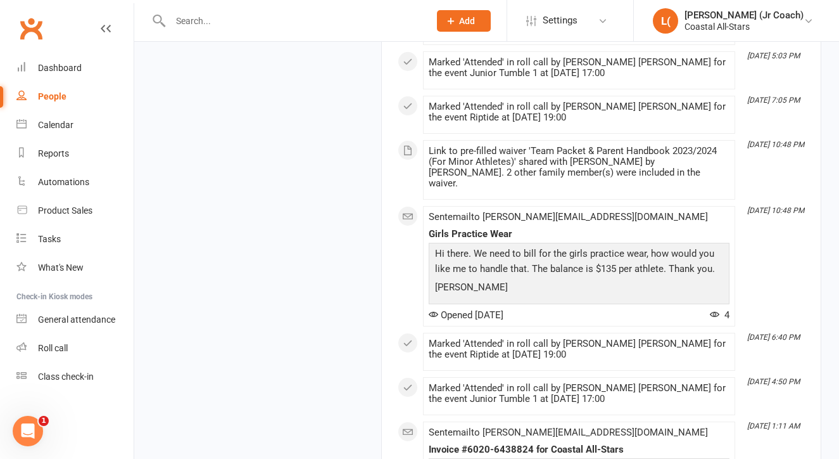
scroll to position [45357, 0]
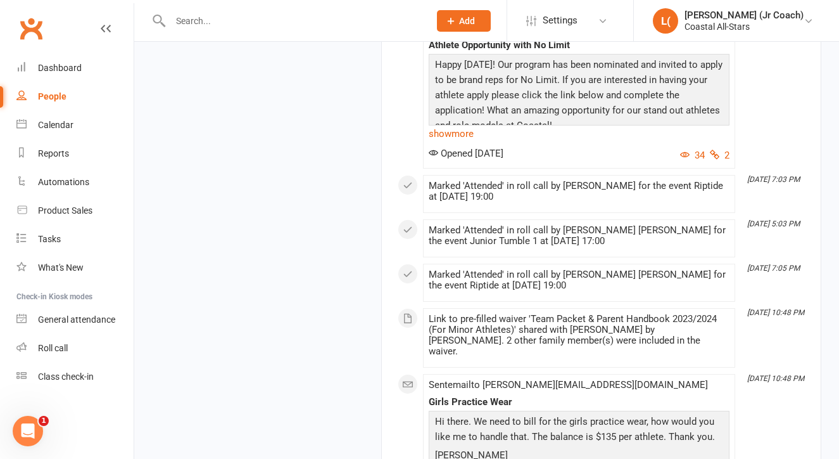
scroll to position [46276, 0]
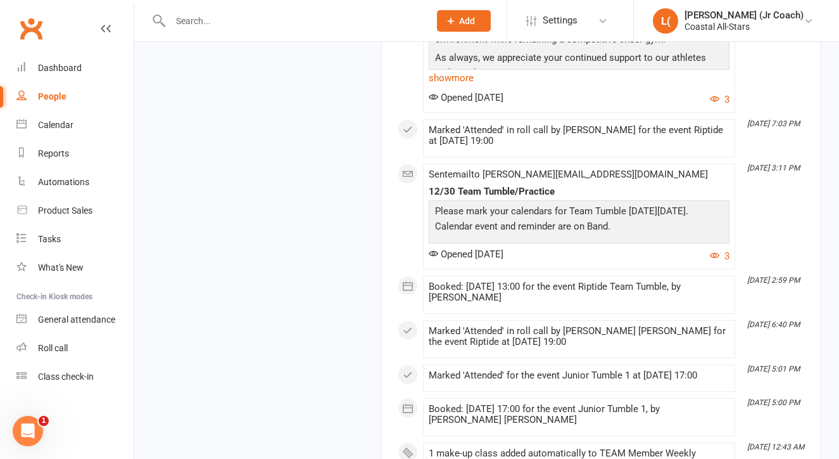
scroll to position [42230, 0]
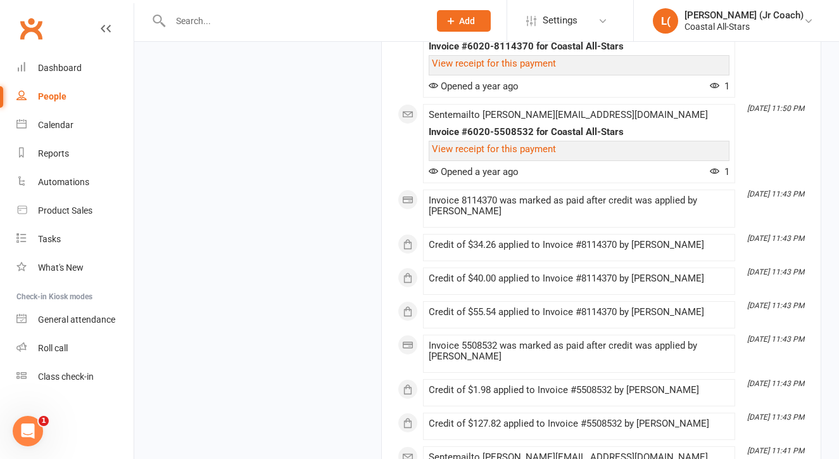
scroll to position [37787, 0]
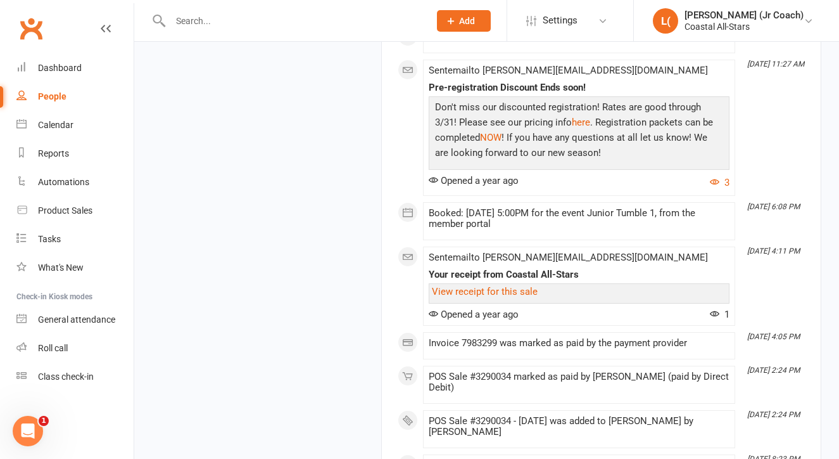
scroll to position [37093, 0]
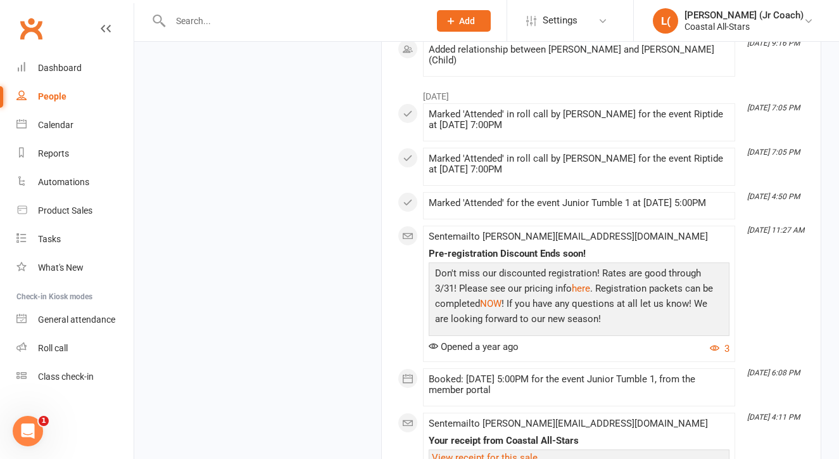
scroll to position [37165, 0]
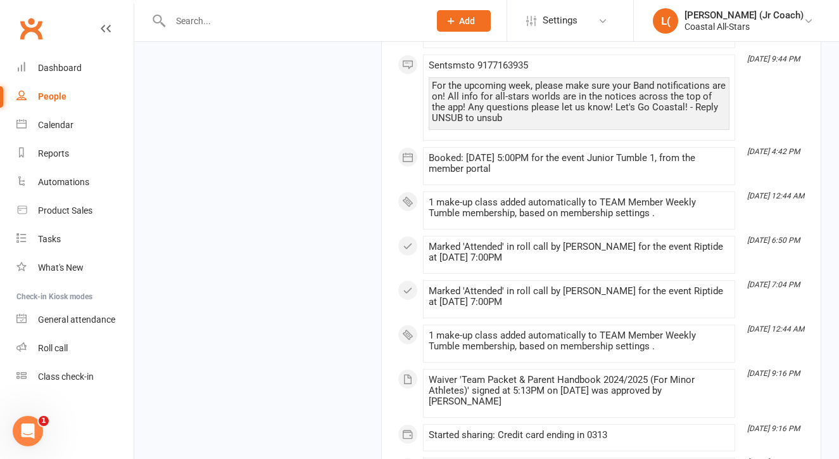
scroll to position [36505, 0]
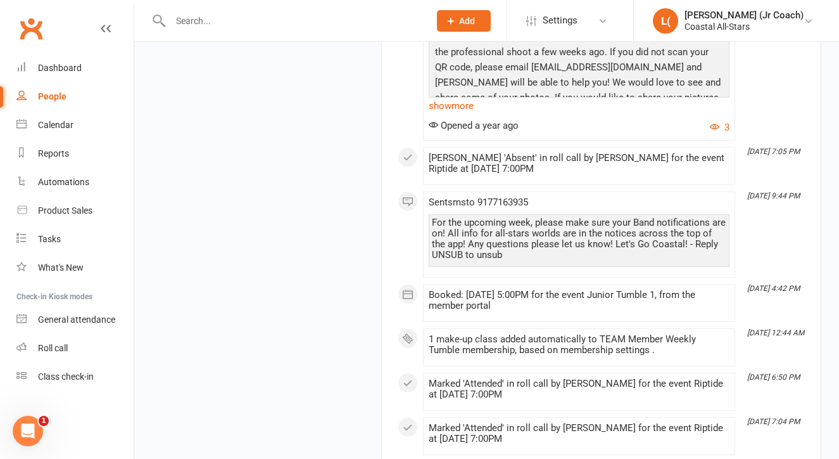
scroll to position [36672, 0]
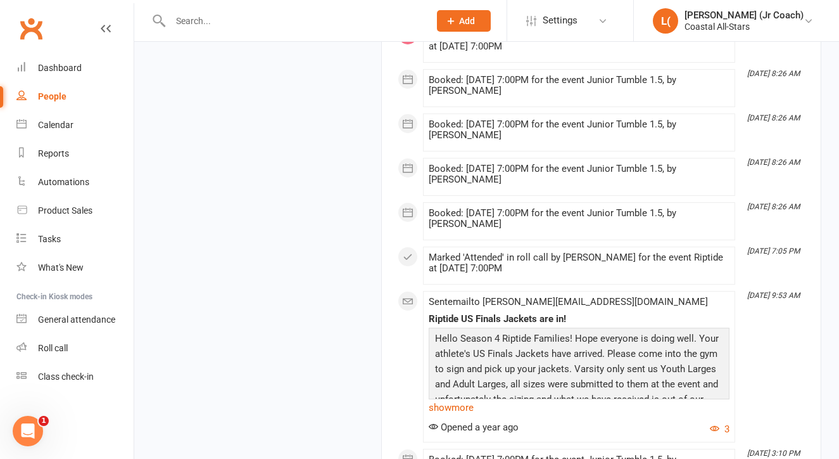
scroll to position [24068, 0]
